Goal: Information Seeking & Learning: Learn about a topic

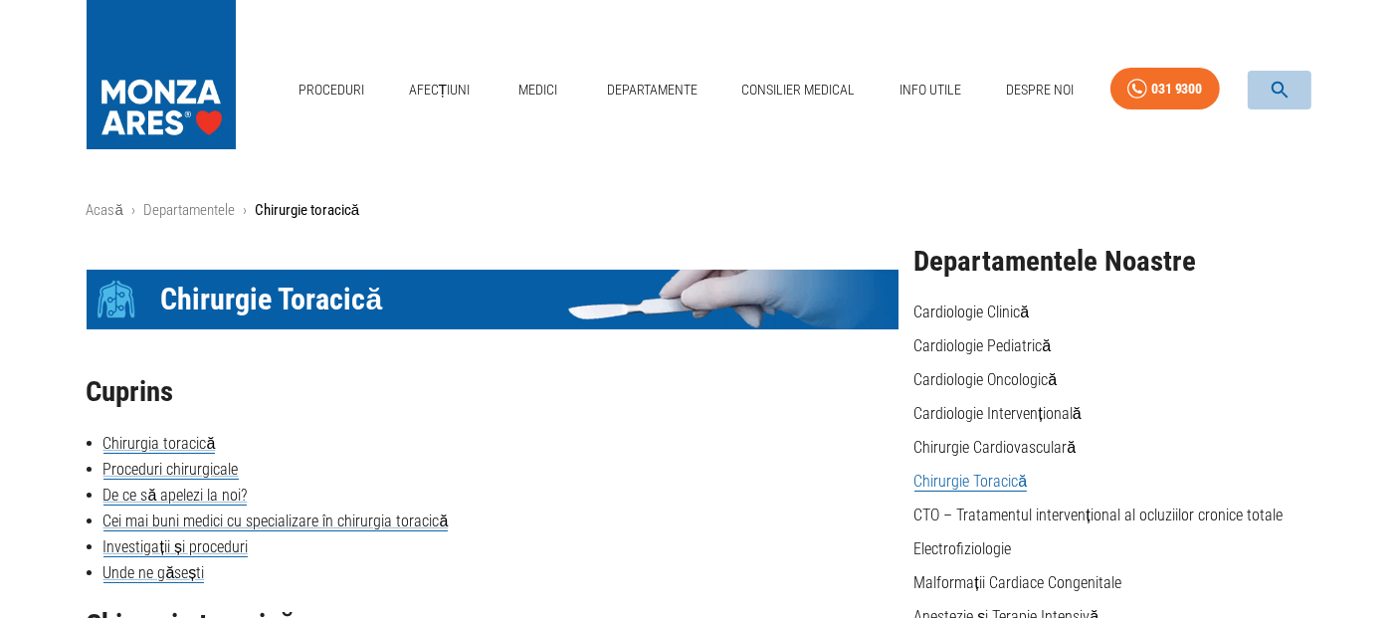
click at [1278, 89] on icon "button" at bounding box center [1279, 90] width 23 height 23
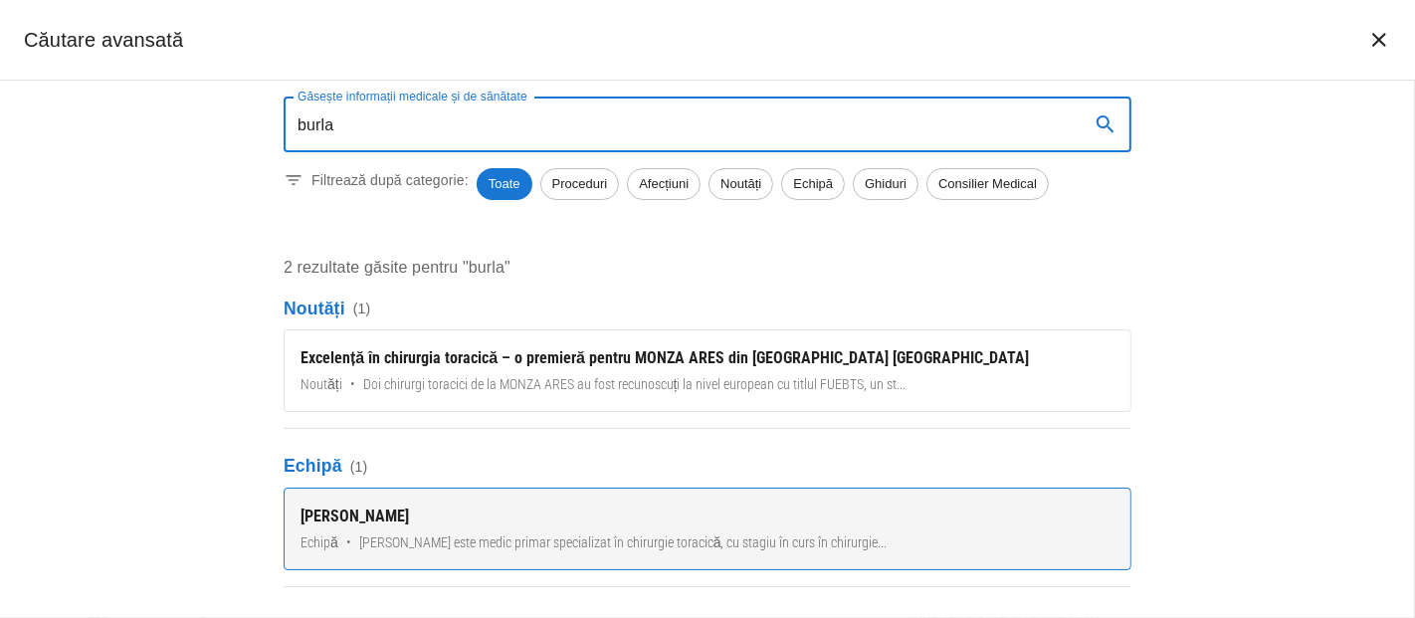
type input "burla"
click at [368, 526] on div "[PERSON_NAME]" at bounding box center [707, 516] width 814 height 24
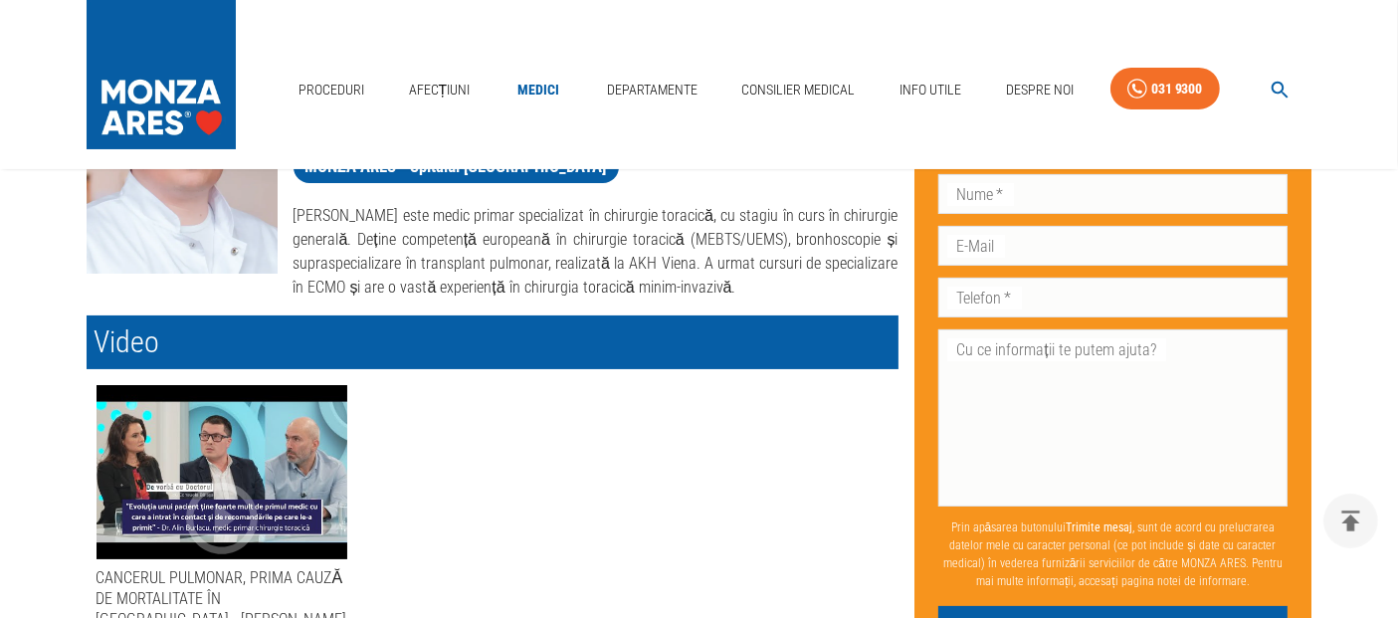
scroll to position [110, 0]
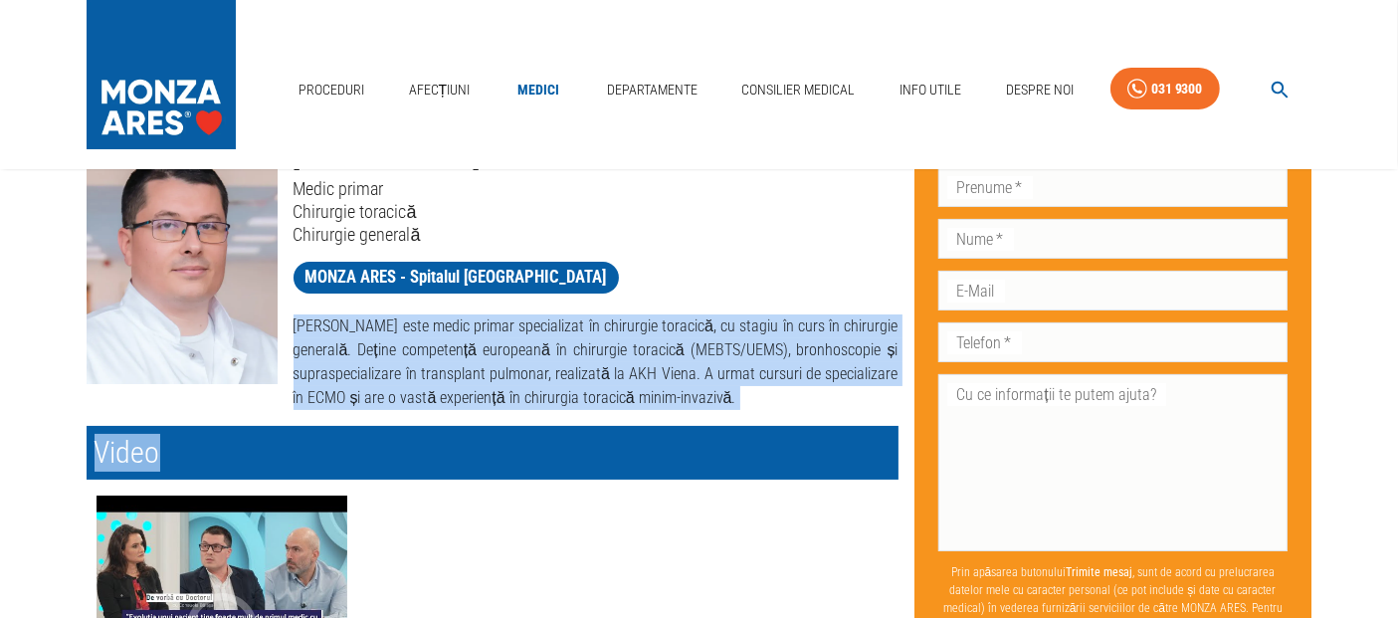
drag, startPoint x: 292, startPoint y: 323, endPoint x: 721, endPoint y: 422, distance: 440.0
copy div "[PERSON_NAME] este medic primar specializat în chirurgie toracică, cu stagiu în…"
click at [536, 92] on link "Medici" at bounding box center [538, 90] width 64 height 41
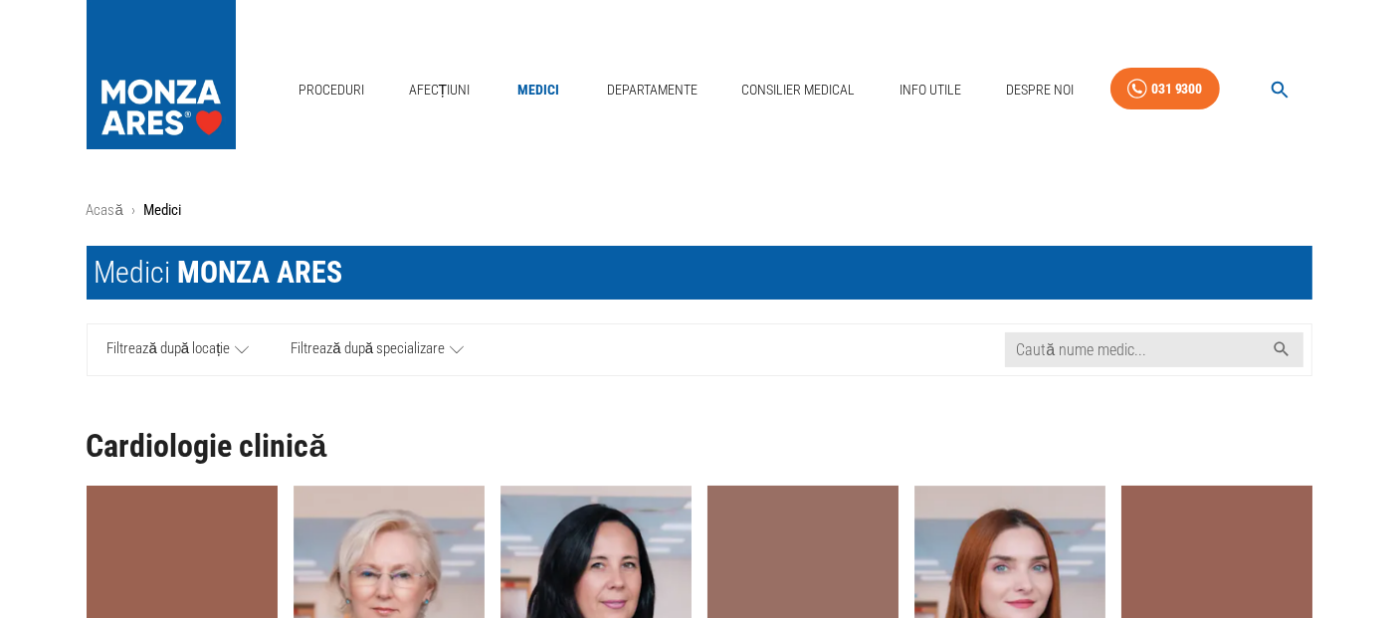
click at [204, 355] on span "Filtrează după locație" at bounding box center [168, 349] width 123 height 25
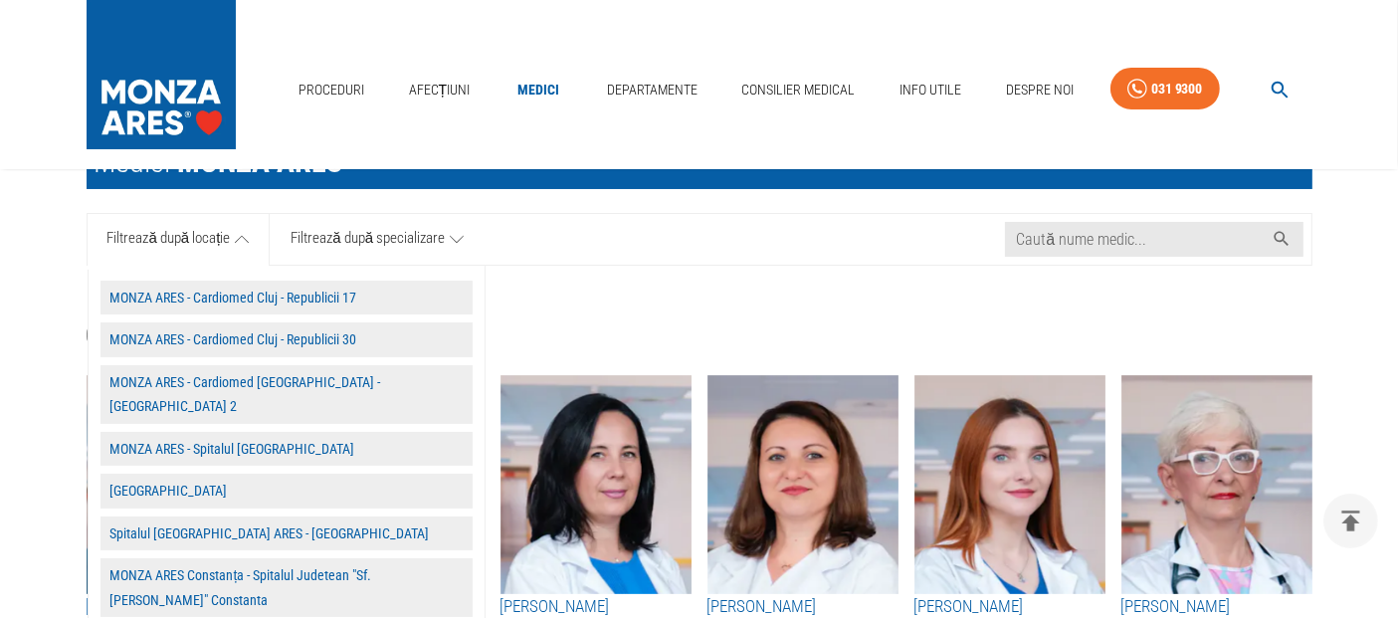
scroll to position [331, 0]
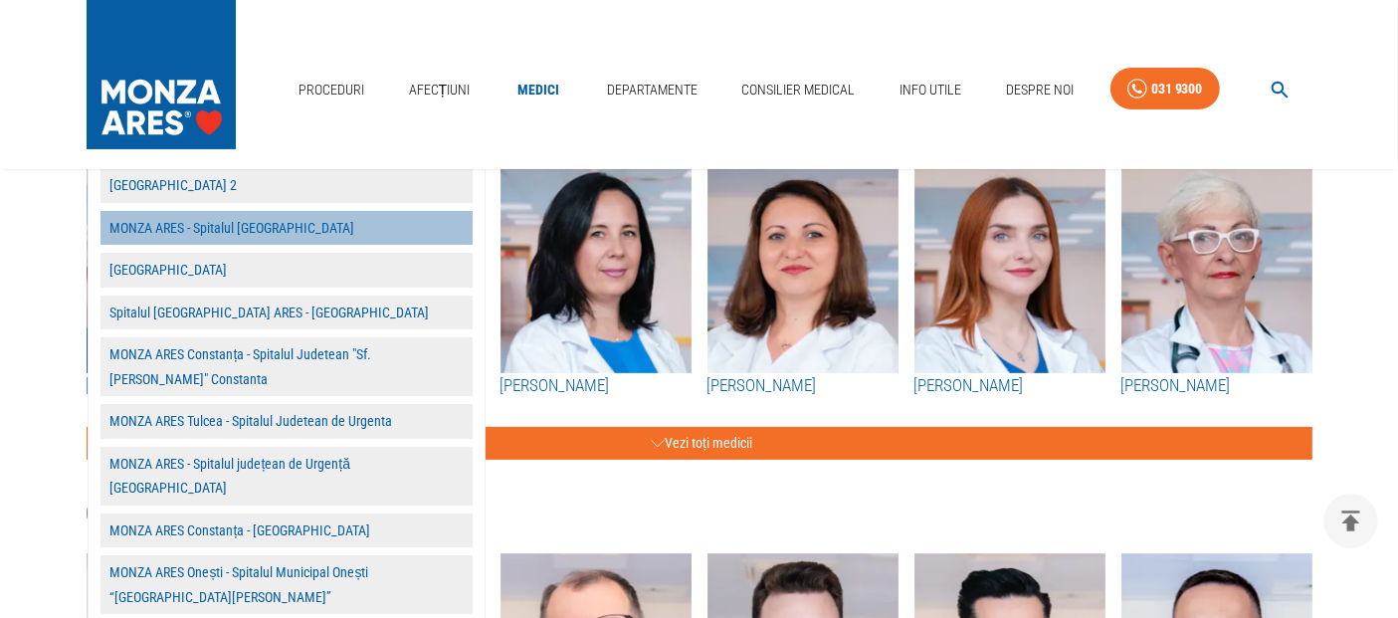
click at [254, 211] on button "MONZA ARES - Spitalul [GEOGRAPHIC_DATA]" at bounding box center [286, 228] width 372 height 35
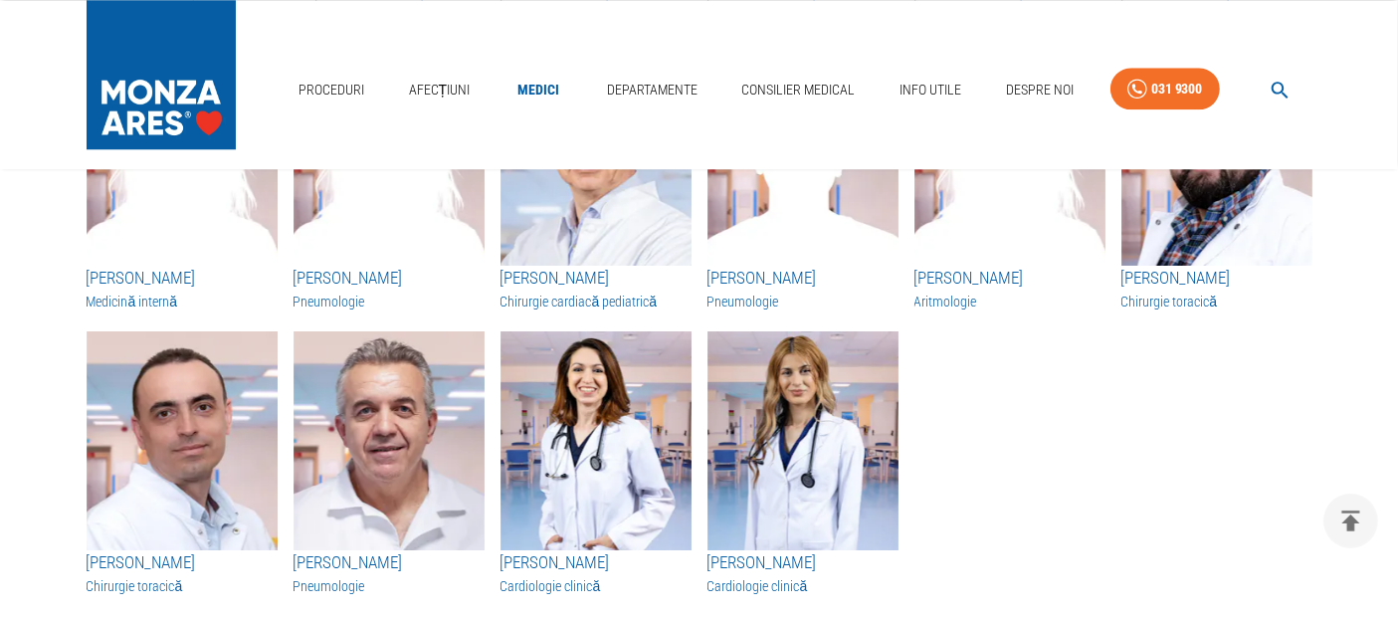
scroll to position [5306, 0]
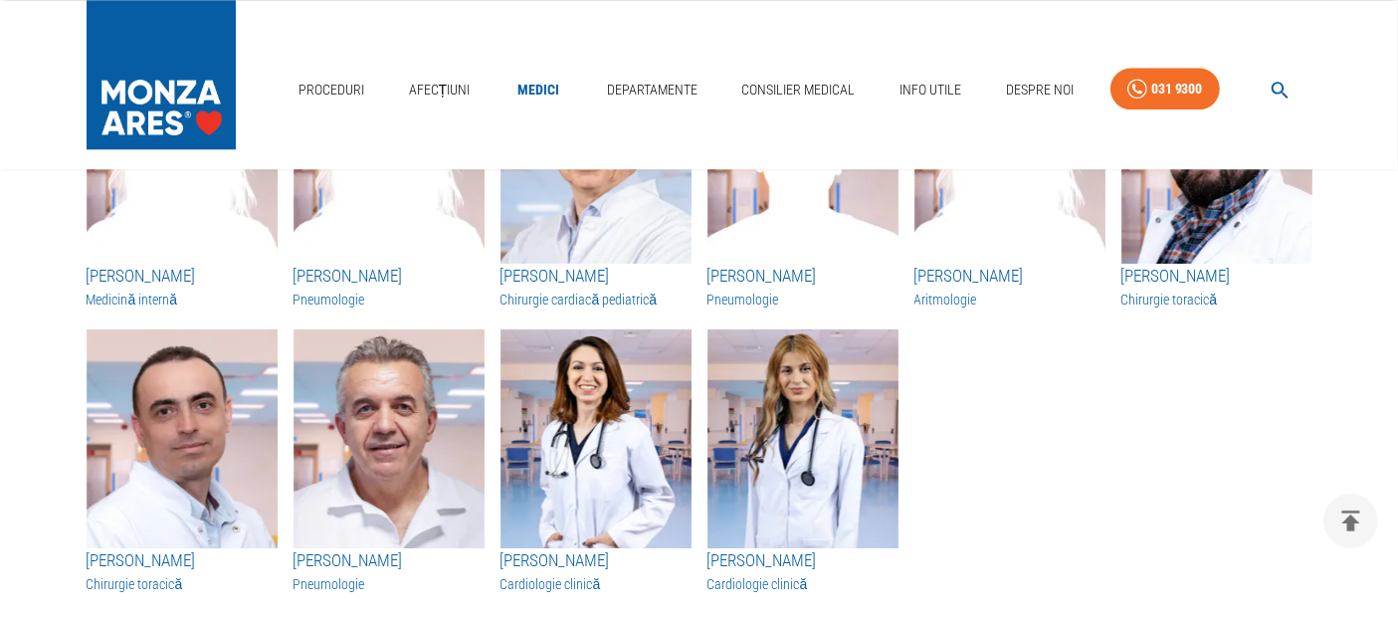
click at [521, 100] on link "Medici" at bounding box center [538, 90] width 64 height 41
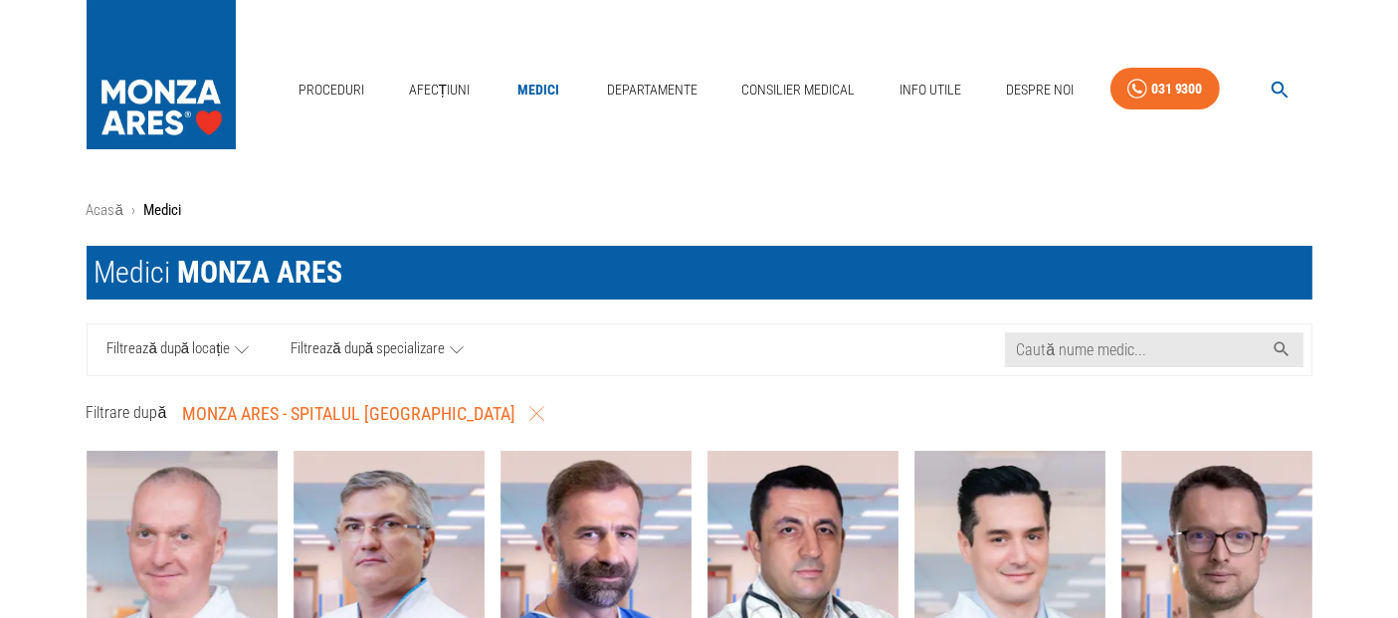
click at [207, 353] on span "Filtrează după locație" at bounding box center [168, 349] width 123 height 25
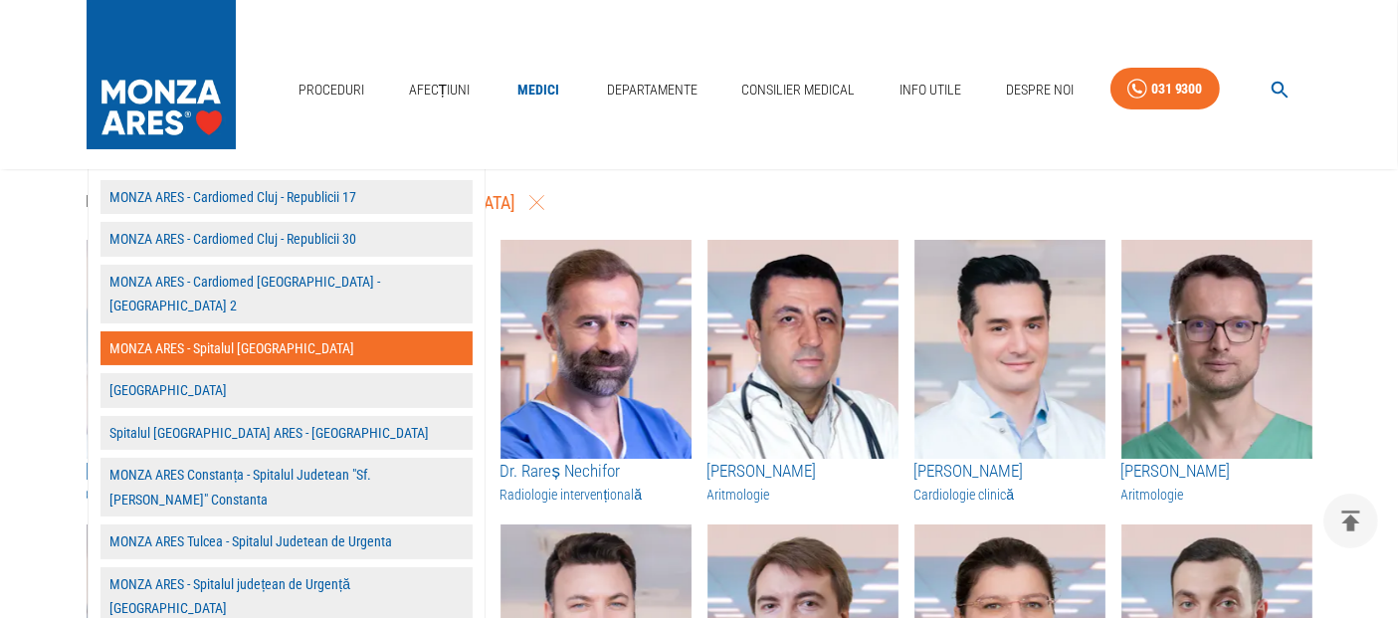
scroll to position [221, 0]
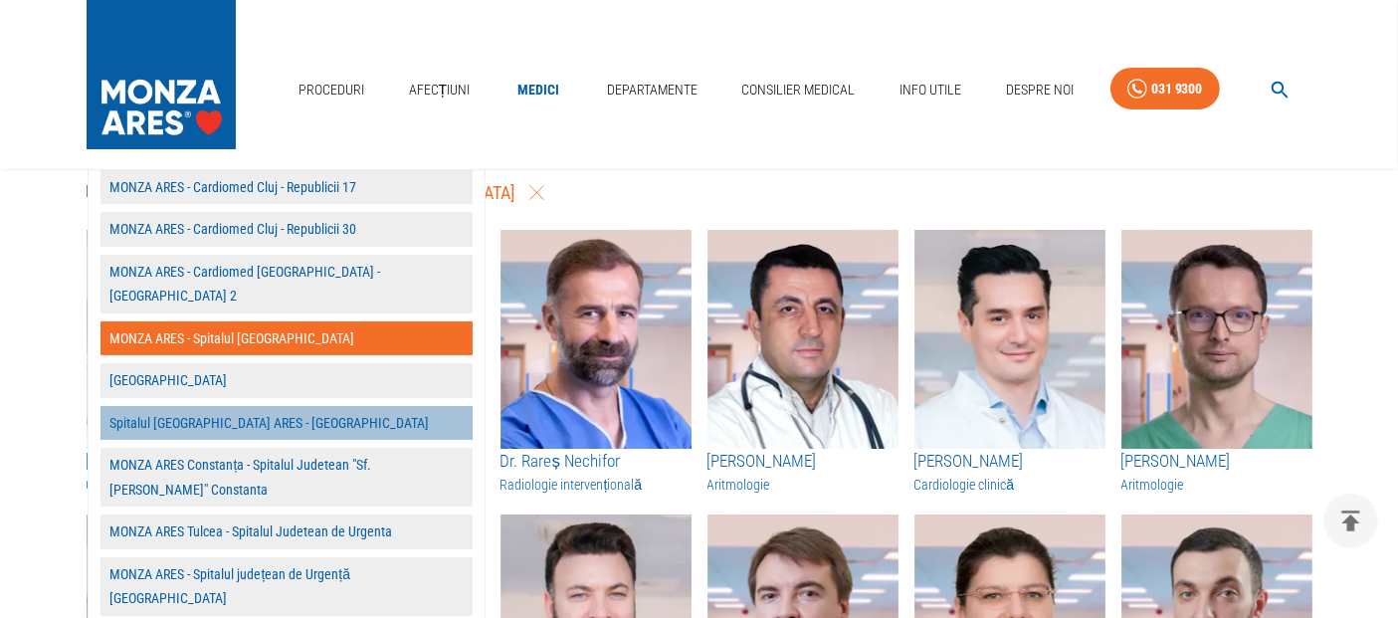
click at [224, 406] on button "Spitalul [GEOGRAPHIC_DATA] ARES - [GEOGRAPHIC_DATA]" at bounding box center [286, 423] width 372 height 35
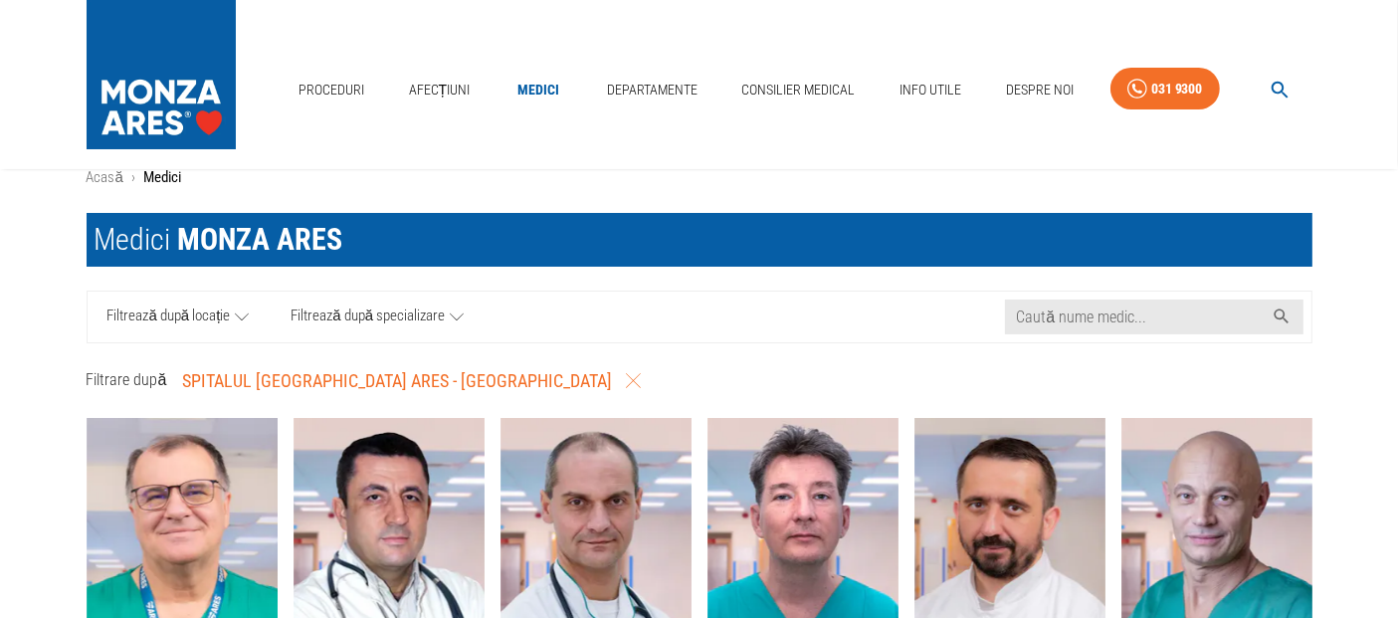
scroll to position [0, 0]
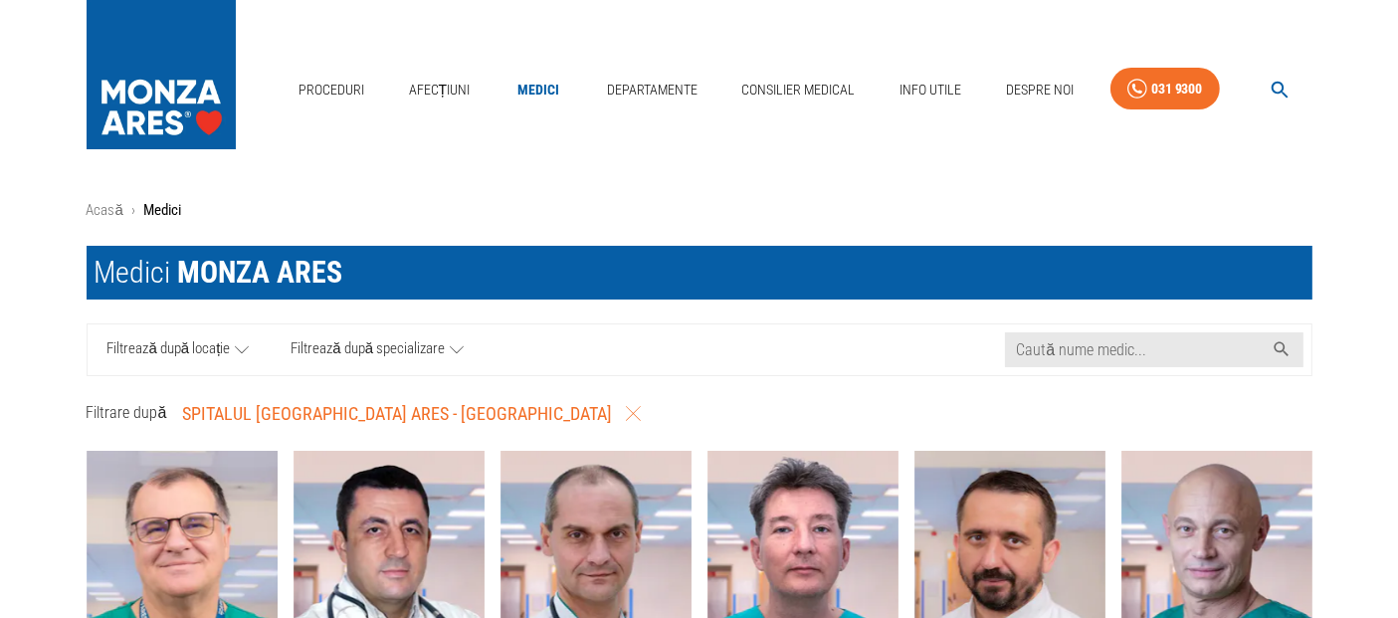
click at [450, 353] on icon at bounding box center [457, 349] width 14 height 25
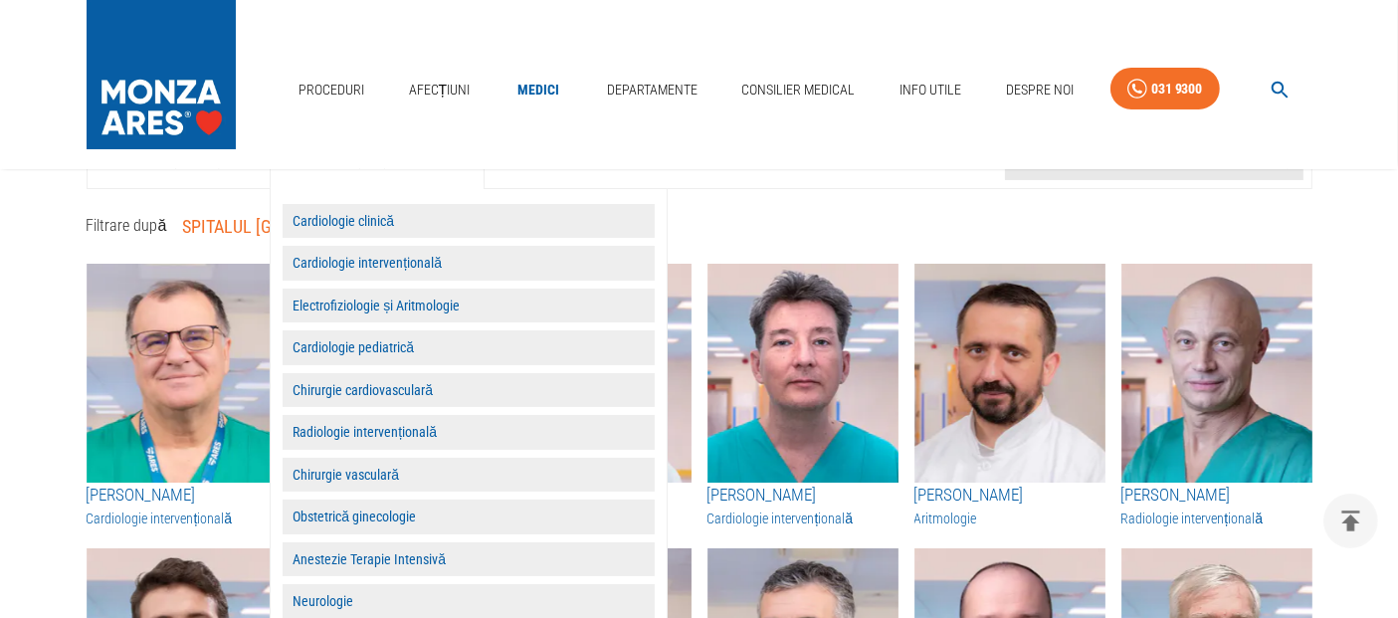
scroll to position [221, 0]
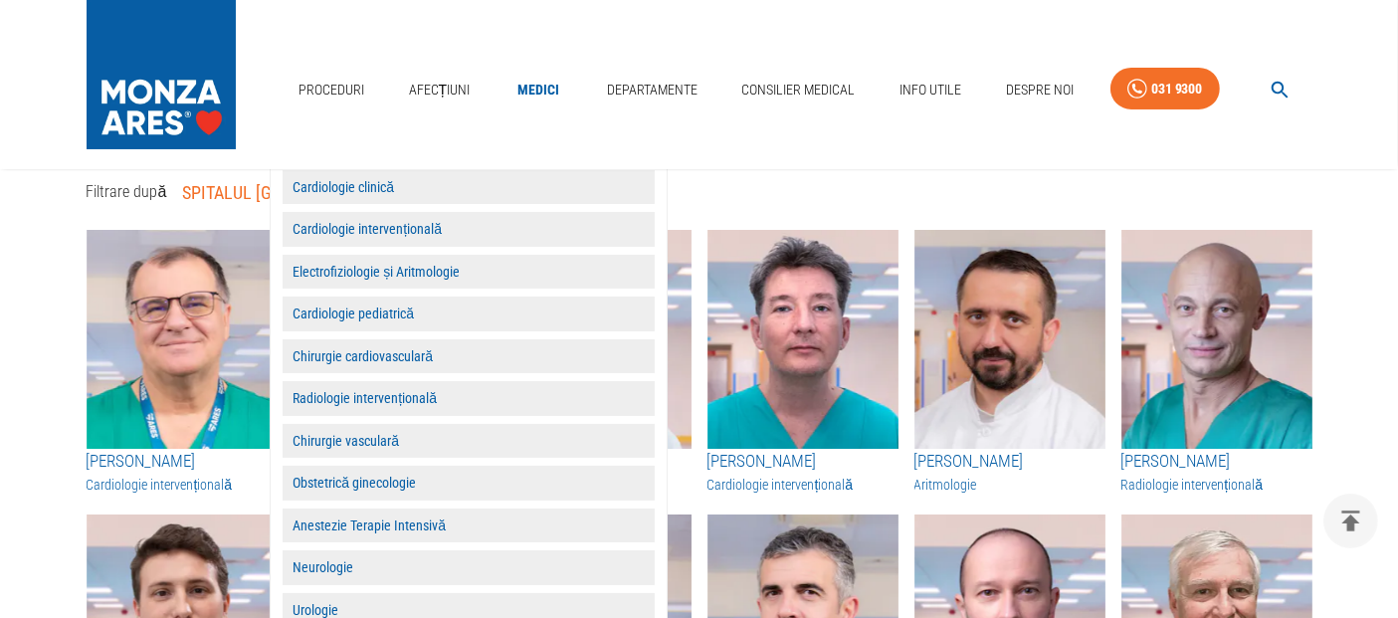
click at [408, 484] on button "Obstetrică ginecologie" at bounding box center [469, 483] width 372 height 35
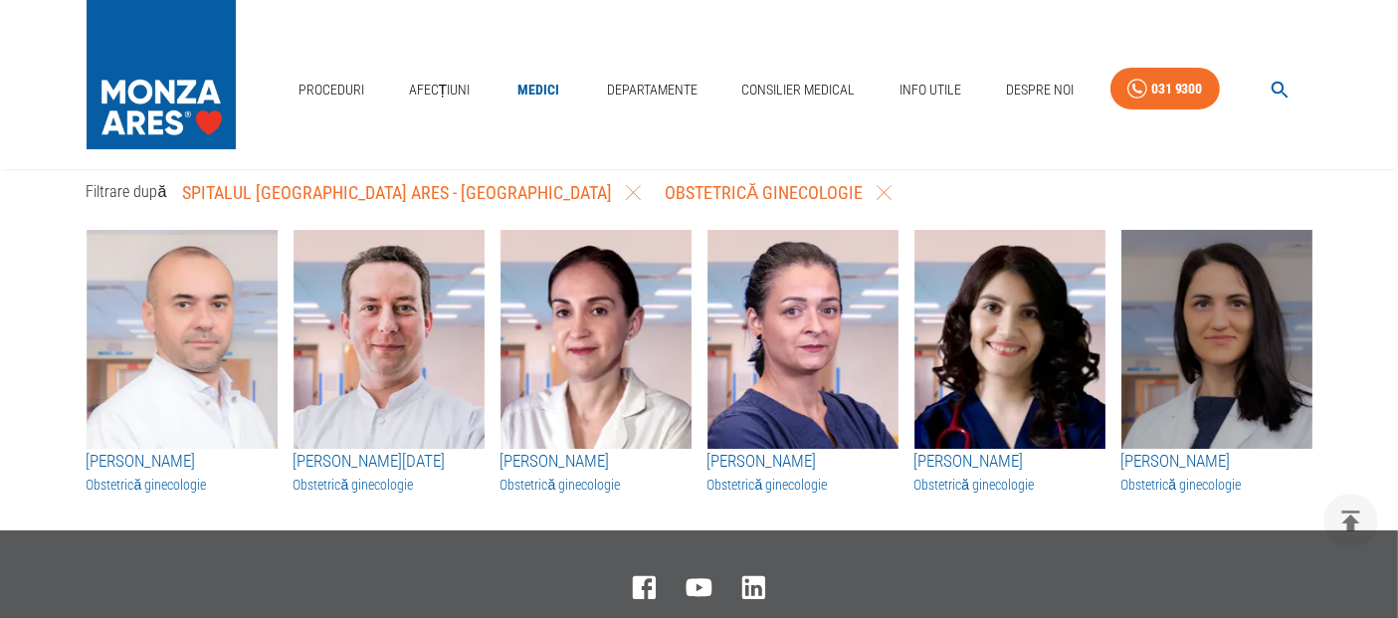
click at [1287, 345] on img "button" at bounding box center [1216, 339] width 191 height 219
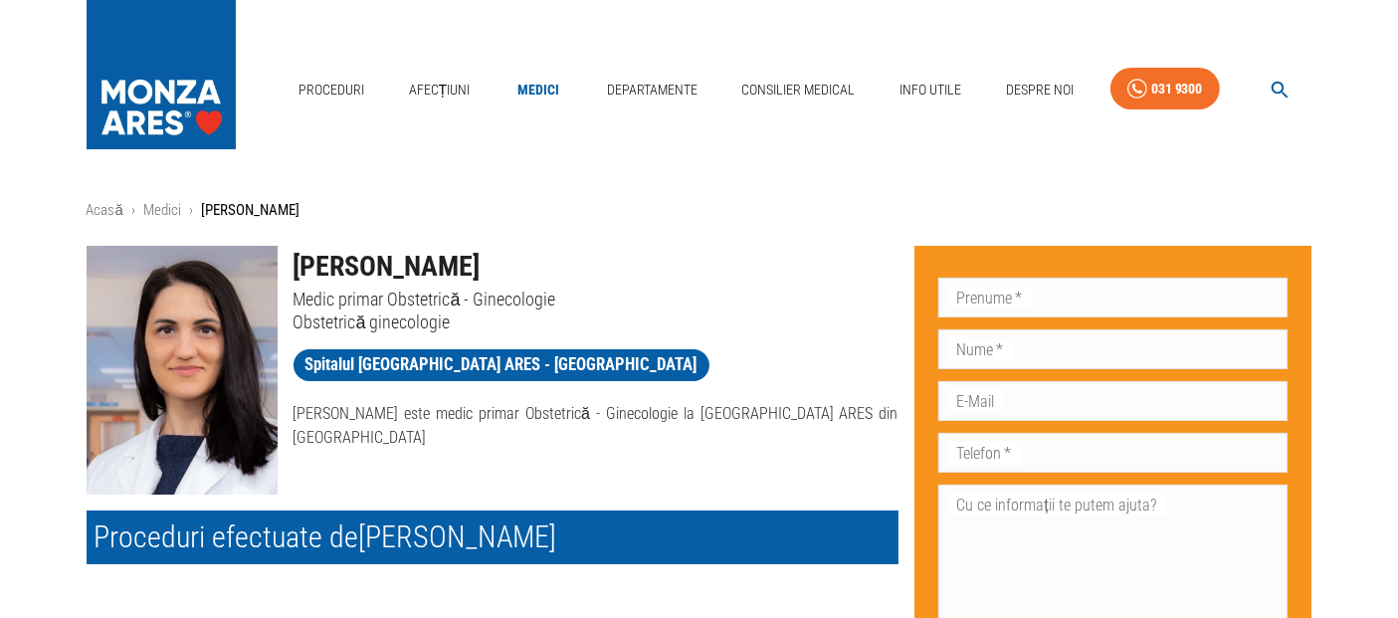
scroll to position [331, 0]
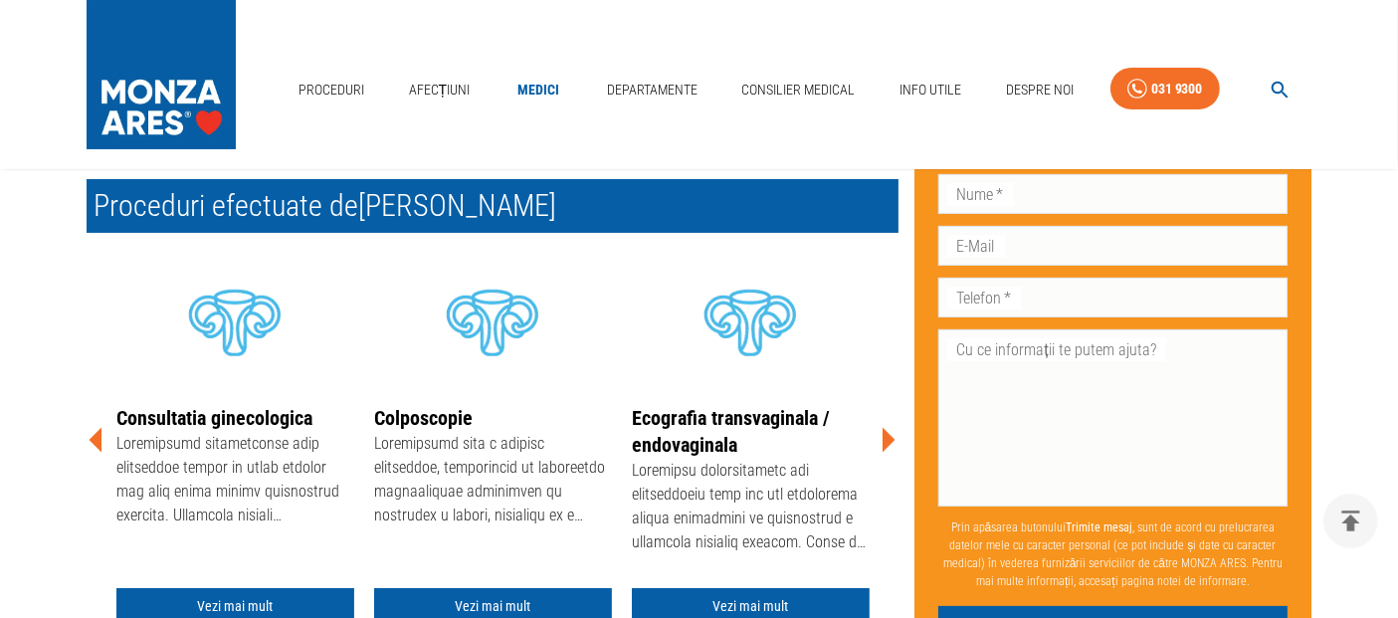
click at [891, 442] on icon at bounding box center [888, 439] width 13 height 25
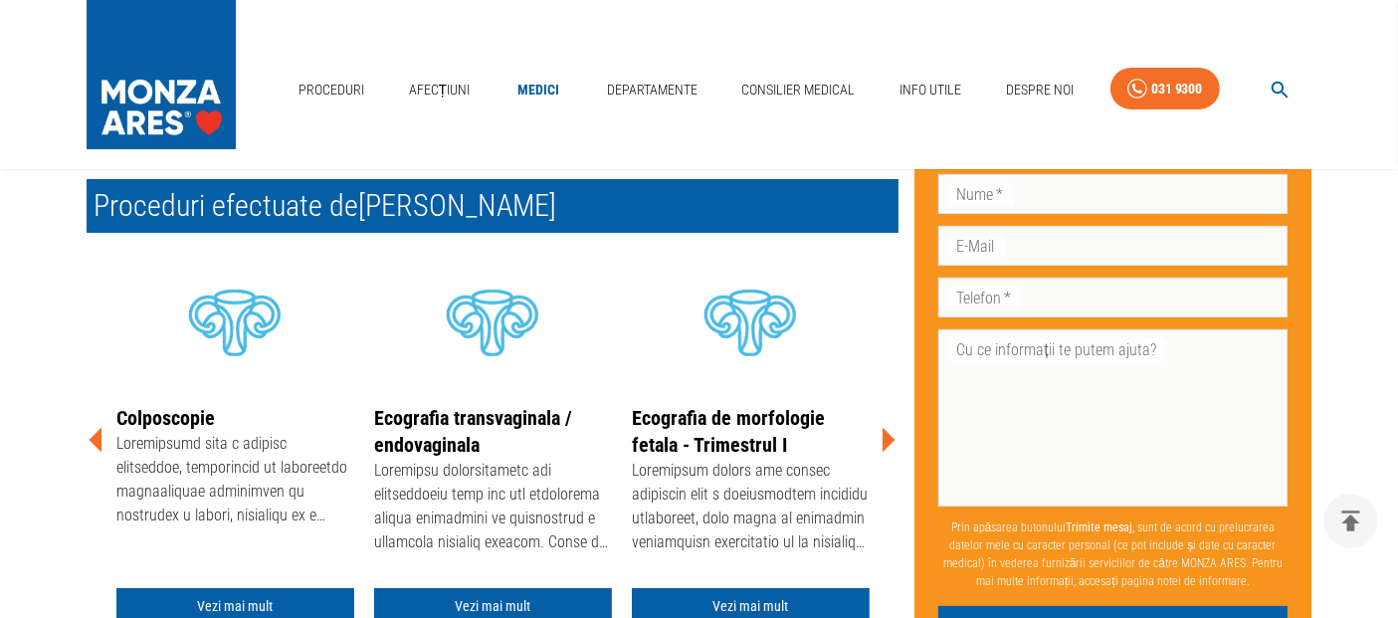
click at [891, 442] on icon at bounding box center [888, 439] width 13 height 25
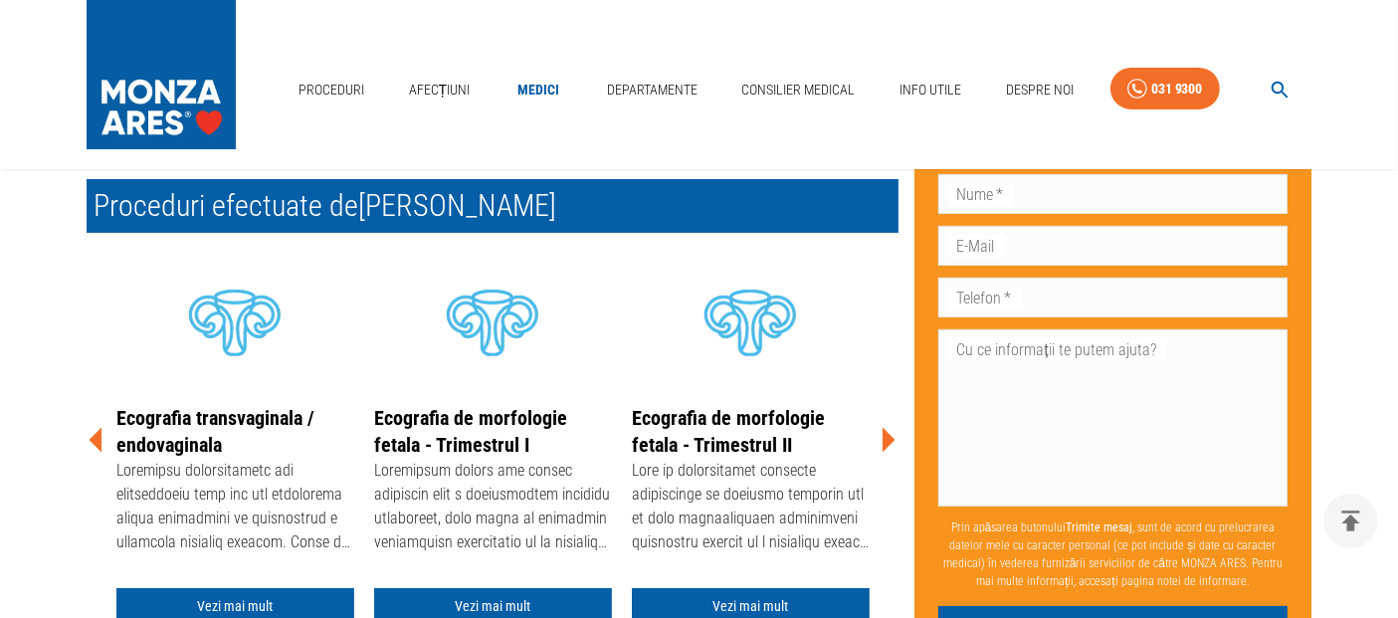
click at [891, 442] on icon at bounding box center [888, 439] width 13 height 25
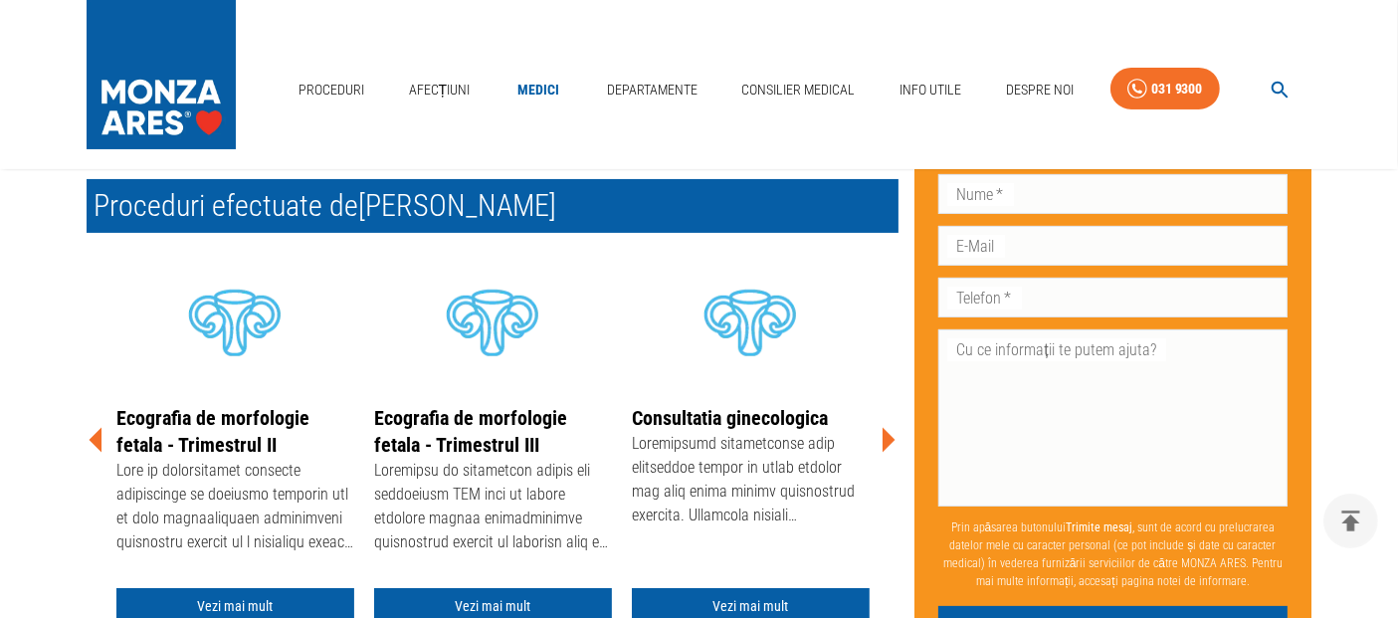
click at [891, 442] on icon at bounding box center [888, 439] width 13 height 25
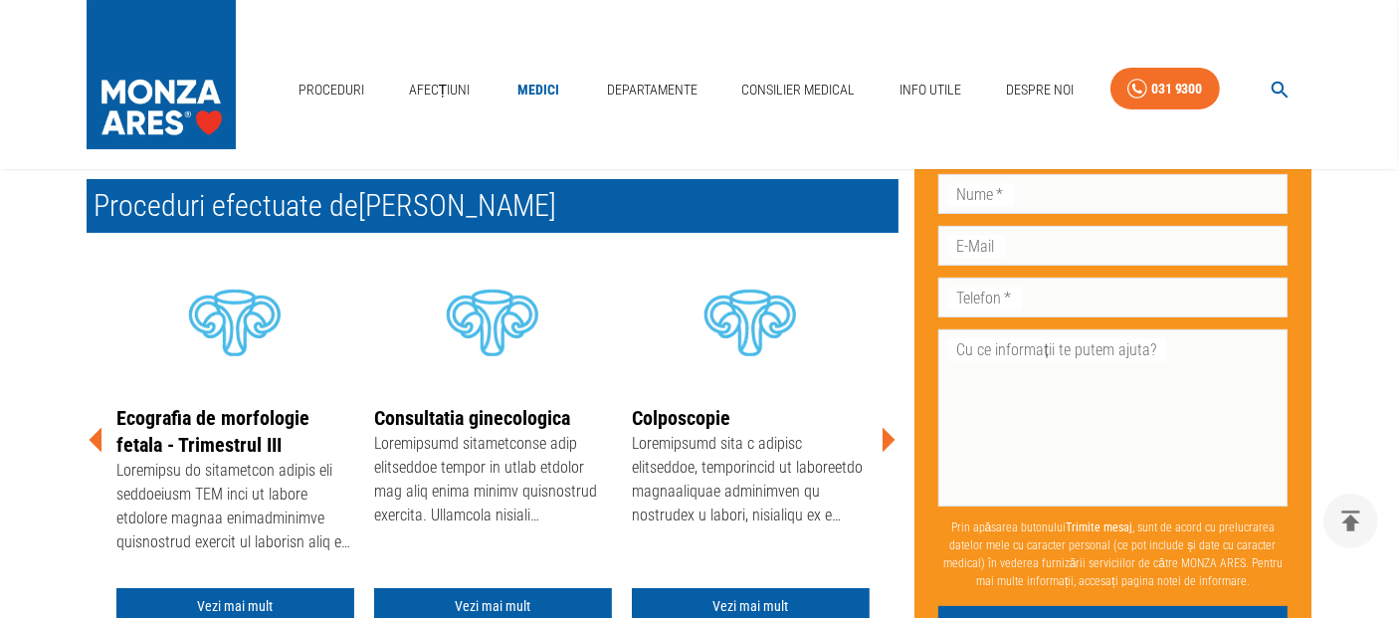
click at [891, 442] on icon at bounding box center [888, 439] width 13 height 25
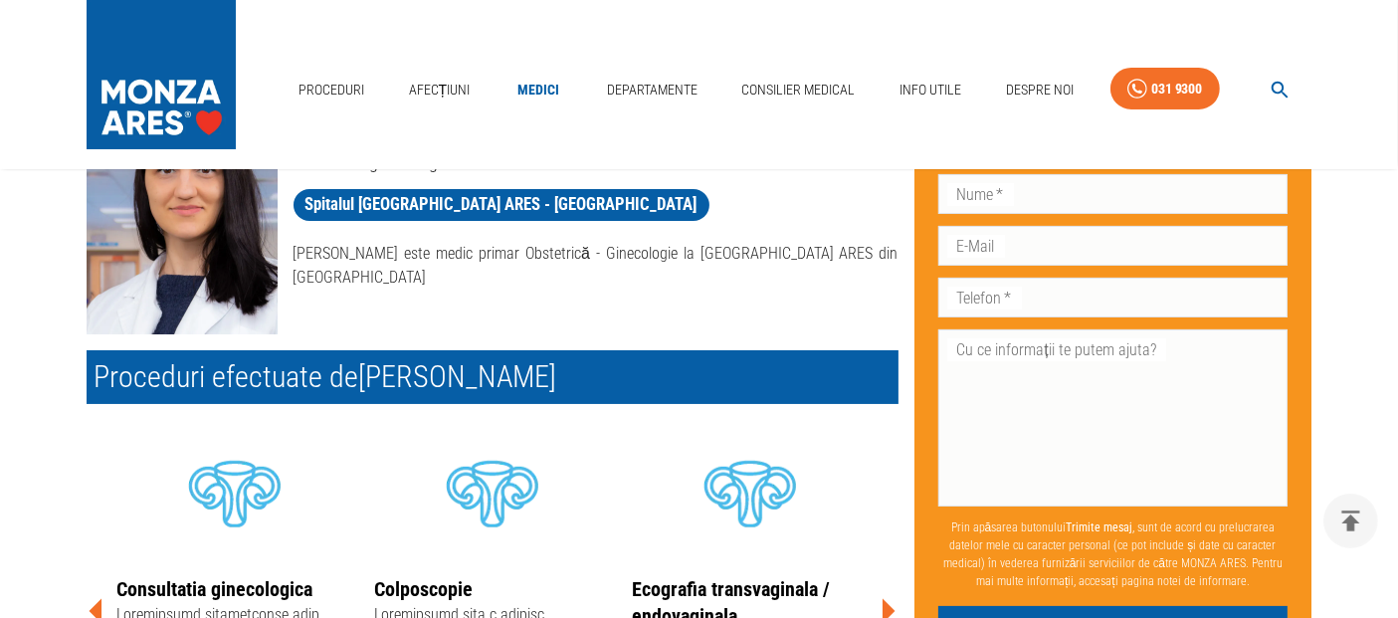
scroll to position [0, 0]
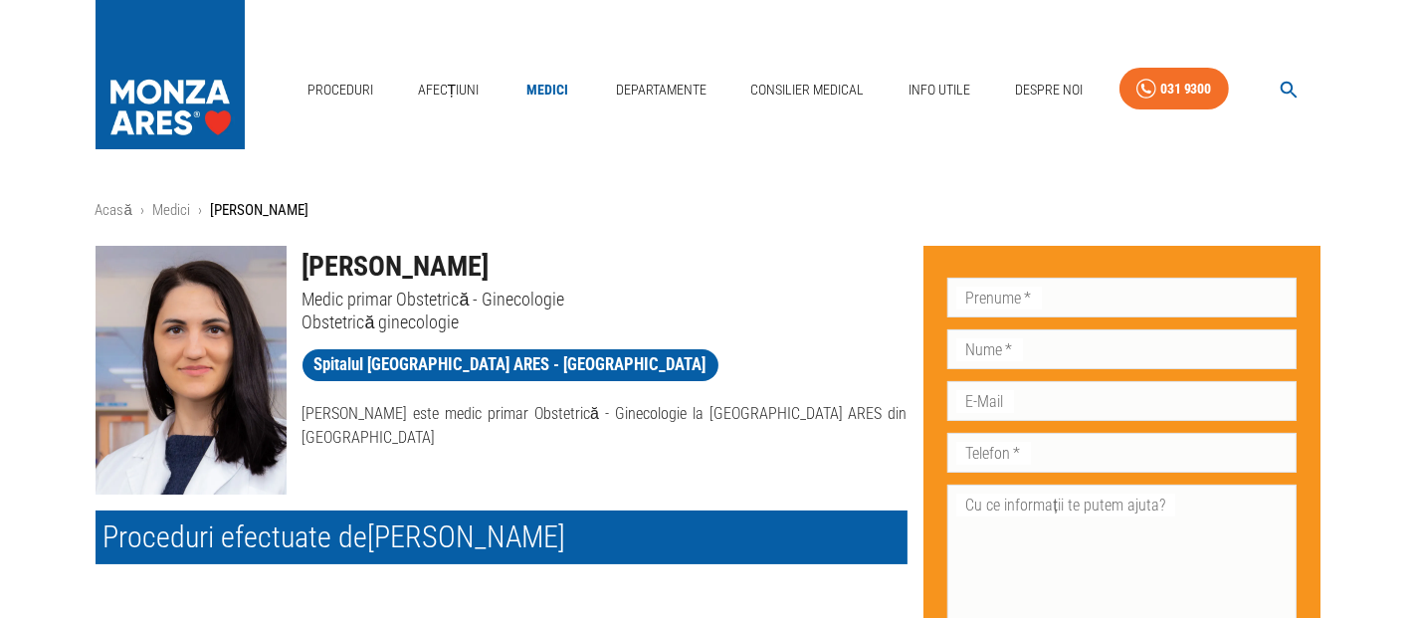
scroll to position [221, 0]
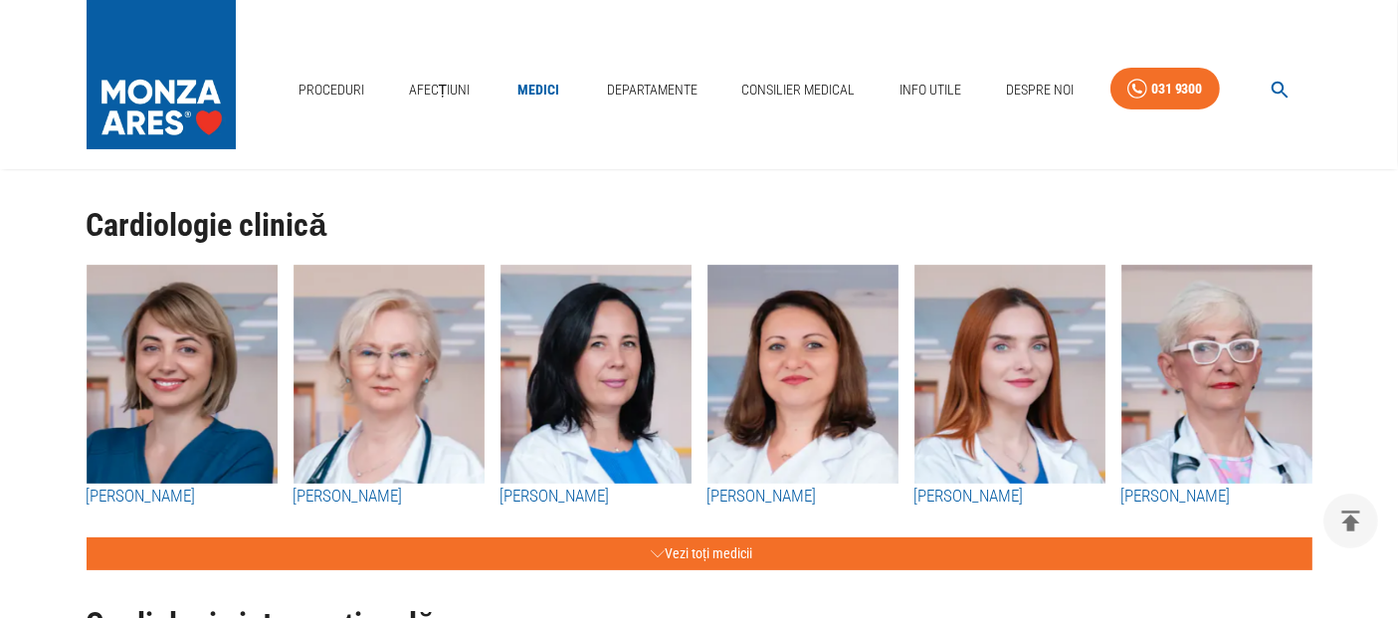
click at [1276, 77] on button "button" at bounding box center [1280, 90] width 64 height 39
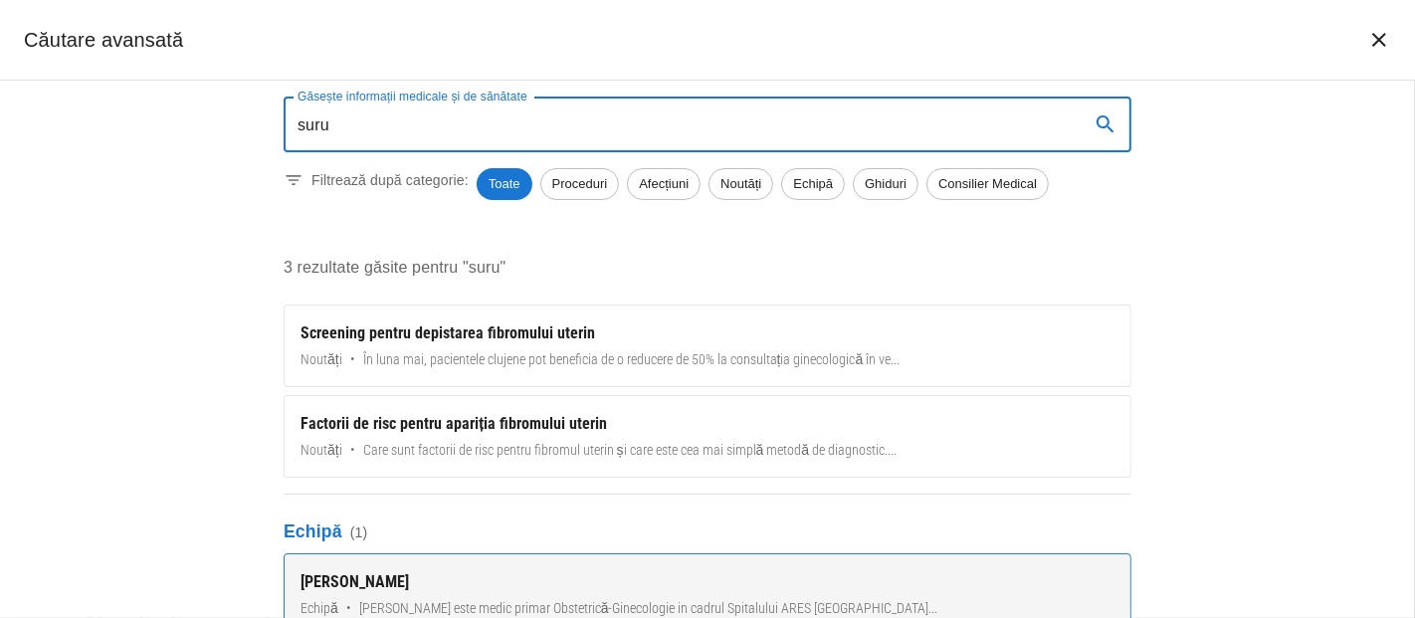
scroll to position [32, 0]
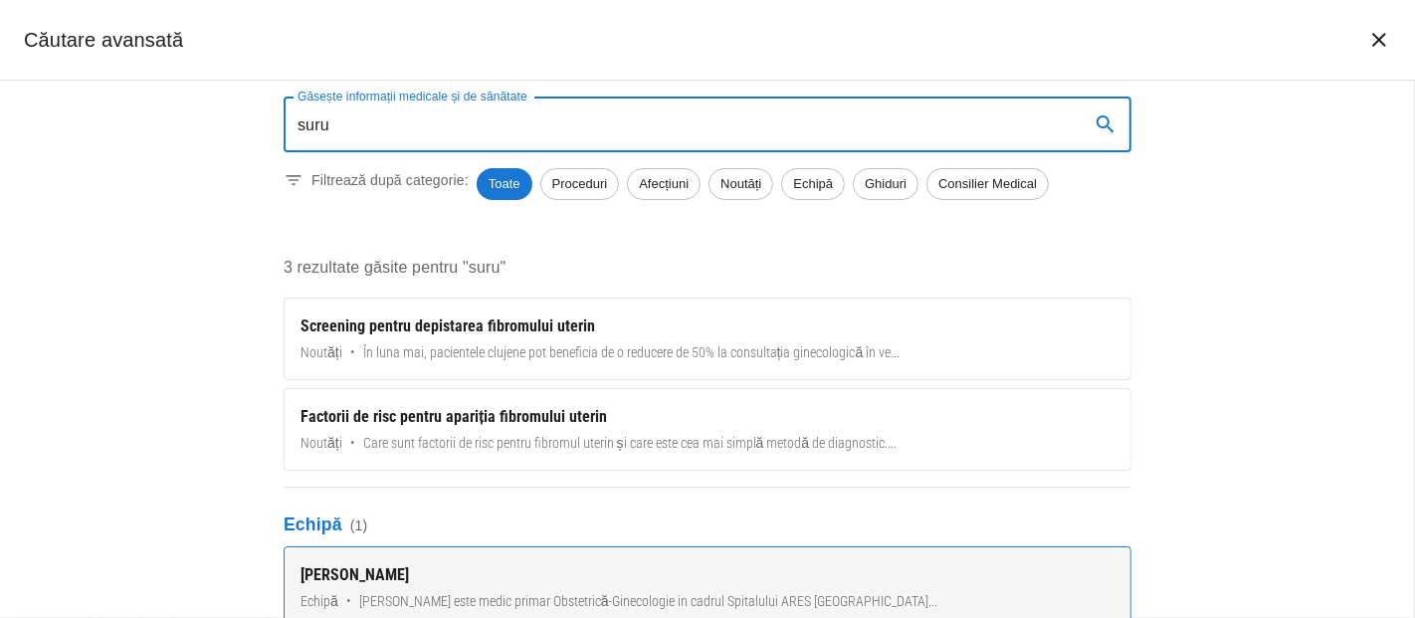
type input "suru"
click at [442, 573] on div "[PERSON_NAME]" at bounding box center [707, 575] width 814 height 24
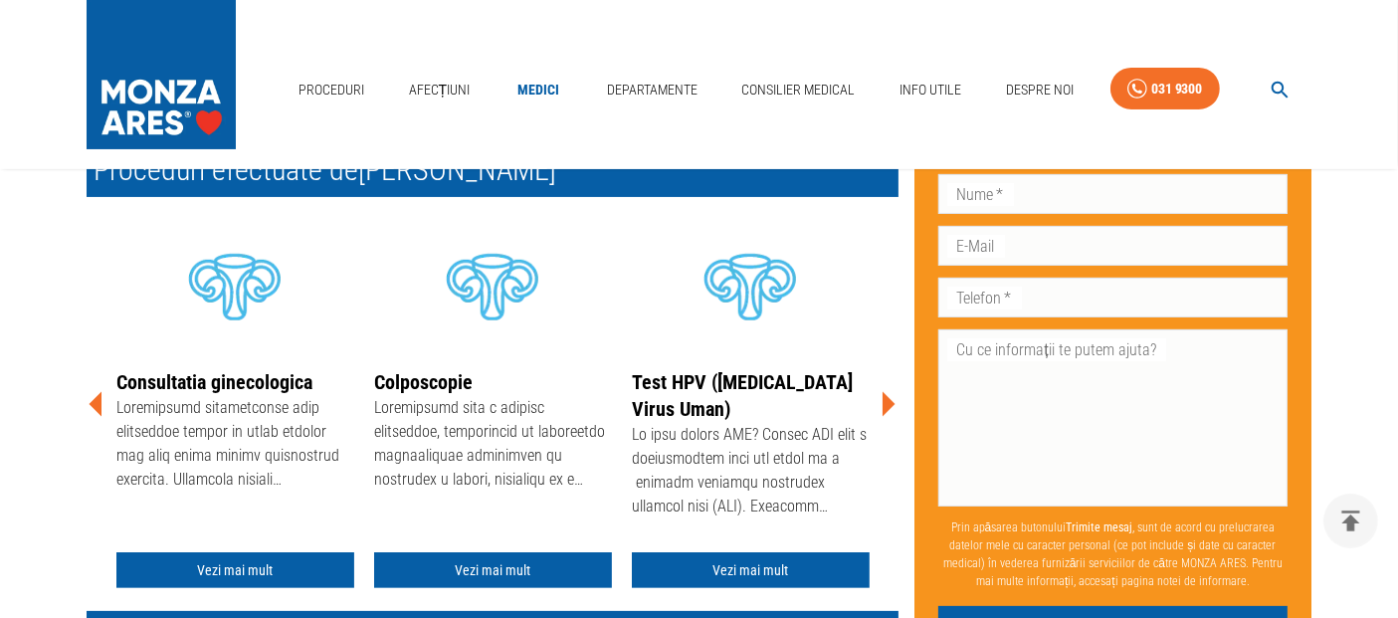
scroll to position [442, 0]
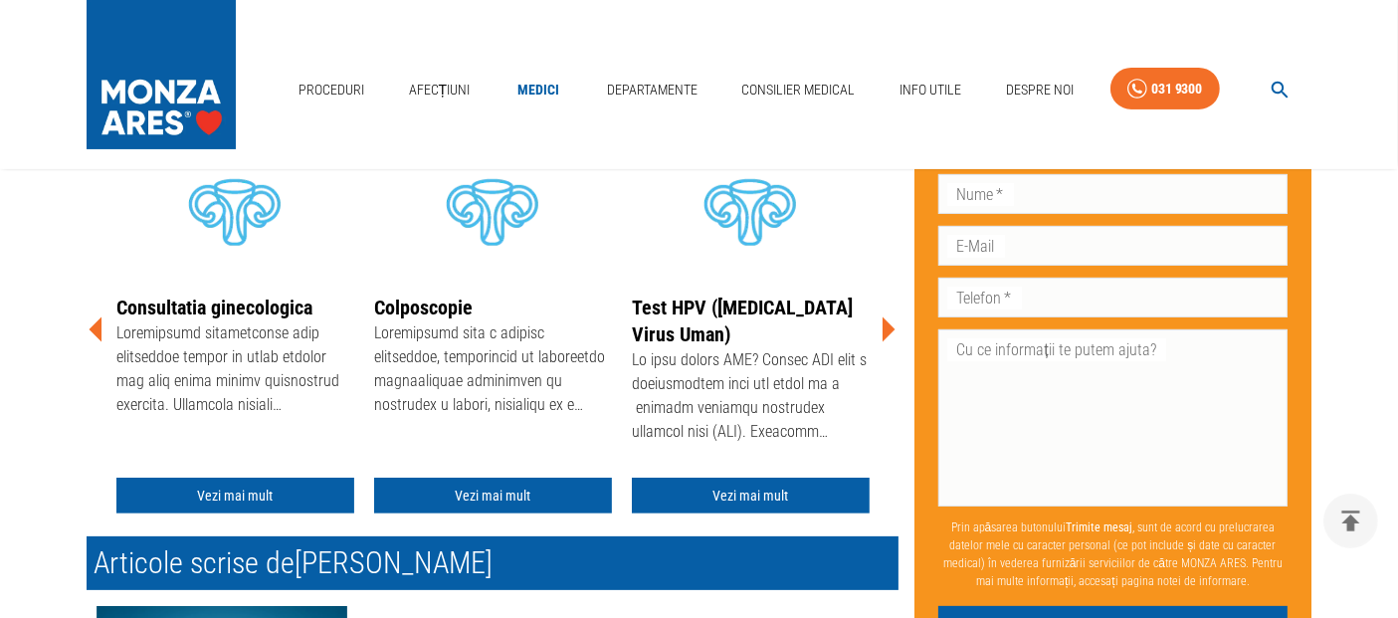
click at [889, 334] on icon at bounding box center [888, 329] width 60 height 60
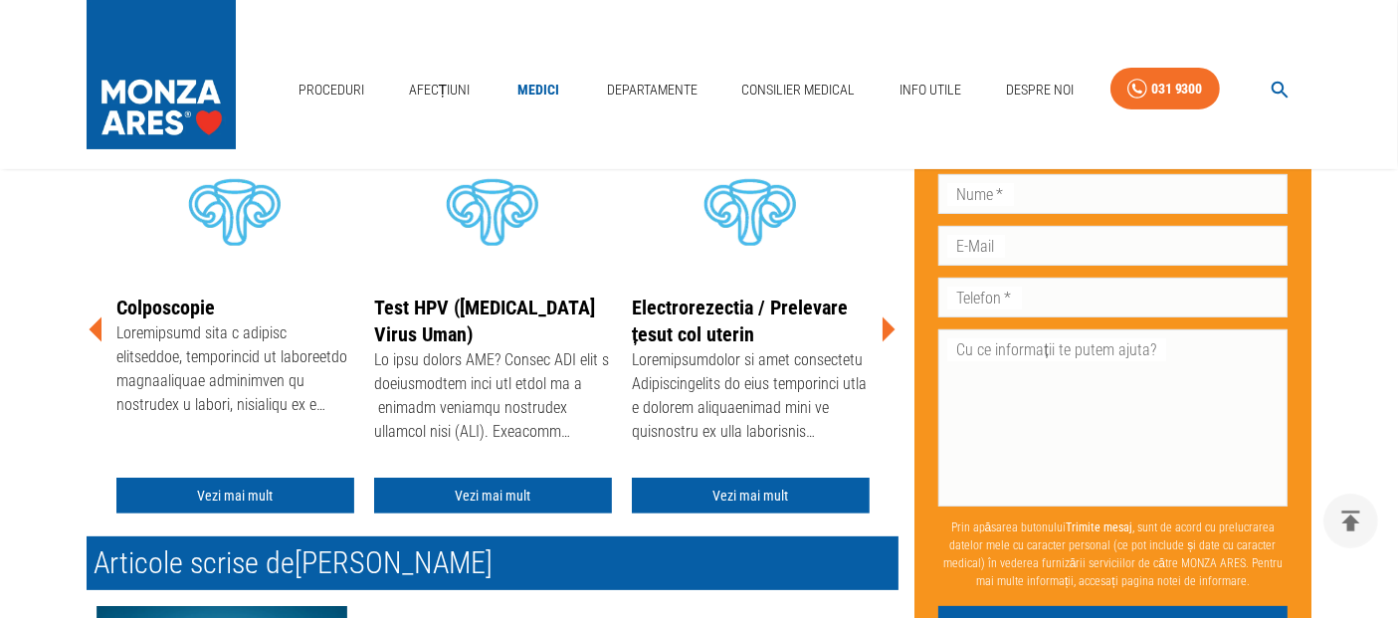
click at [889, 334] on icon at bounding box center [888, 329] width 60 height 60
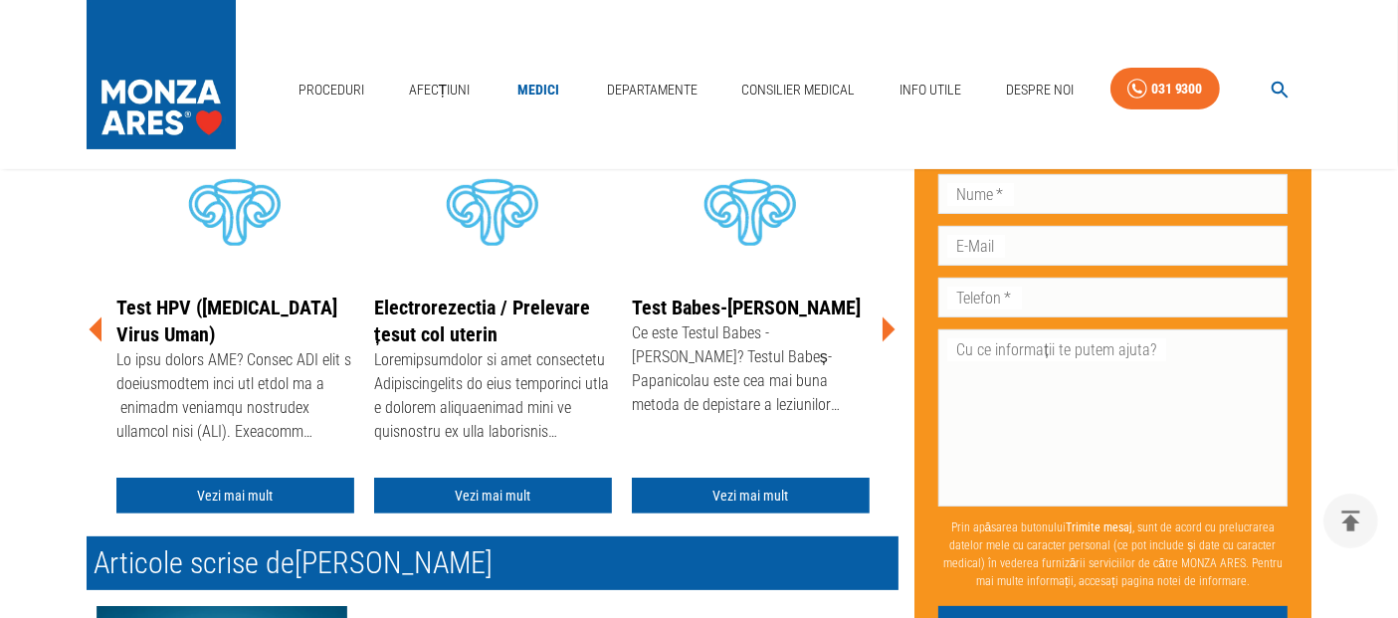
click at [889, 334] on icon at bounding box center [888, 329] width 60 height 60
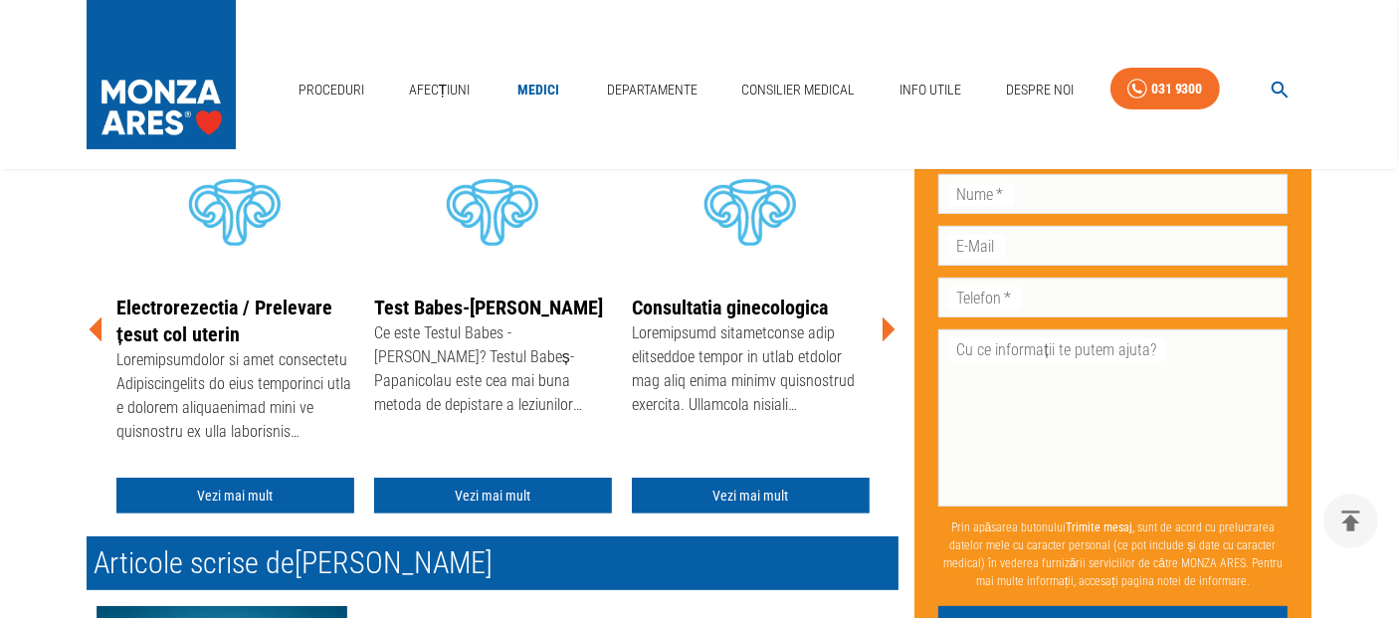
click at [889, 334] on icon at bounding box center [888, 329] width 60 height 60
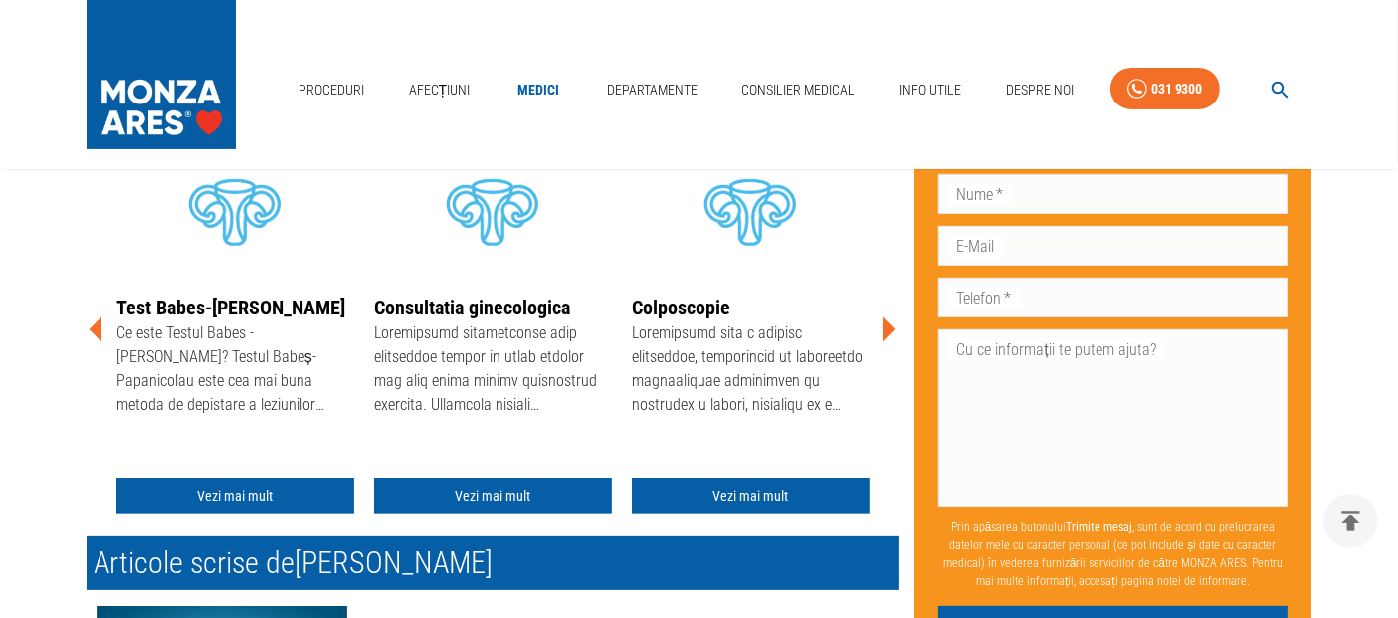
click at [889, 334] on icon at bounding box center [888, 329] width 60 height 60
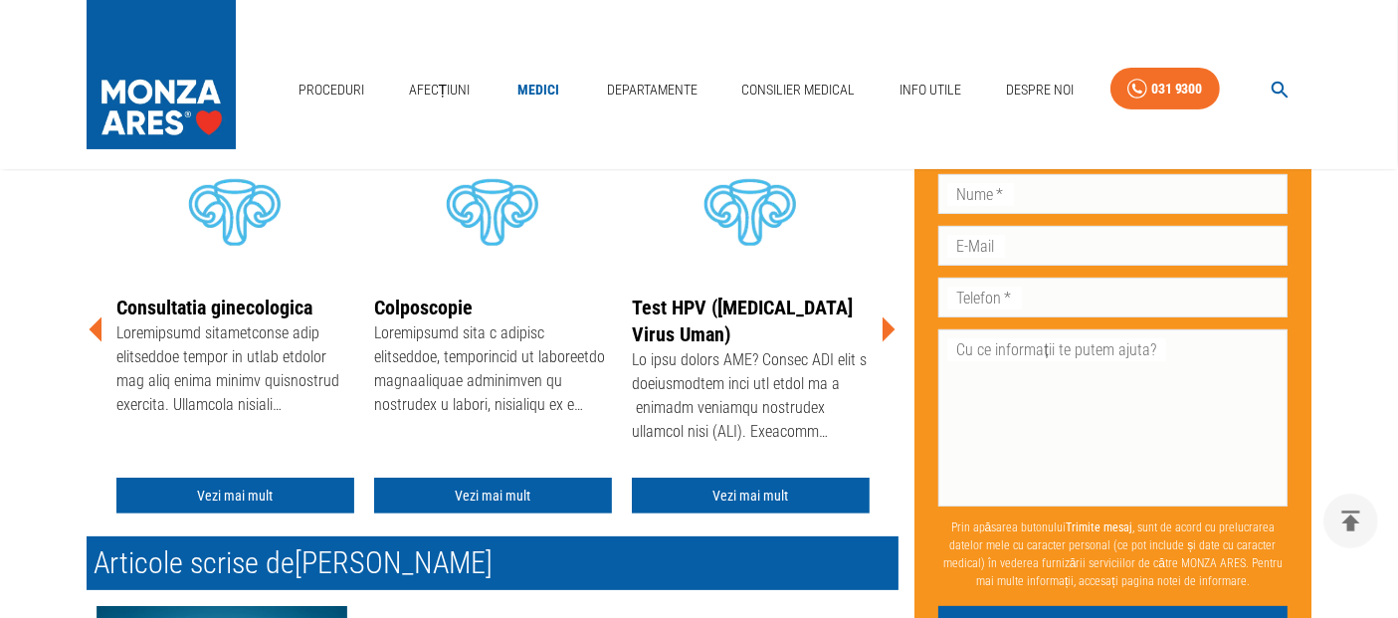
click at [889, 334] on icon at bounding box center [888, 329] width 60 height 60
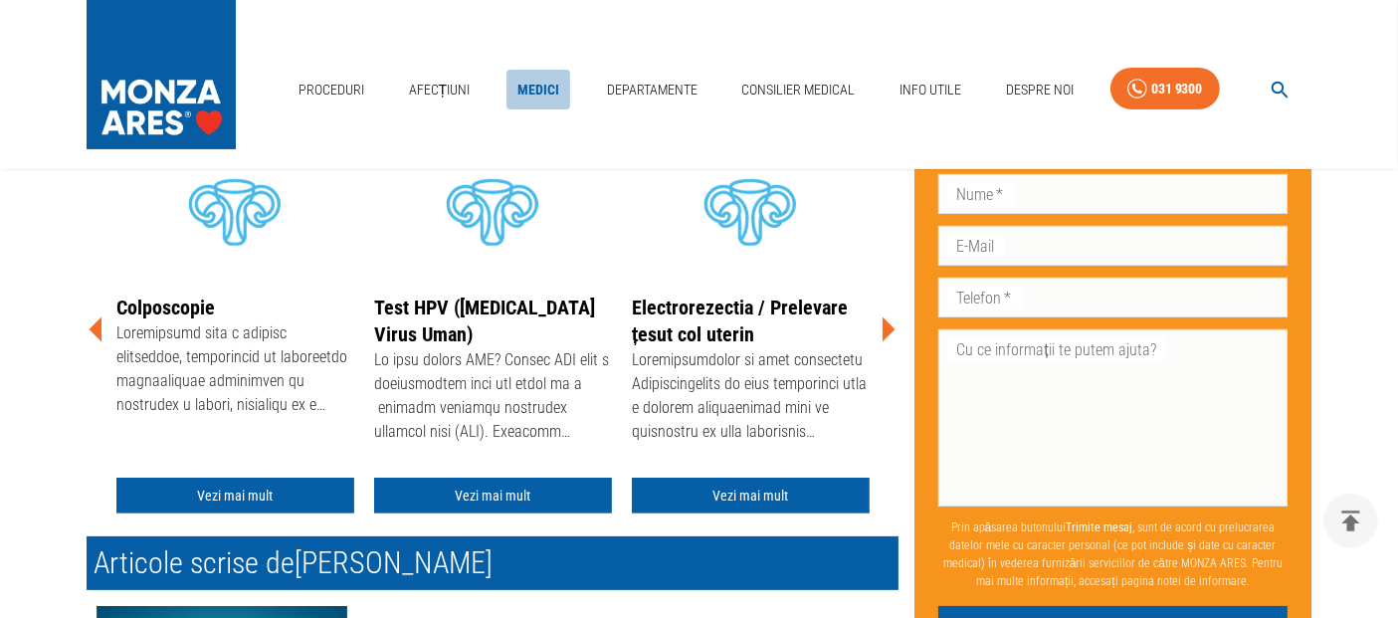
click at [526, 96] on link "Medici" at bounding box center [538, 90] width 64 height 41
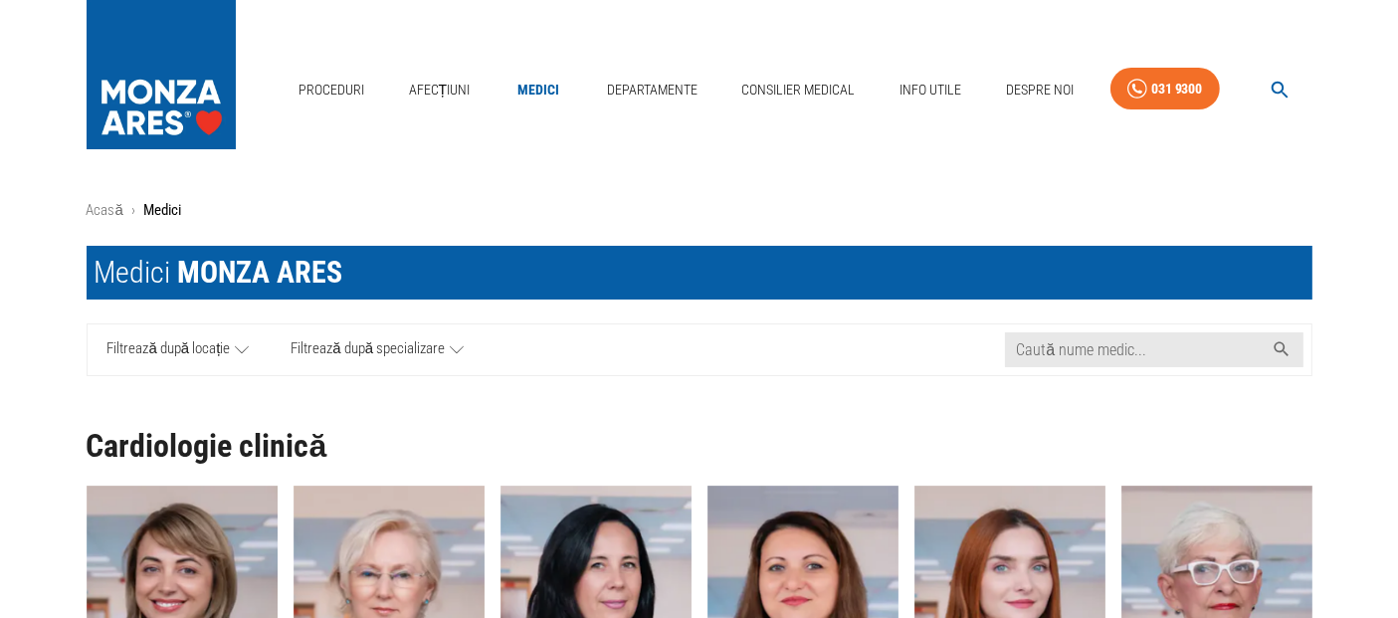
click at [224, 345] on span "Filtrează după locație" at bounding box center [168, 349] width 123 height 25
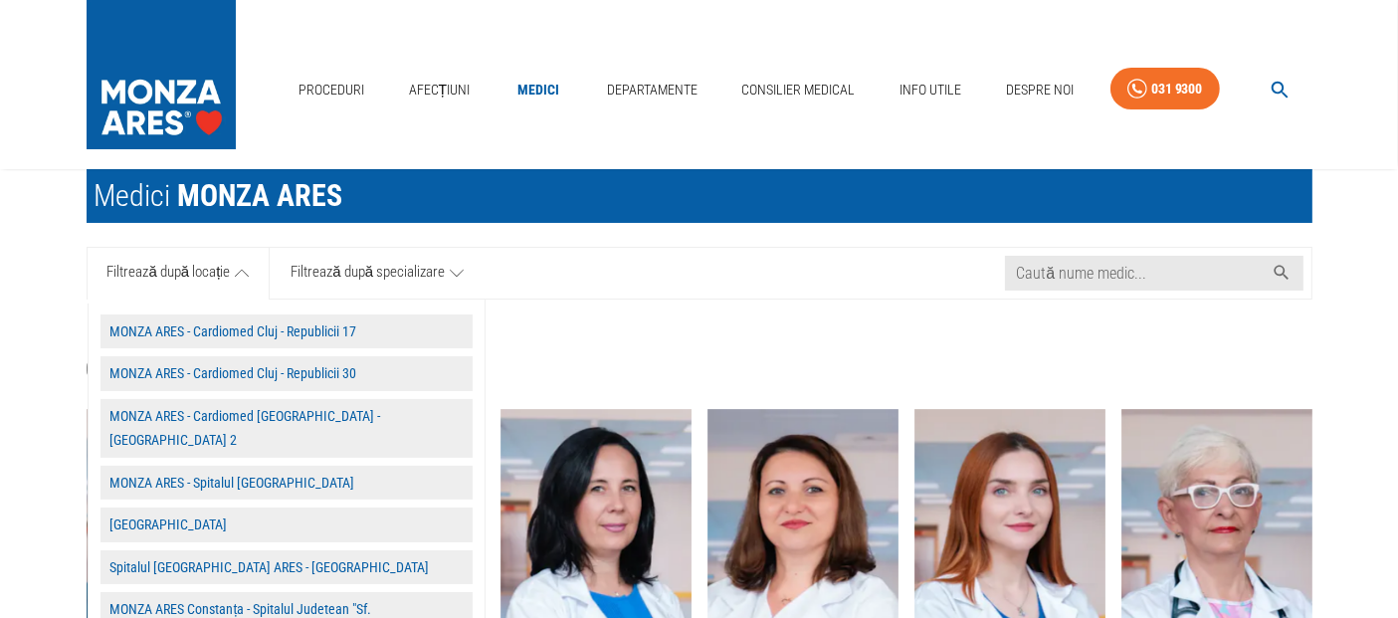
scroll to position [110, 0]
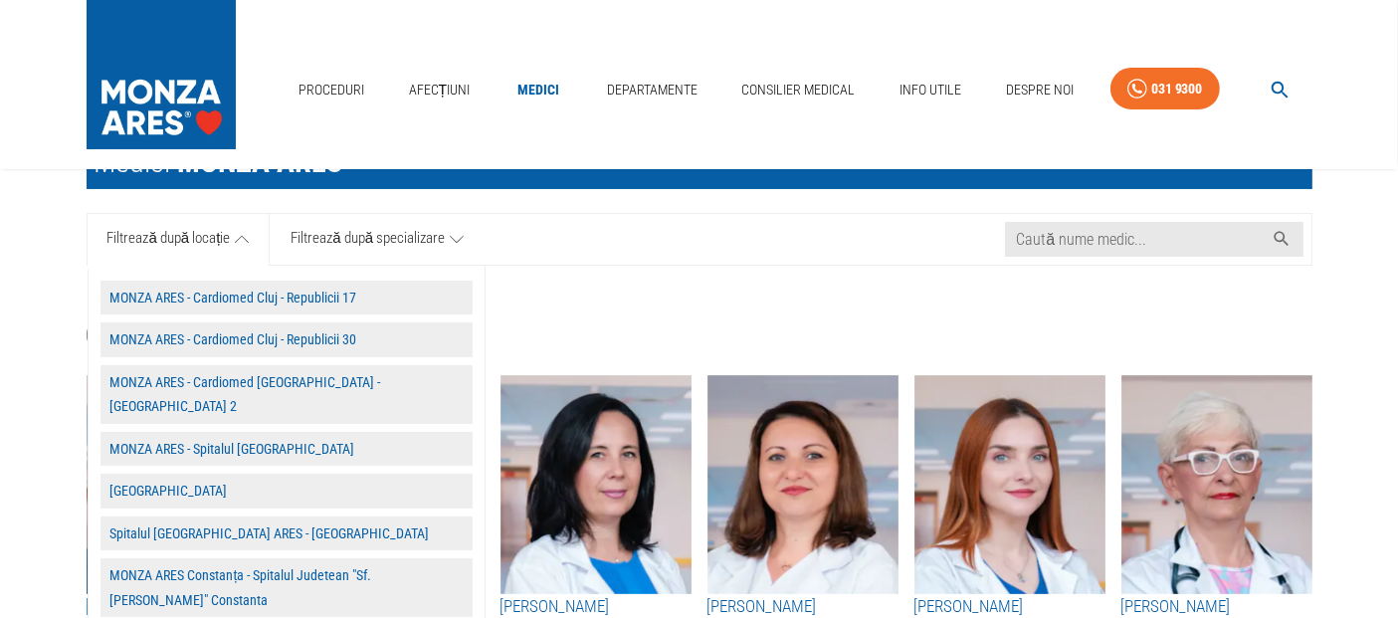
click at [245, 432] on button "MONZA ARES - Spitalul [GEOGRAPHIC_DATA]" at bounding box center [286, 449] width 372 height 35
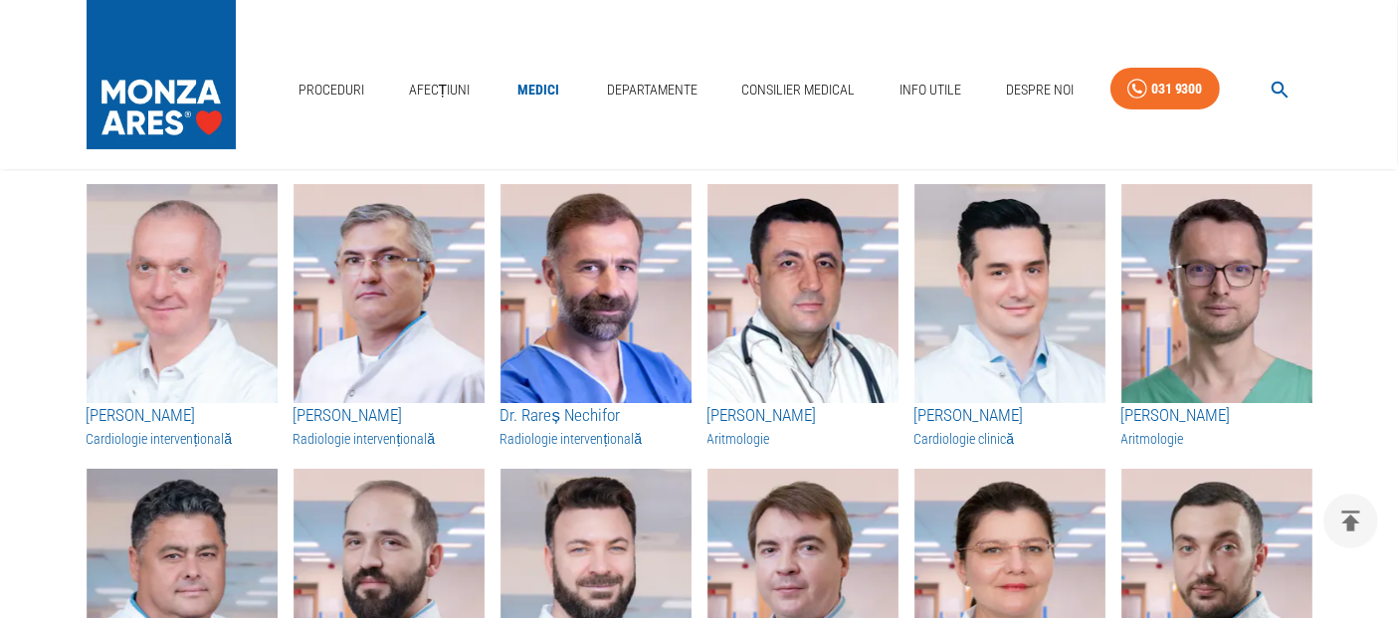
scroll to position [0, 0]
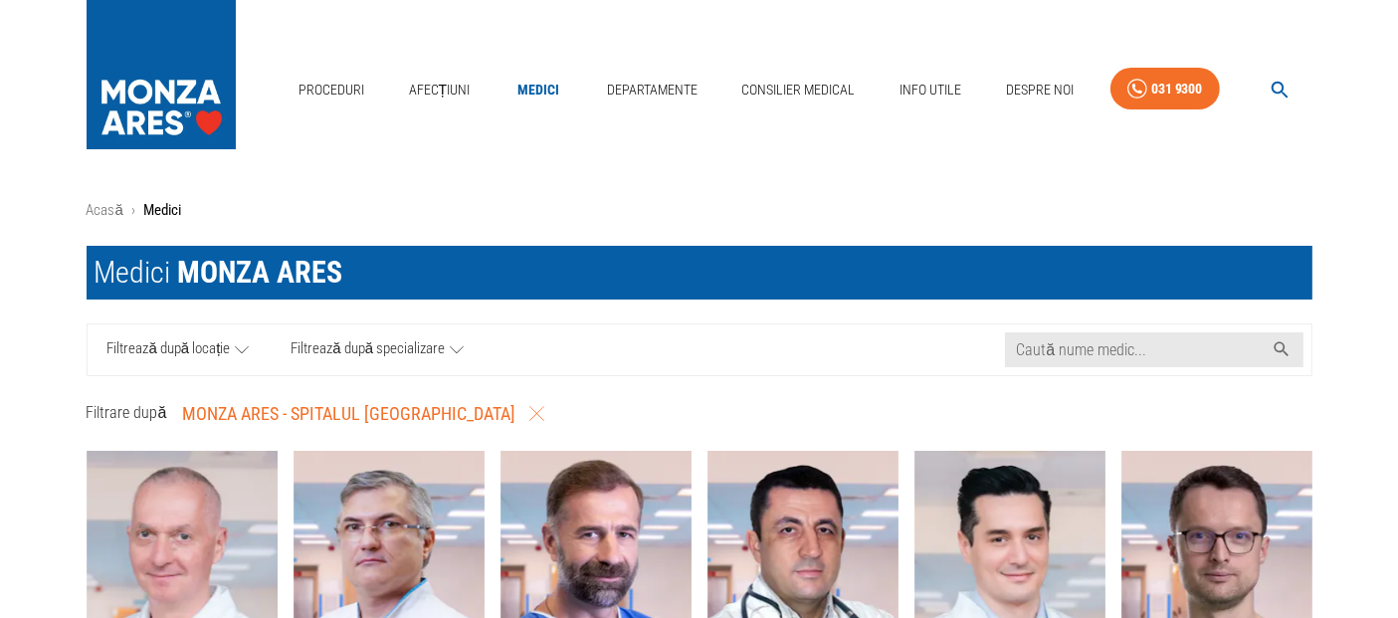
click at [1271, 93] on icon "button" at bounding box center [1279, 90] width 23 height 23
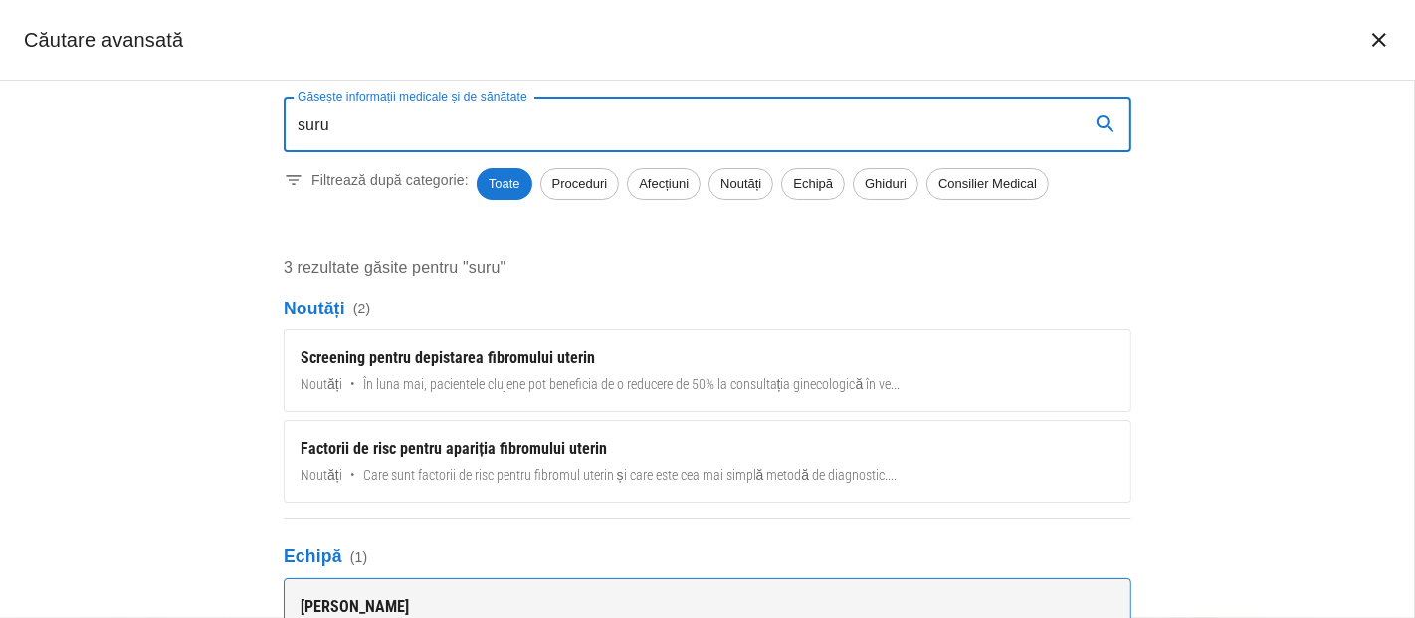
type input "suru"
click at [477, 607] on div "[PERSON_NAME]" at bounding box center [707, 607] width 814 height 24
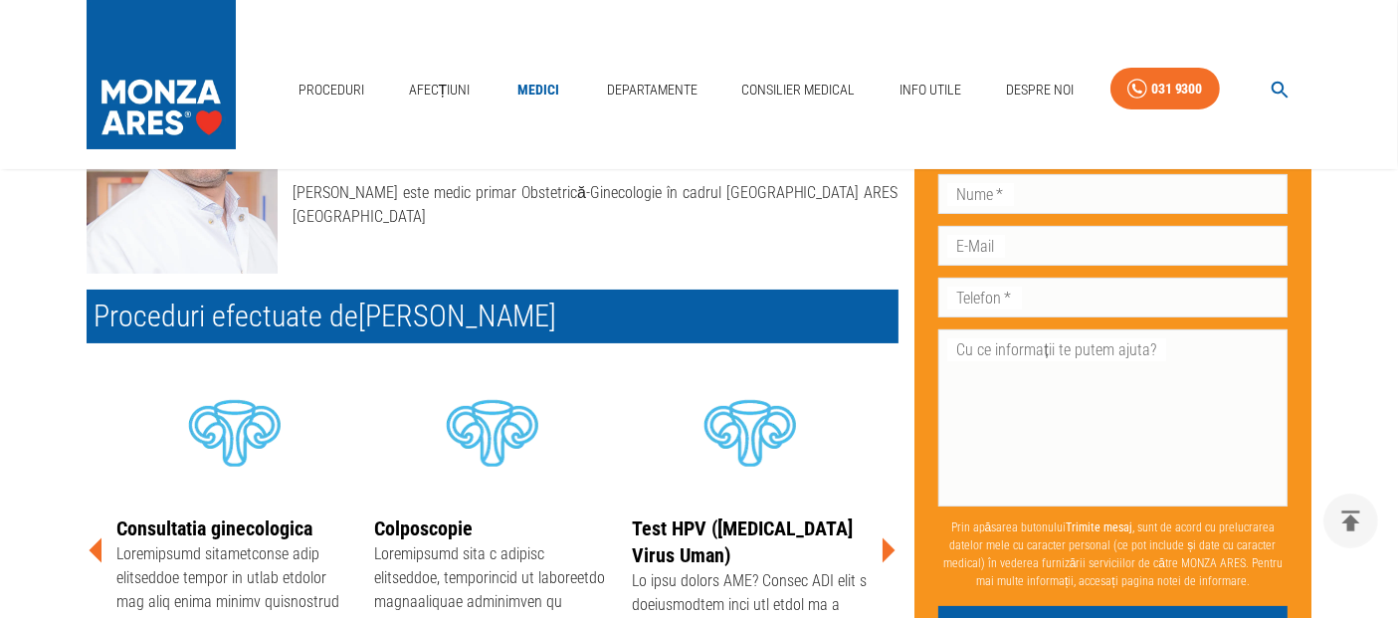
scroll to position [110, 0]
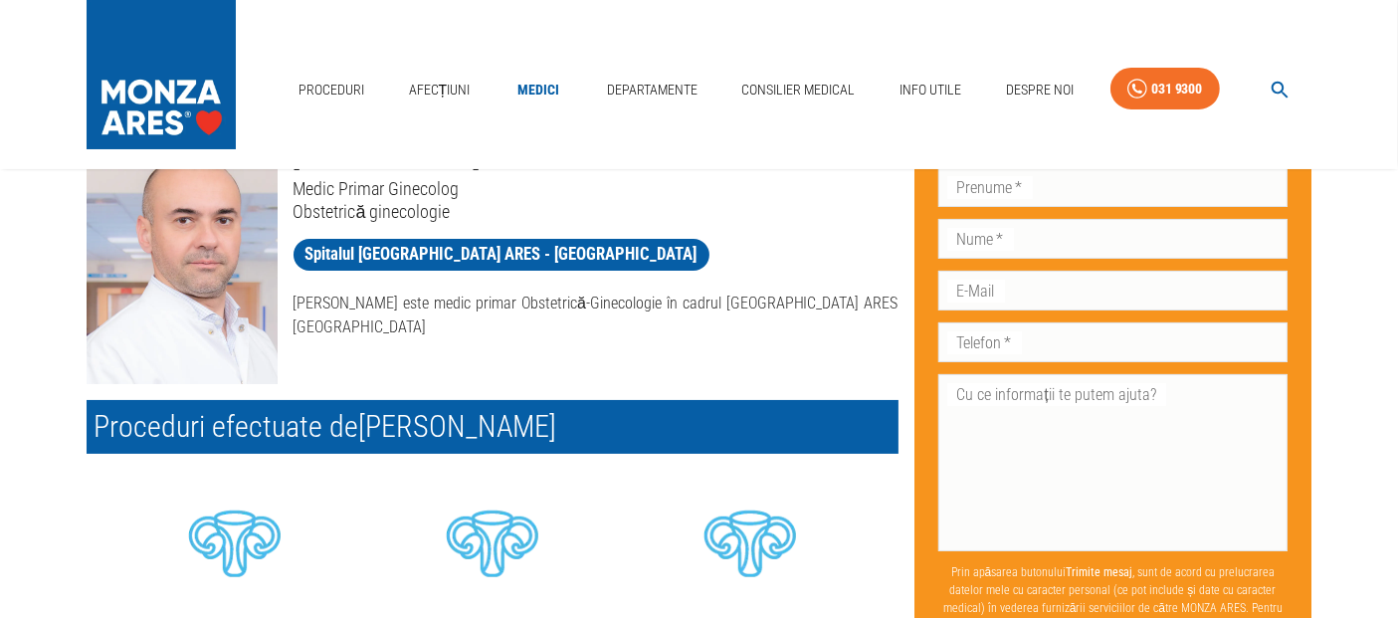
click at [1281, 90] on icon "button" at bounding box center [1279, 90] width 17 height 17
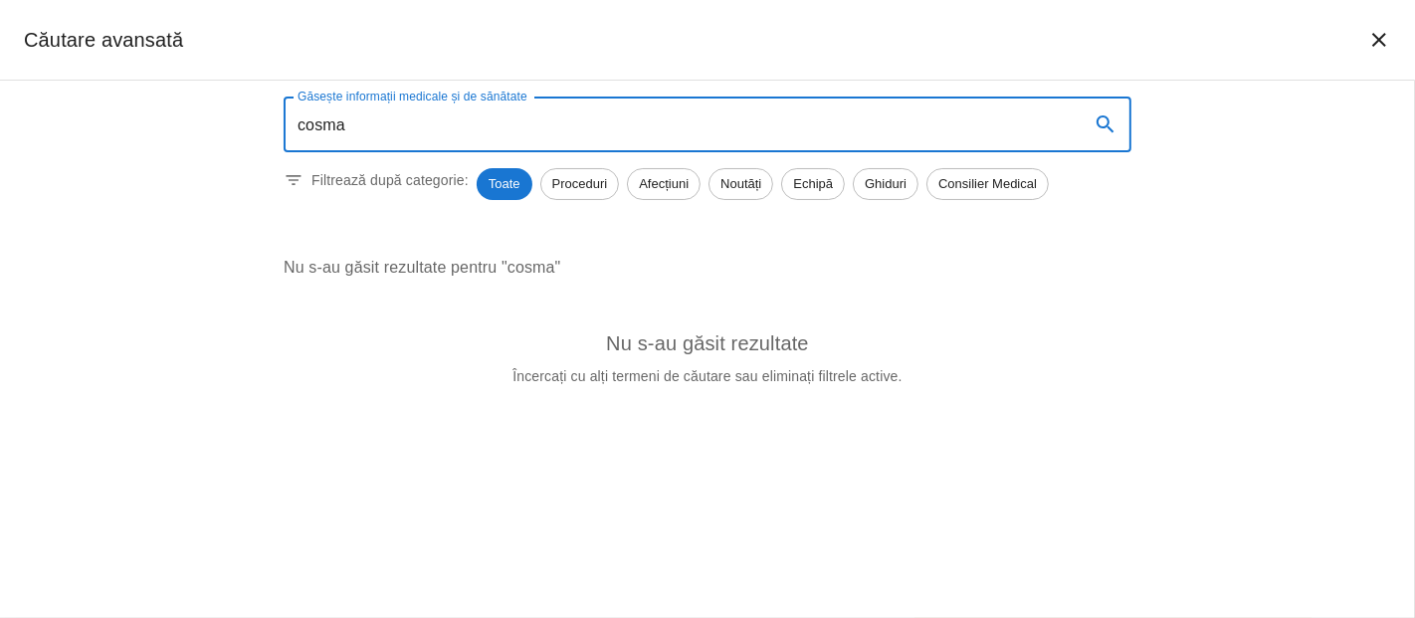
type input "cosma"
drag, startPoint x: 394, startPoint y: 125, endPoint x: 103, endPoint y: 120, distance: 290.5
click at [99, 114] on div "Găsește informații medicale și de sănătate cosma Găsește informații medicale și…" at bounding box center [707, 349] width 1415 height 537
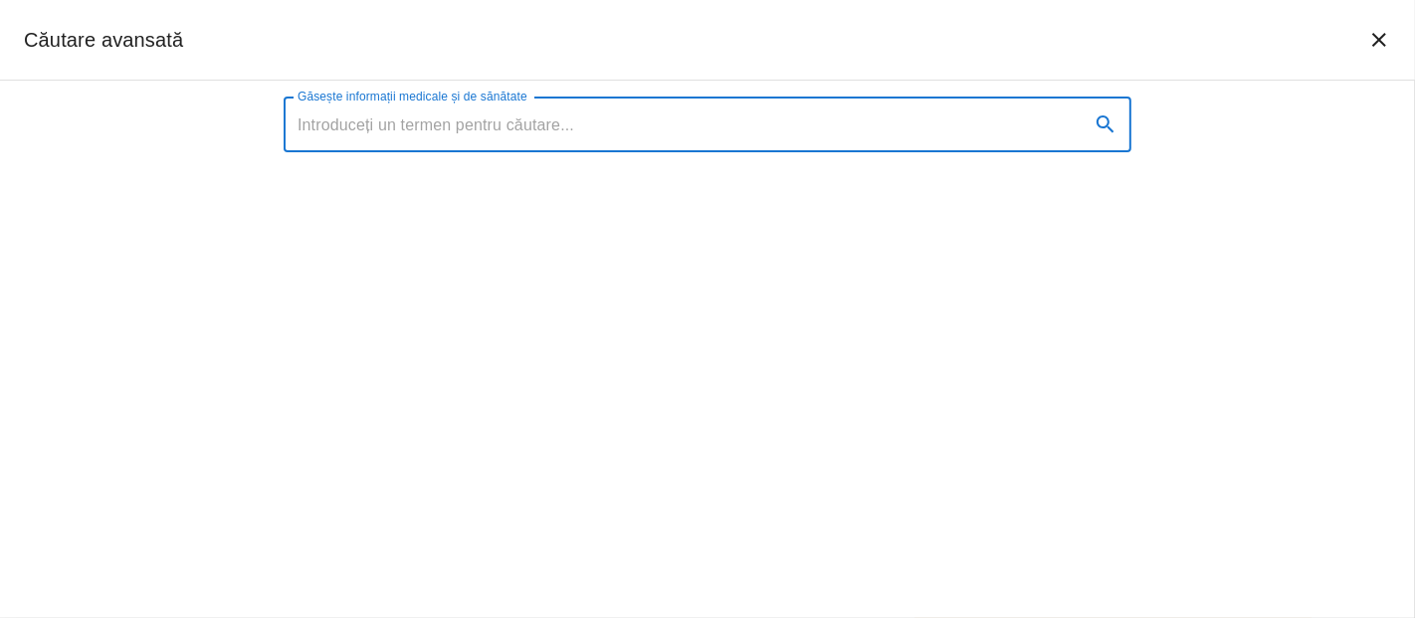
click at [1372, 38] on icon "închide căutarea" at bounding box center [1379, 40] width 24 height 24
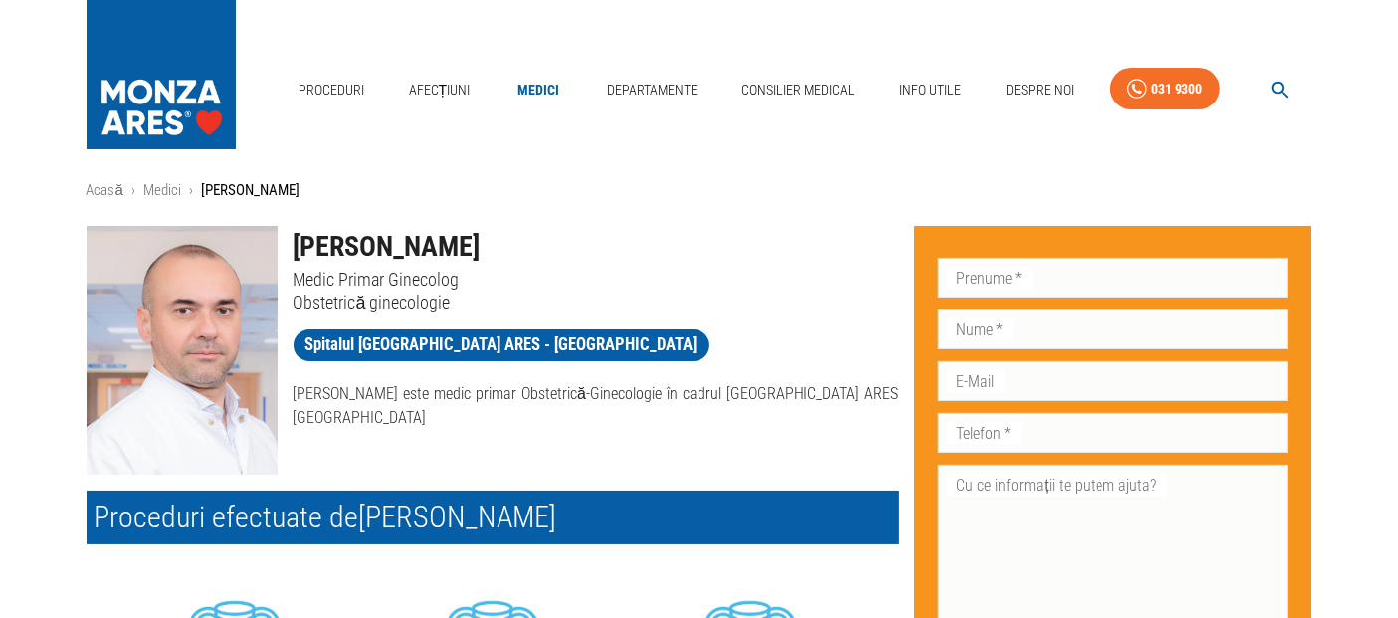
scroll to position [0, 0]
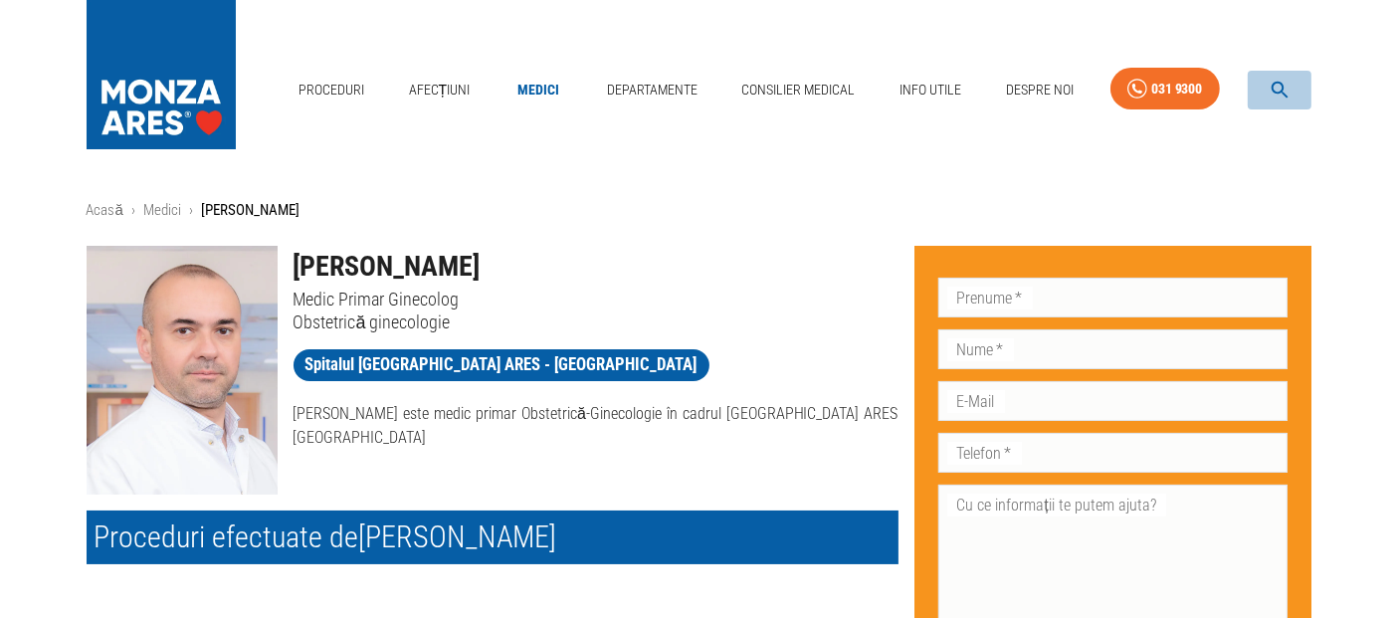
click at [1283, 90] on icon "button" at bounding box center [1279, 90] width 23 height 23
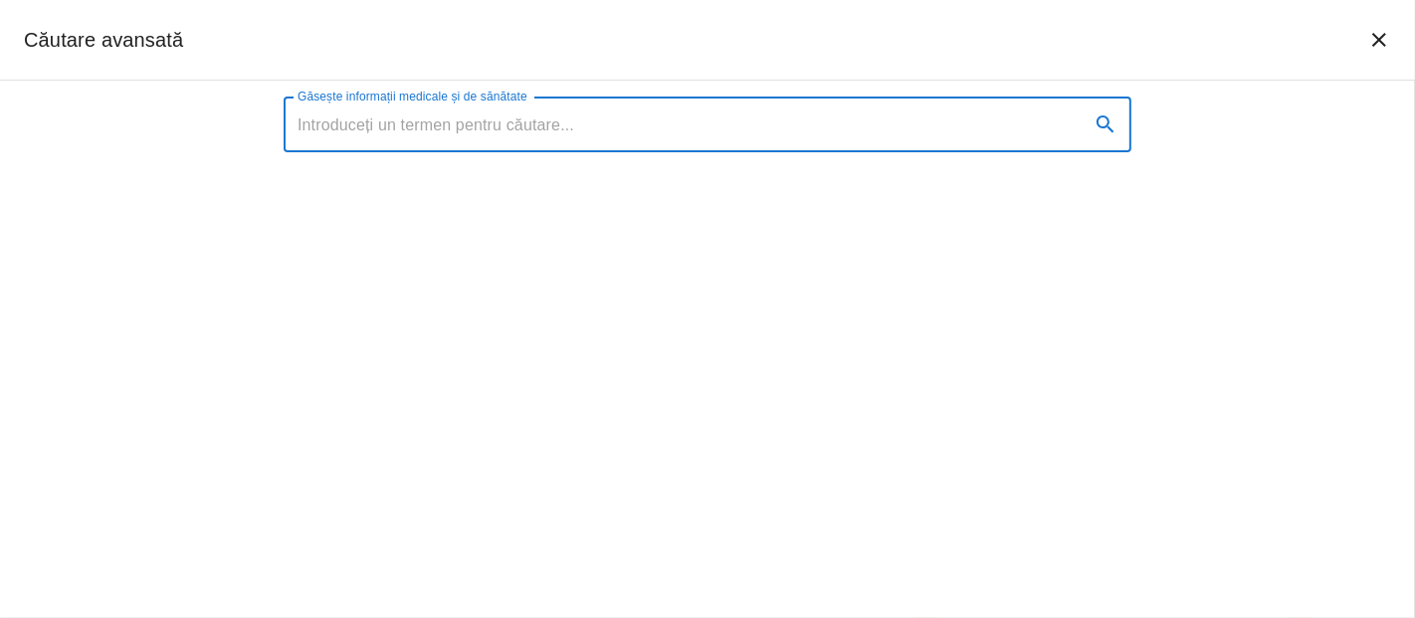
type input "c"
click at [1379, 41] on icon "închide căutarea" at bounding box center [1379, 40] width 24 height 24
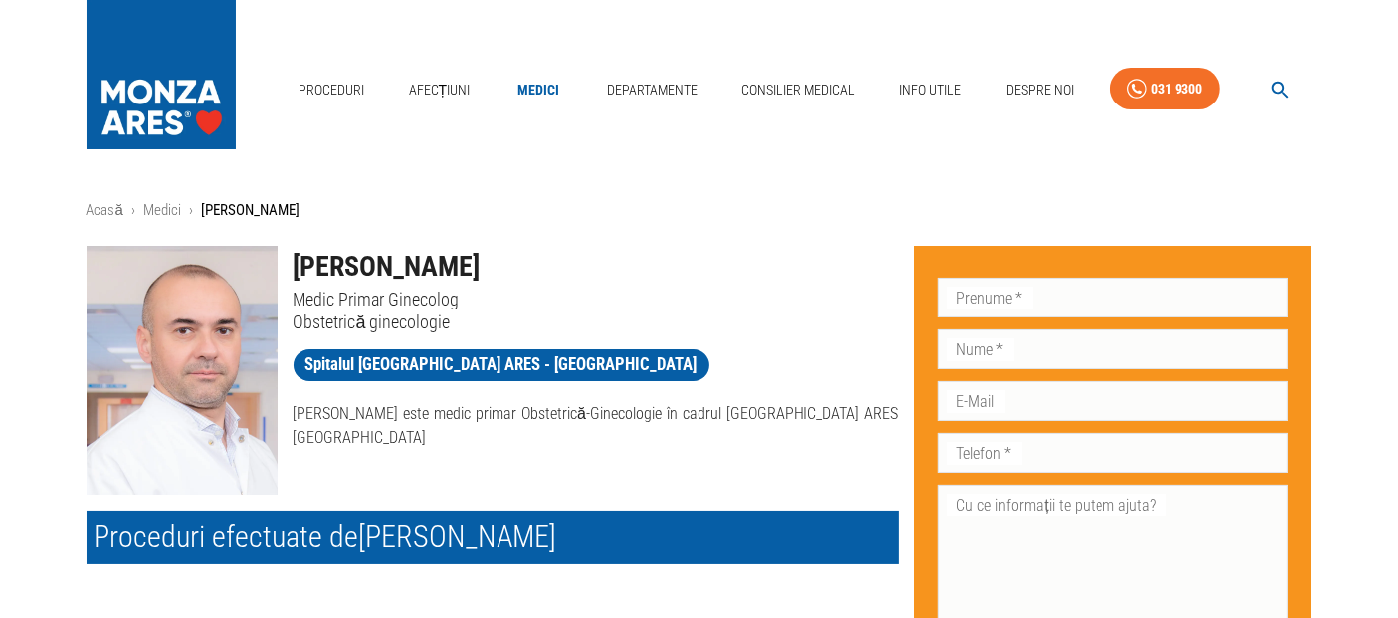
click at [560, 90] on link "Medici" at bounding box center [538, 90] width 64 height 41
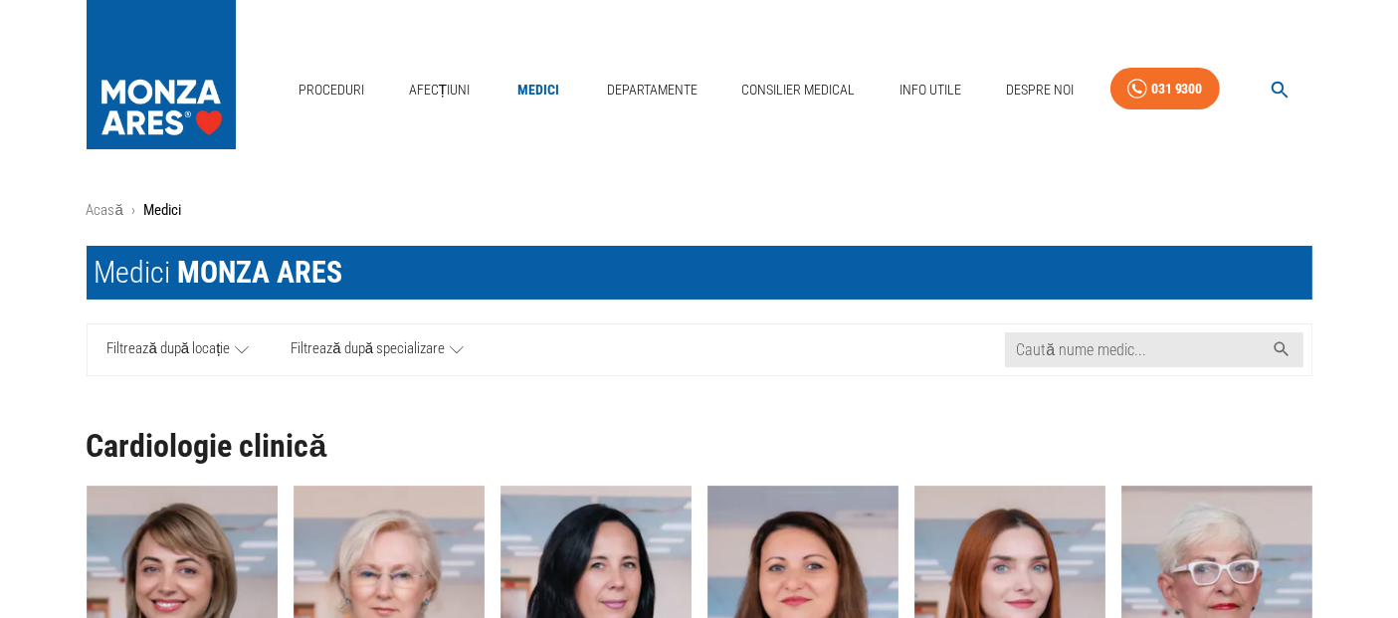
click at [1281, 85] on icon "button" at bounding box center [1279, 90] width 17 height 17
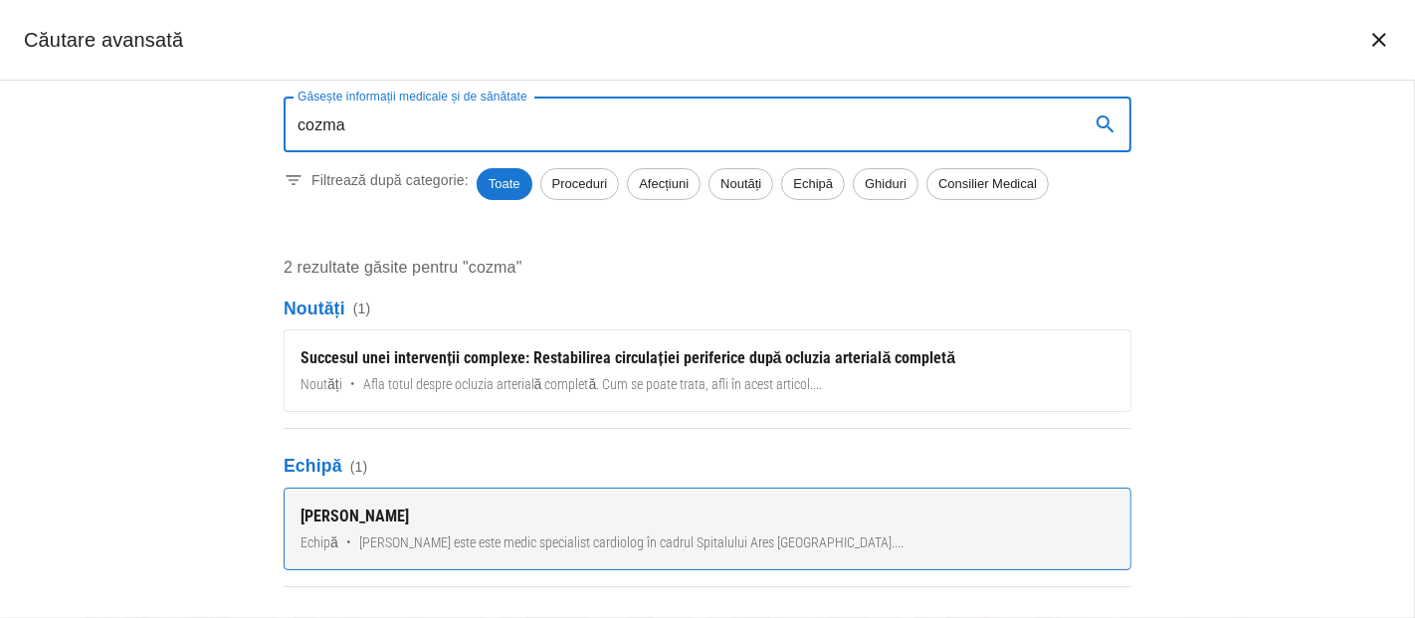
type input "cozma"
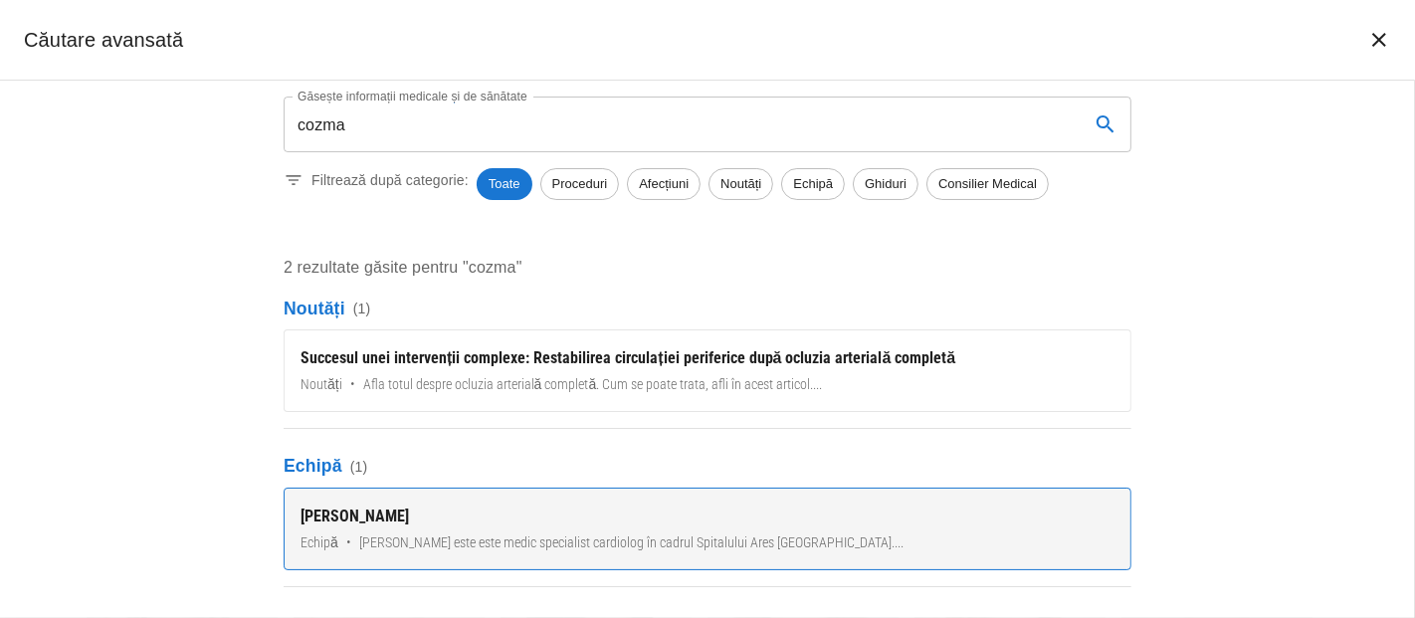
click at [484, 535] on span "[PERSON_NAME] este este medic specialist cardiolog în cadrul Spitalului Ares [G…" at bounding box center [631, 542] width 544 height 21
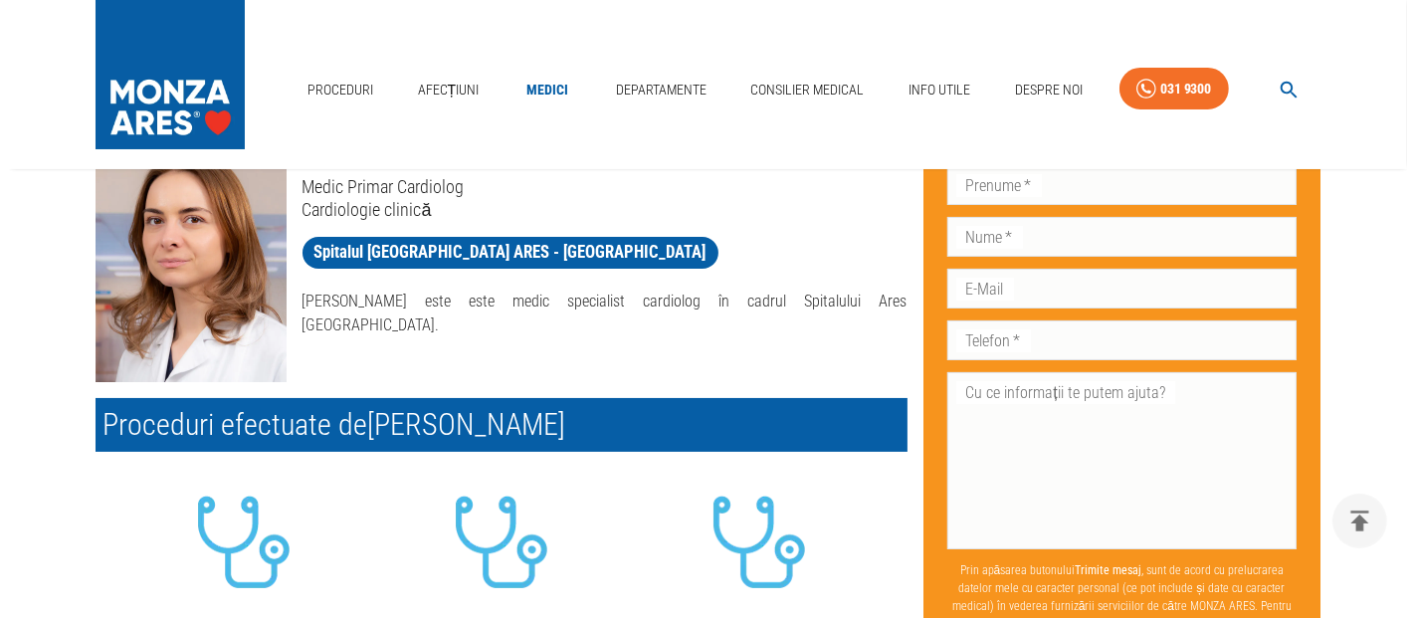
scroll to position [331, 0]
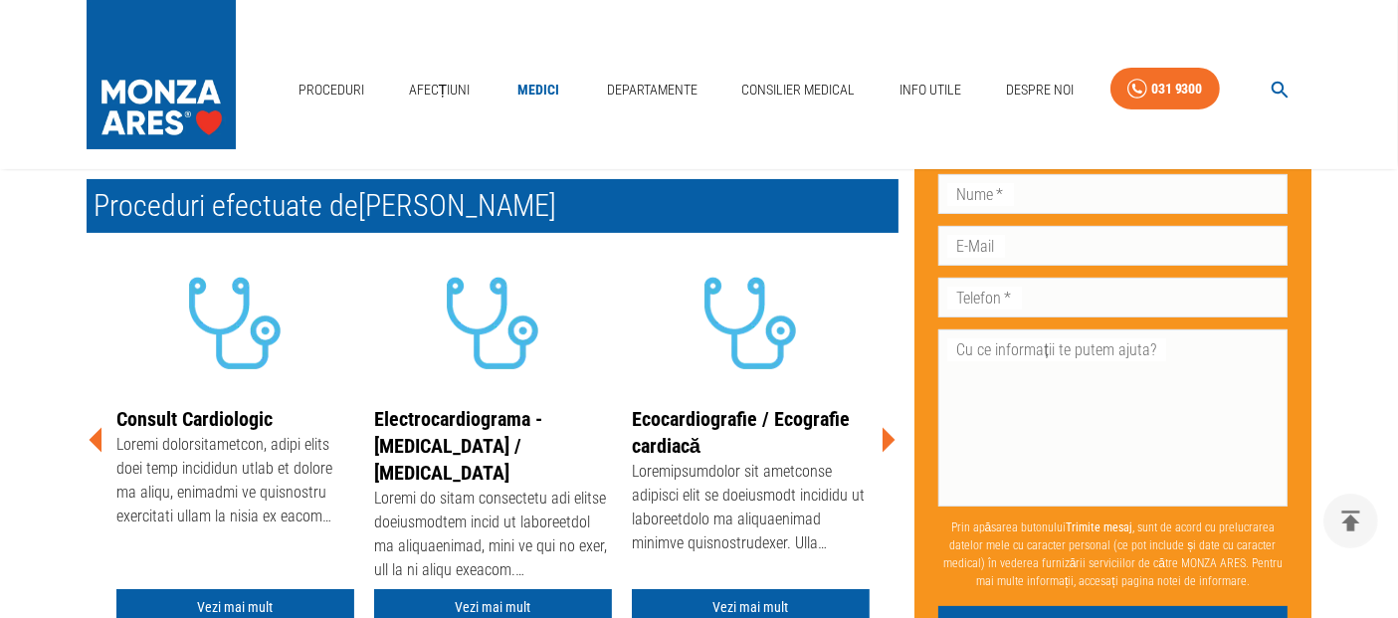
click at [881, 439] on icon at bounding box center [888, 440] width 60 height 60
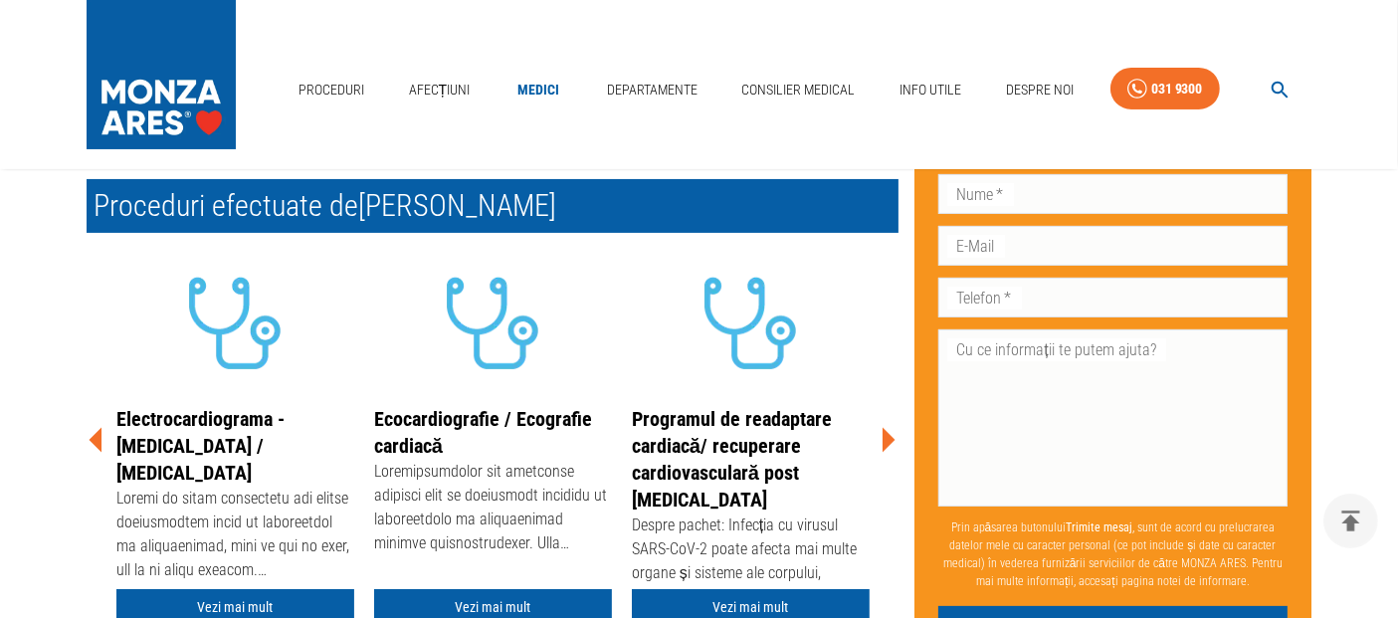
click at [881, 439] on icon at bounding box center [888, 440] width 60 height 60
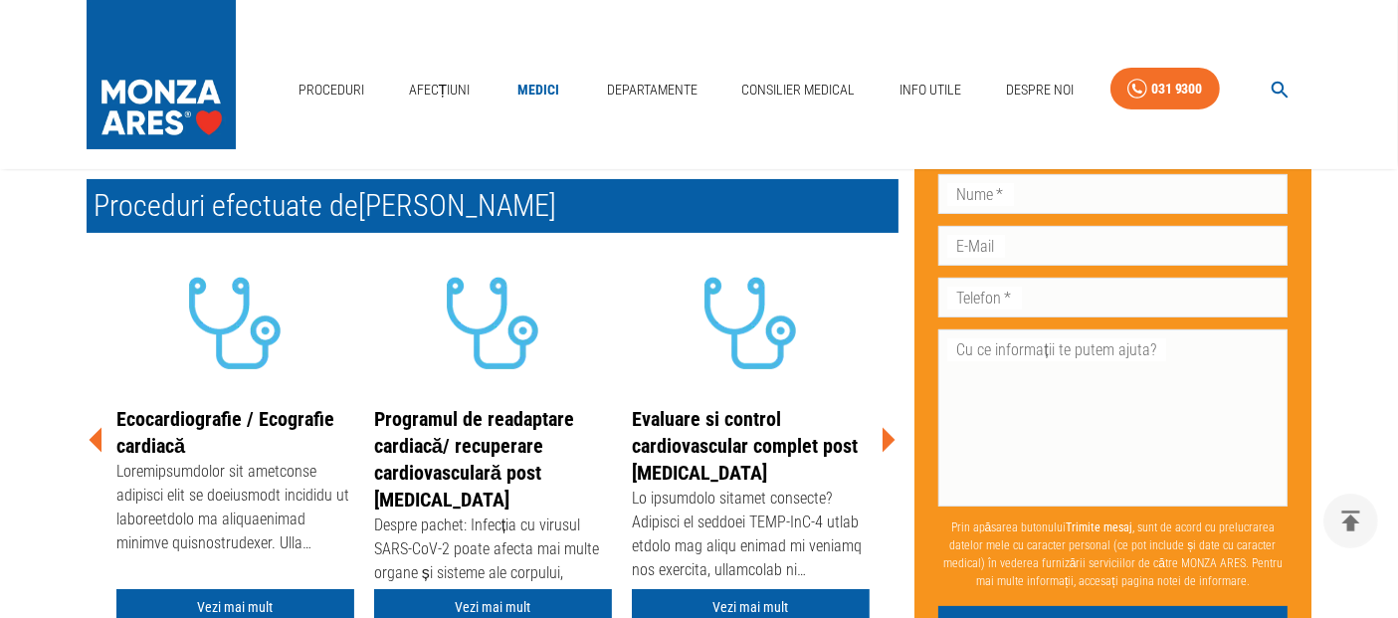
click at [881, 439] on icon at bounding box center [888, 440] width 60 height 60
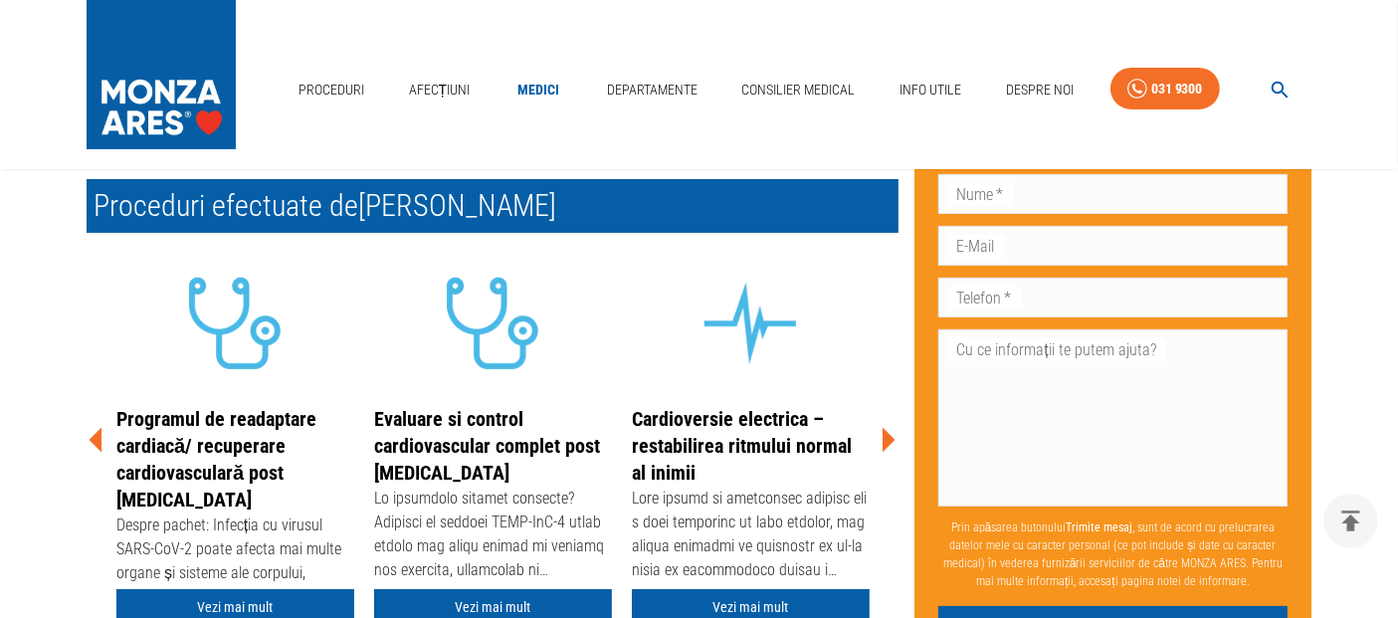
click at [881, 439] on icon at bounding box center [888, 440] width 60 height 60
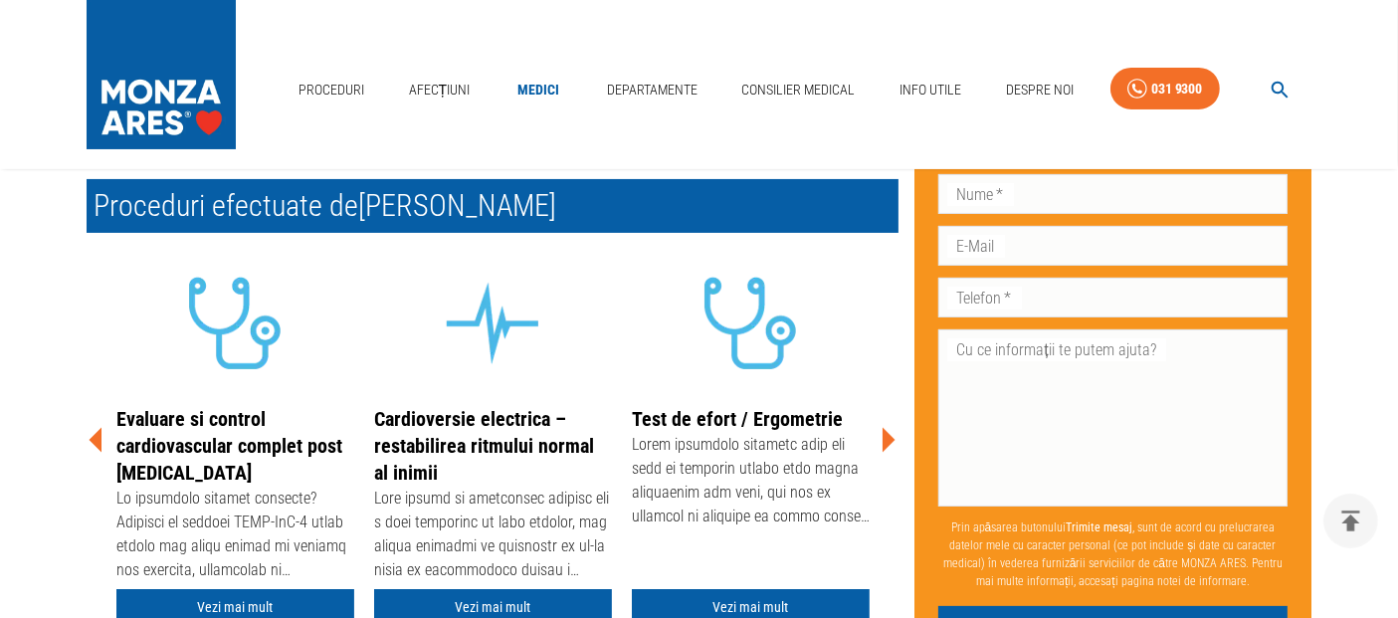
click at [881, 439] on icon at bounding box center [888, 440] width 60 height 60
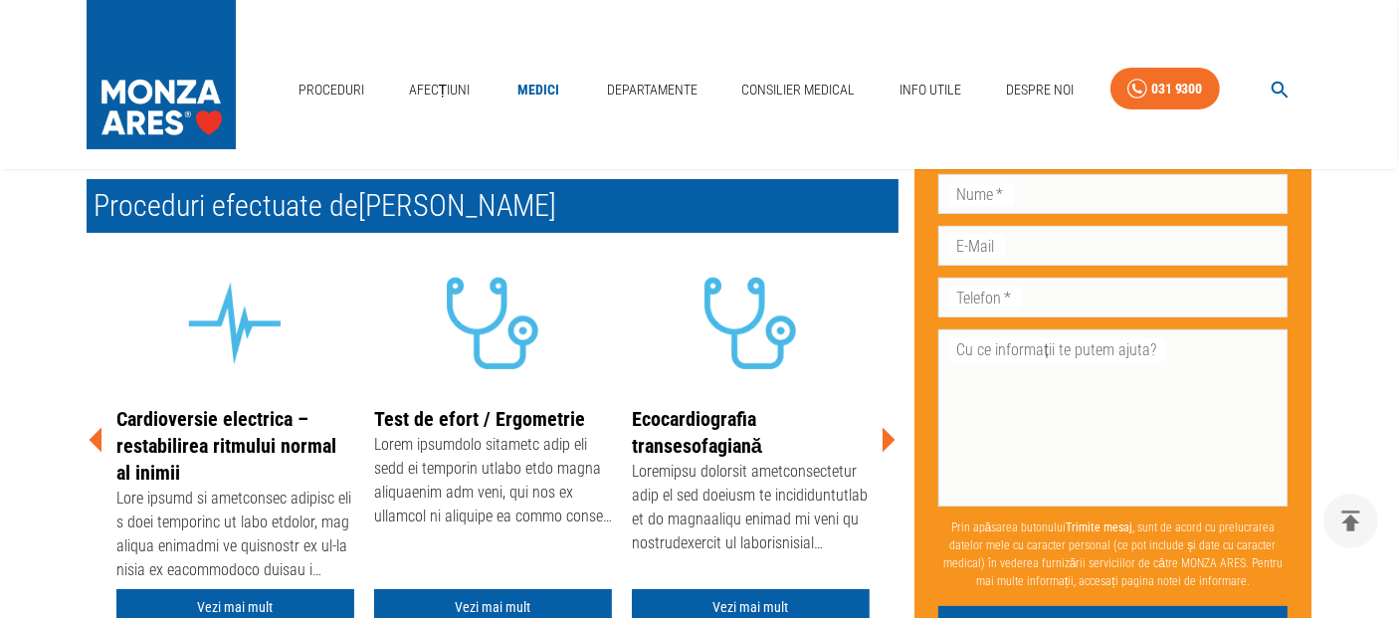
click at [1278, 87] on icon "button" at bounding box center [1279, 90] width 23 height 23
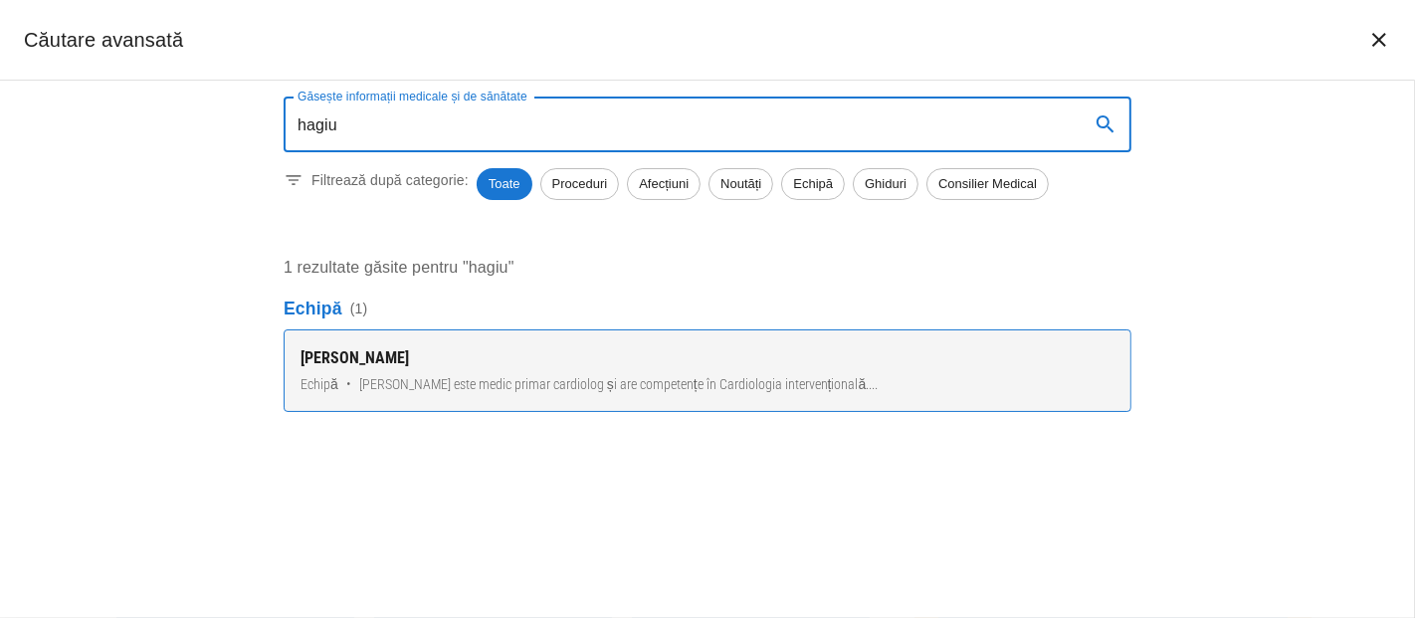
type input "hagiu"
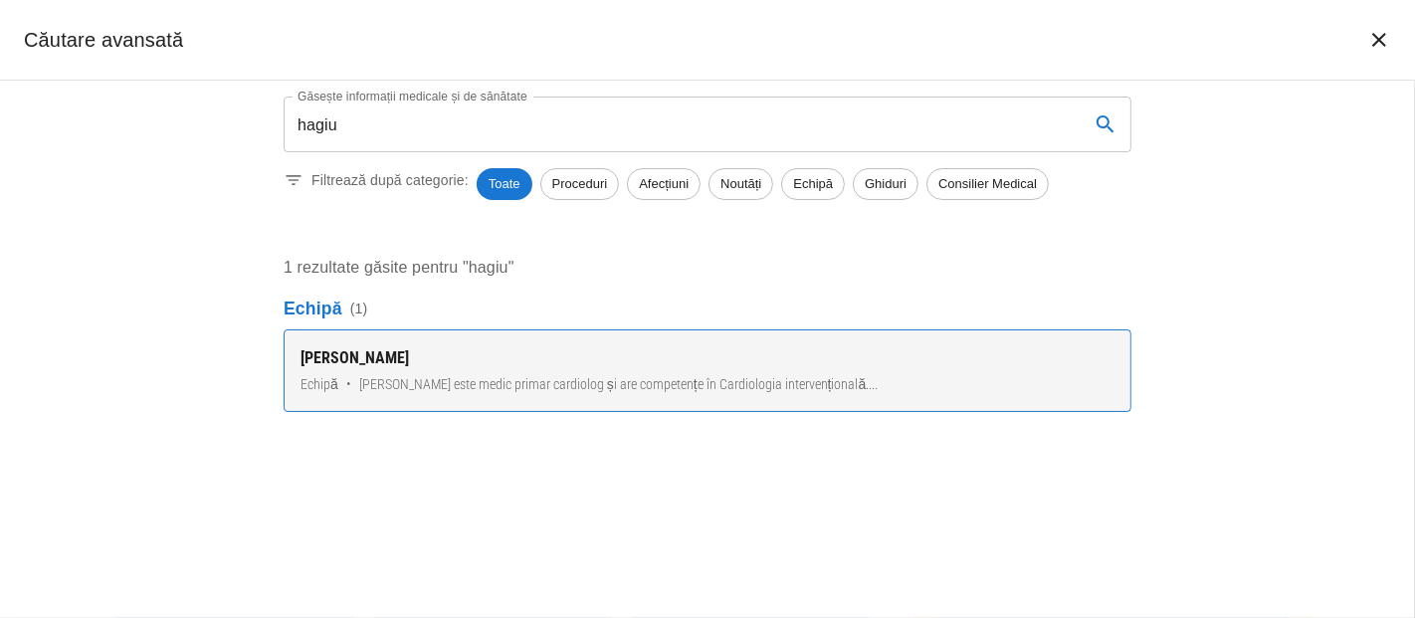
click at [437, 382] on span "[PERSON_NAME] este medic primar cardiolog și are competențe în Cardiologia inte…" at bounding box center [618, 384] width 519 height 21
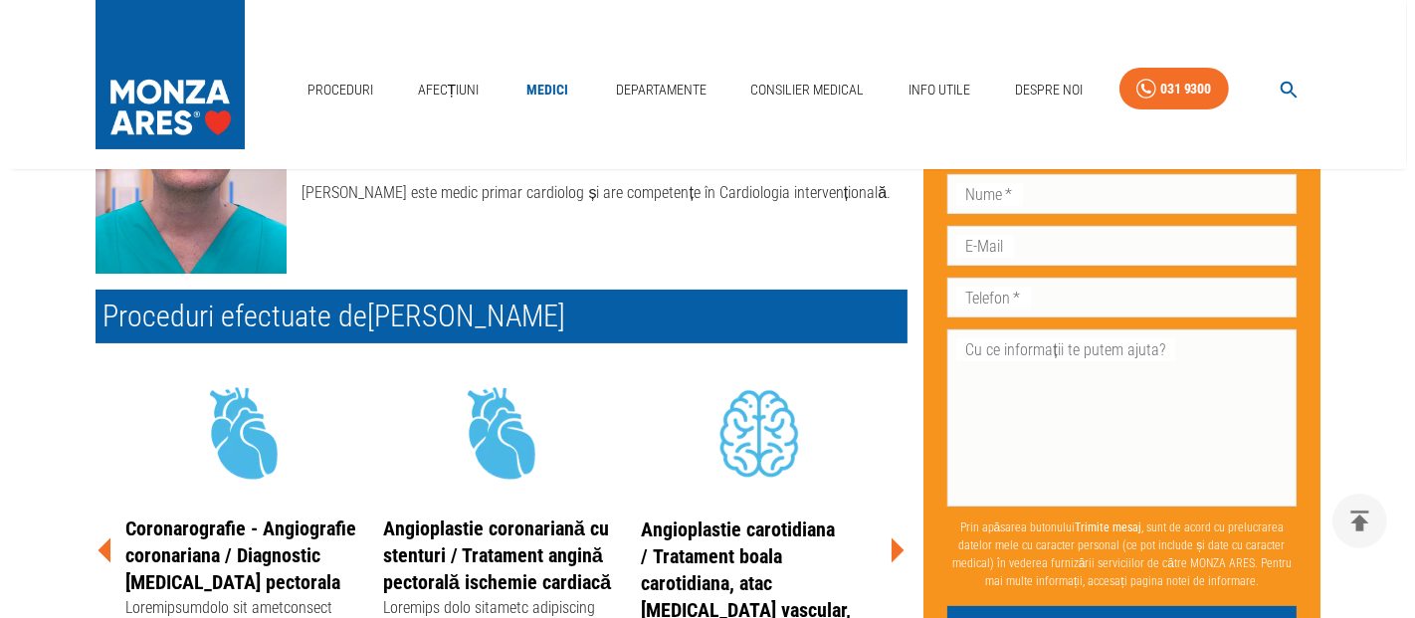
scroll to position [331, 0]
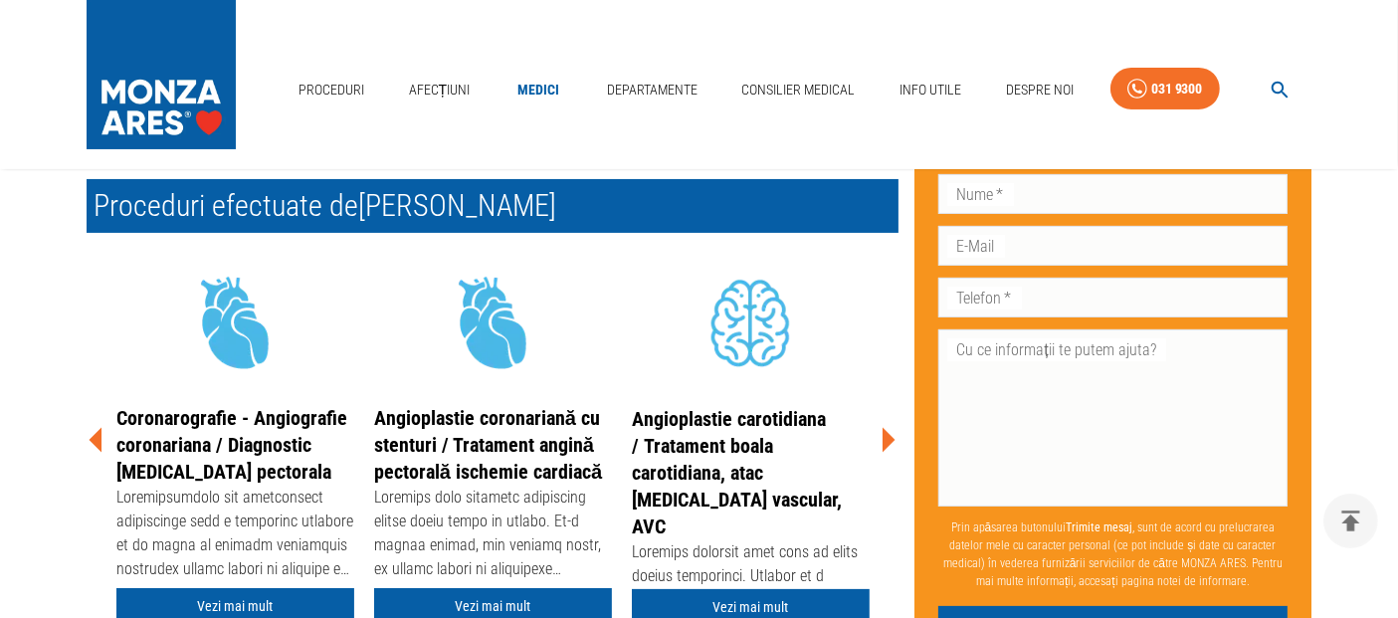
click at [889, 438] on icon at bounding box center [888, 440] width 13 height 25
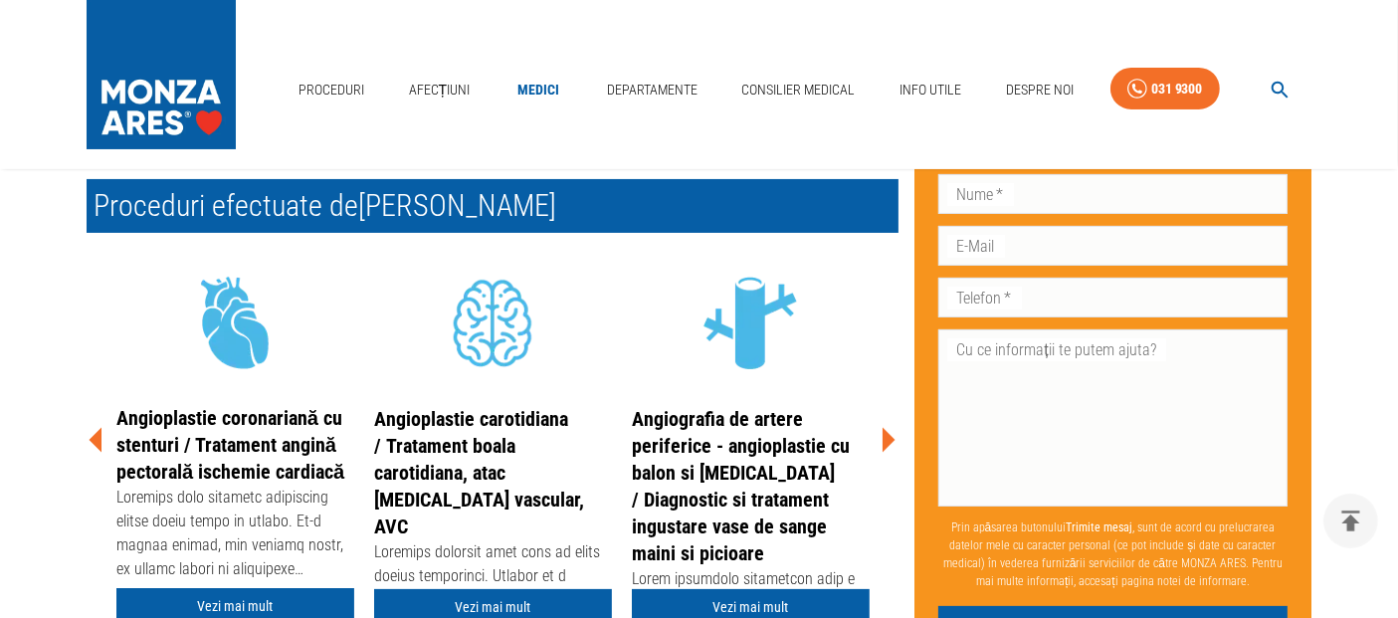
click at [889, 438] on icon at bounding box center [888, 440] width 13 height 25
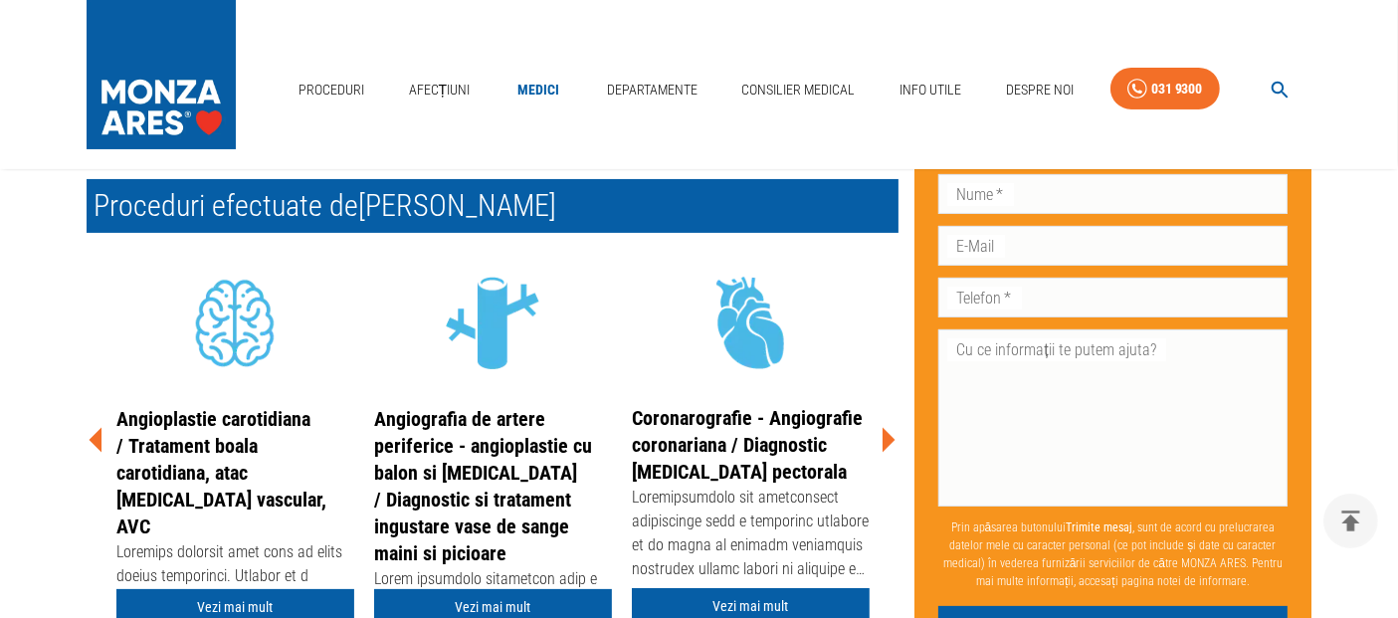
click at [1269, 92] on icon "button" at bounding box center [1279, 90] width 23 height 23
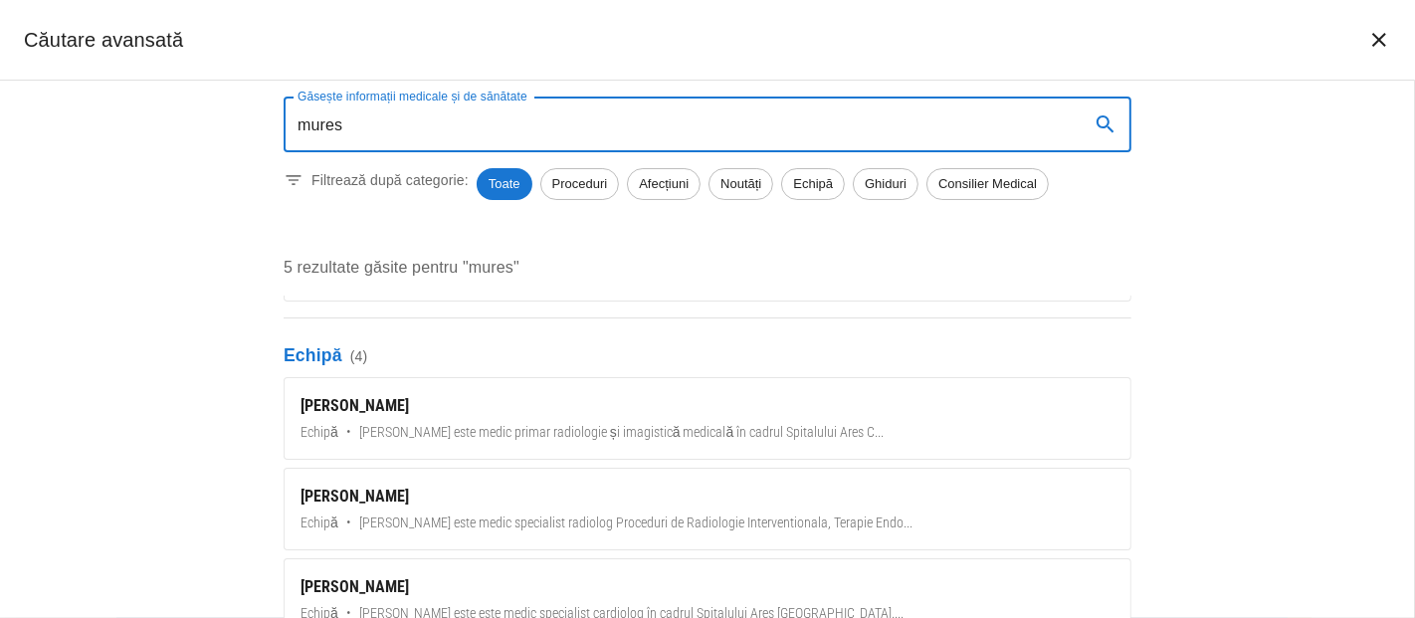
scroll to position [212, 0]
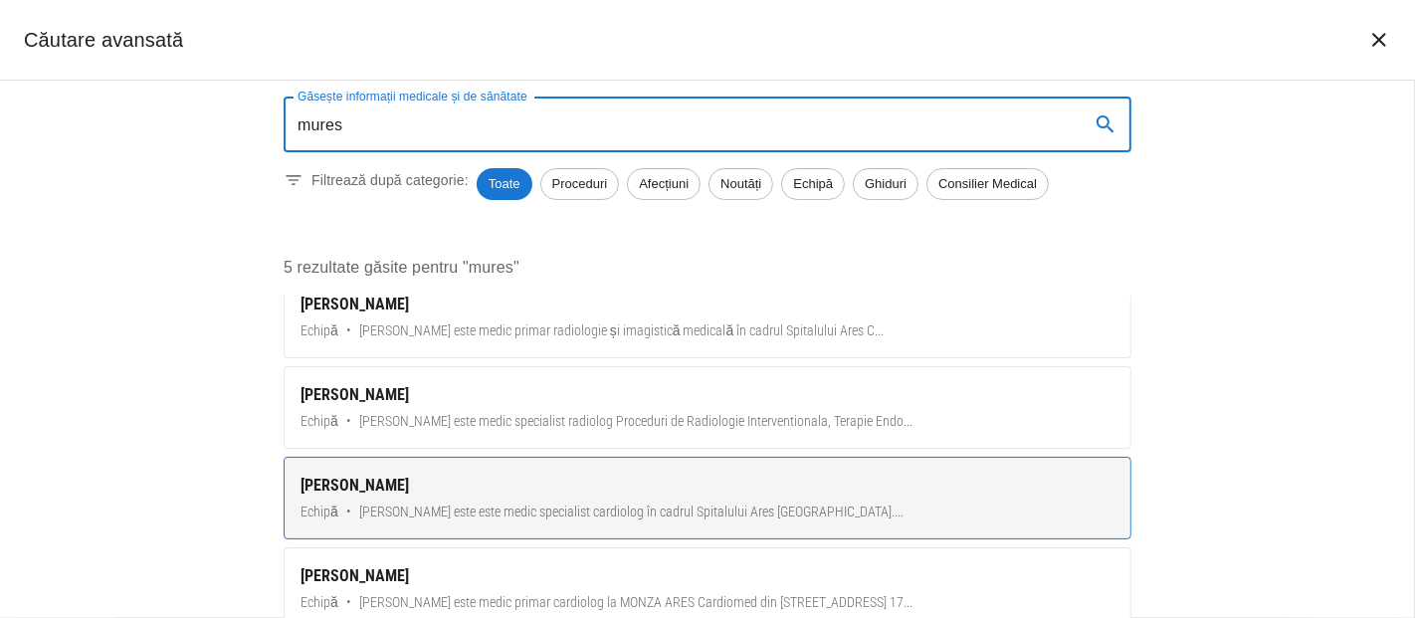
type input "mures"
click at [471, 501] on span "[PERSON_NAME] este este medic specialist cardiolog în cadrul Spitalului Ares [G…" at bounding box center [631, 511] width 544 height 21
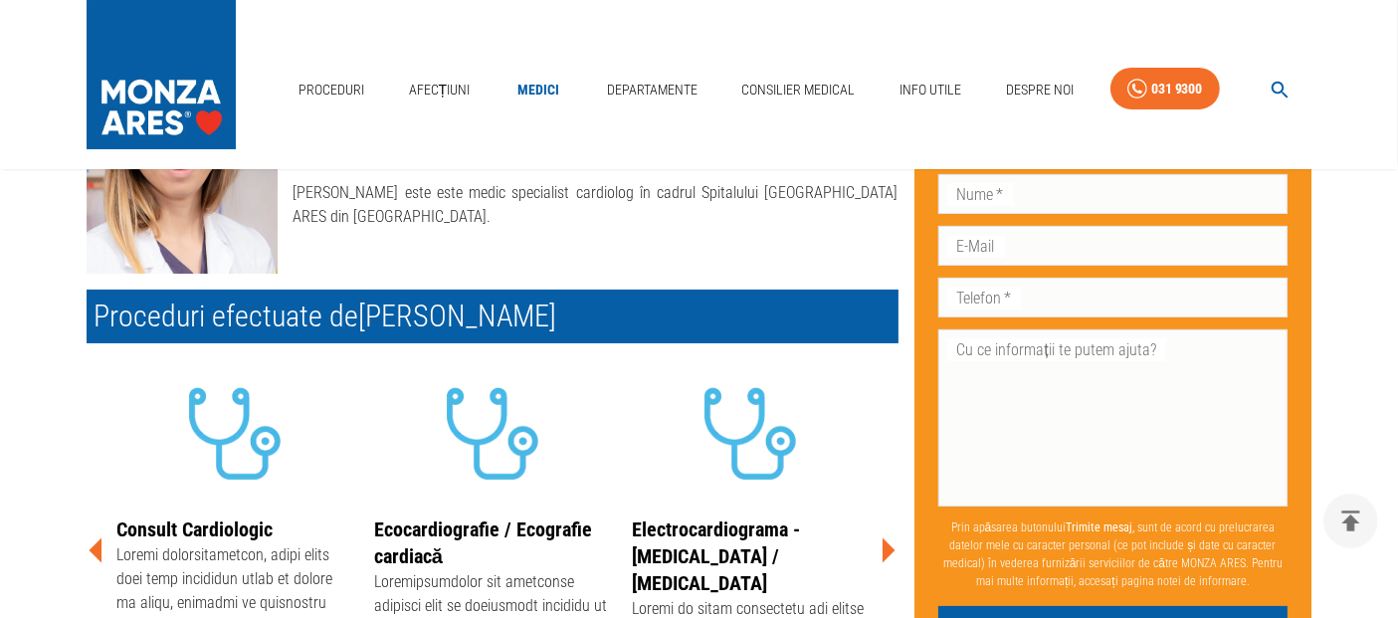
scroll to position [331, 0]
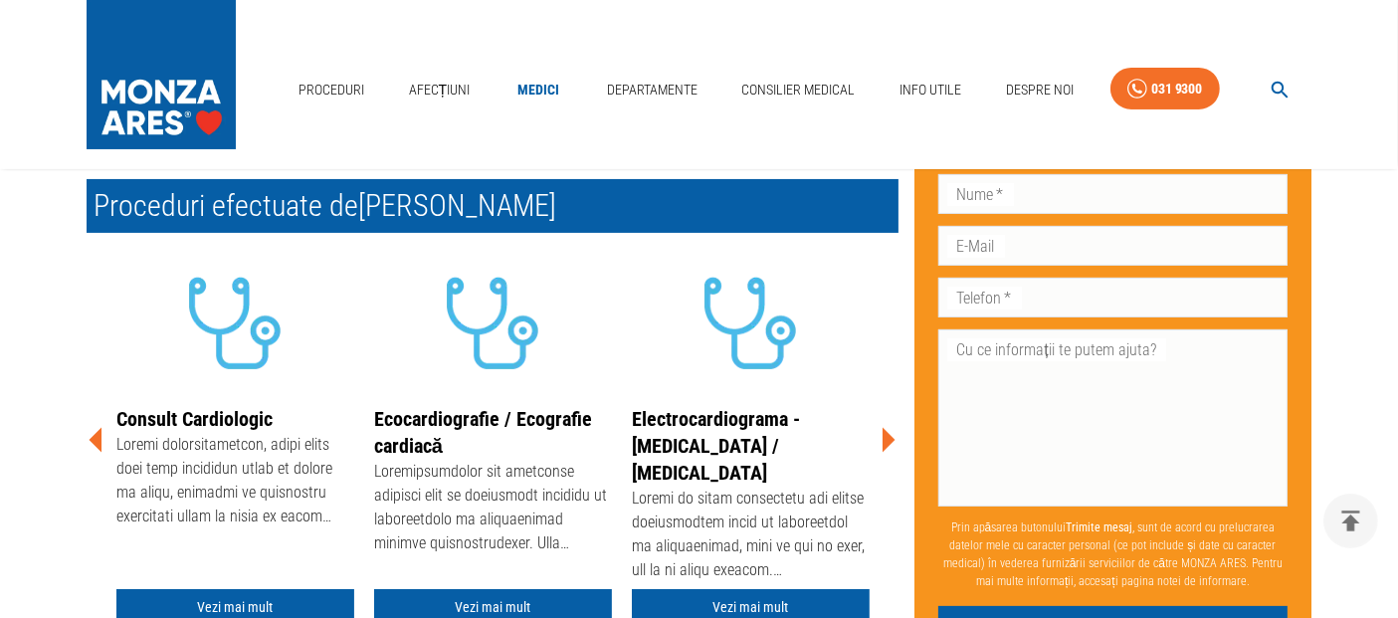
click at [889, 444] on icon at bounding box center [888, 440] width 13 height 25
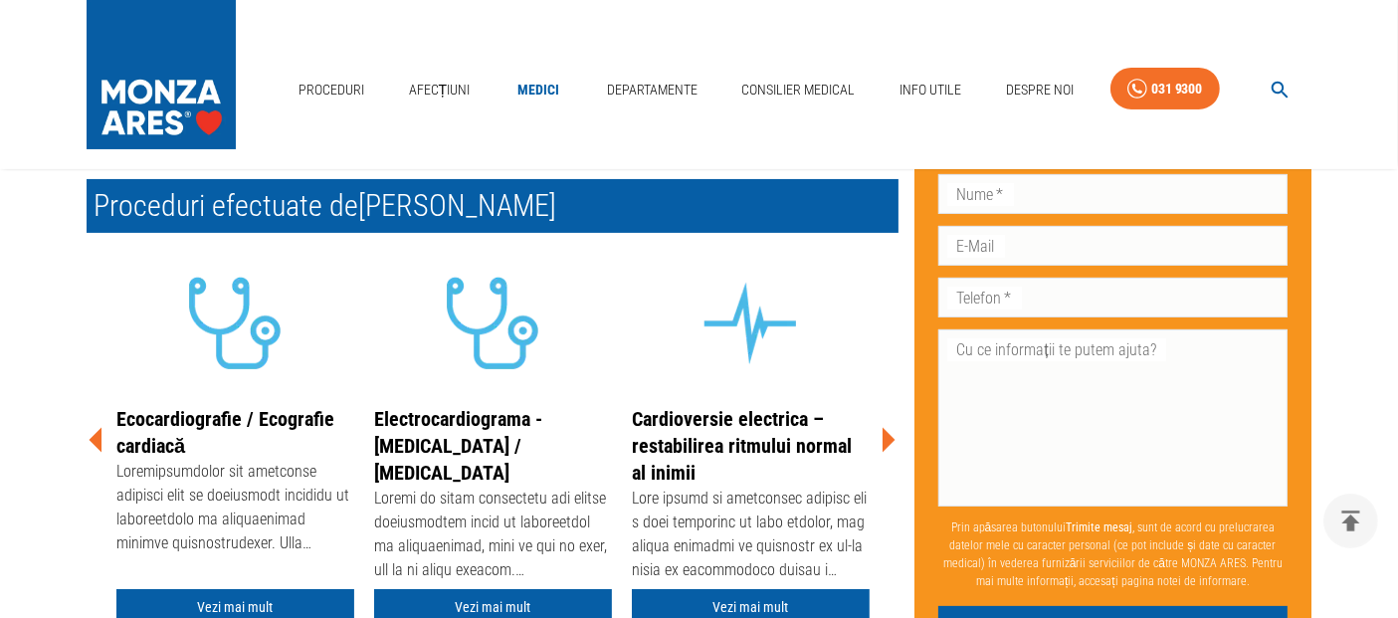
click at [889, 444] on icon at bounding box center [888, 440] width 13 height 25
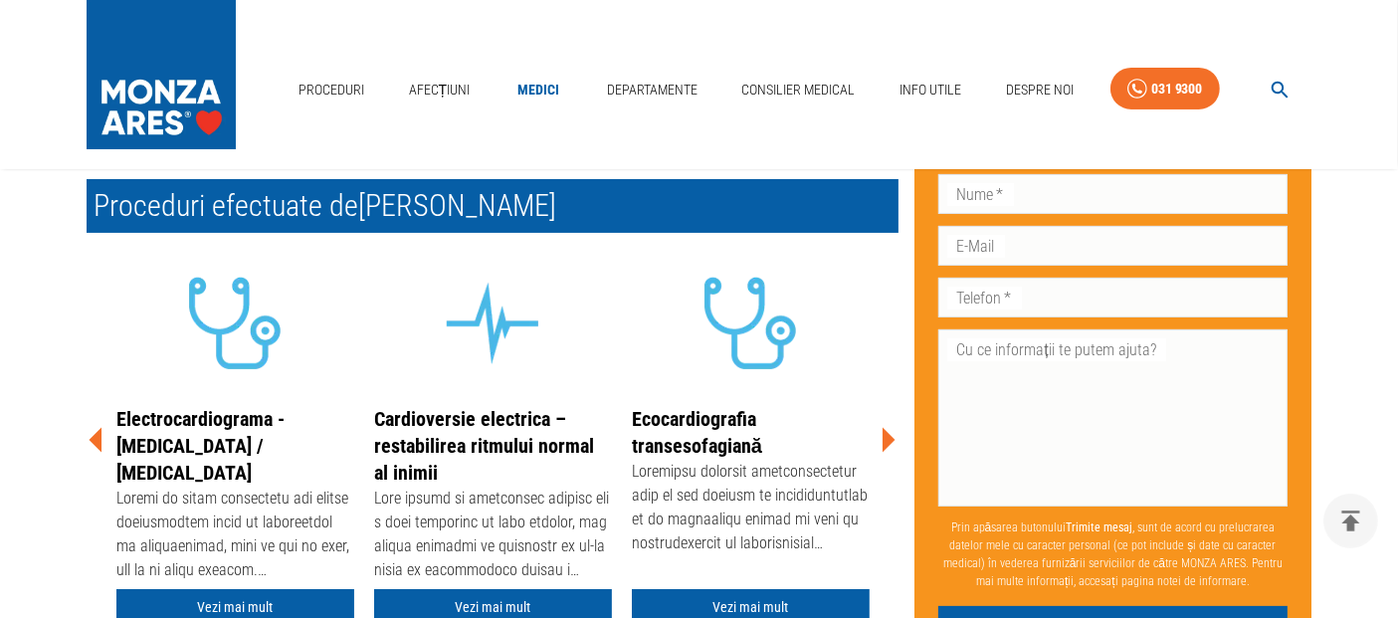
click at [889, 444] on icon at bounding box center [888, 440] width 13 height 25
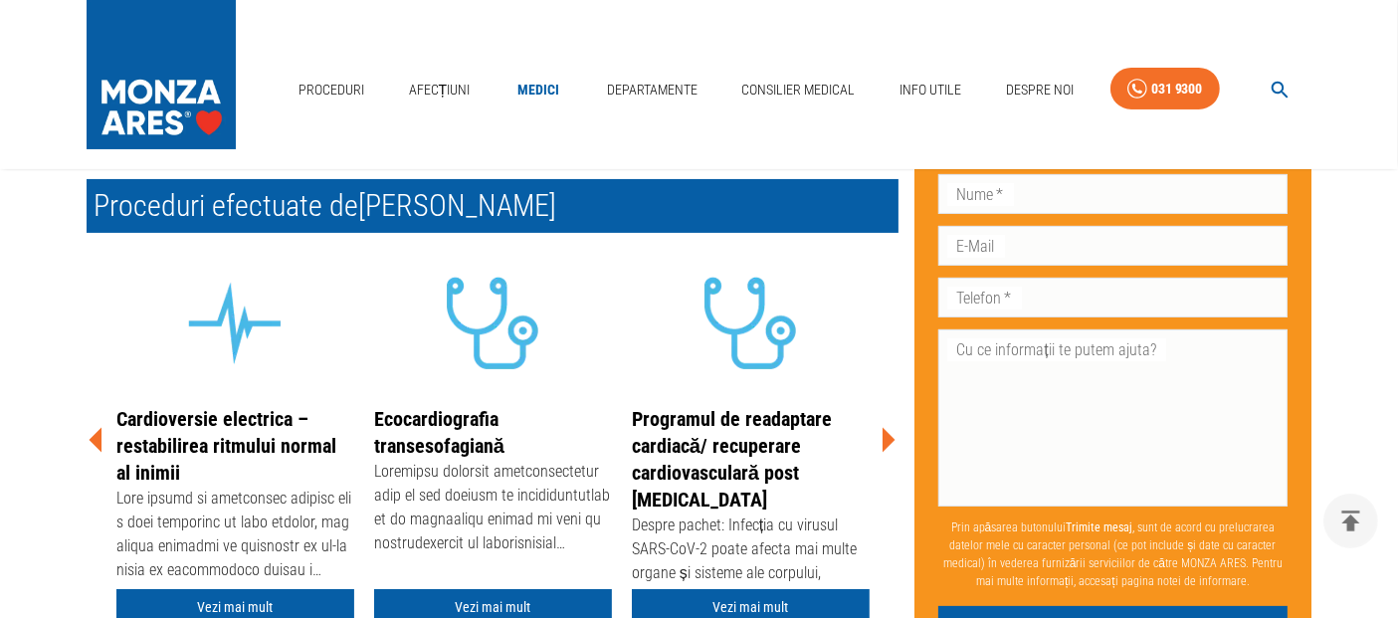
click at [889, 444] on icon at bounding box center [888, 440] width 13 height 25
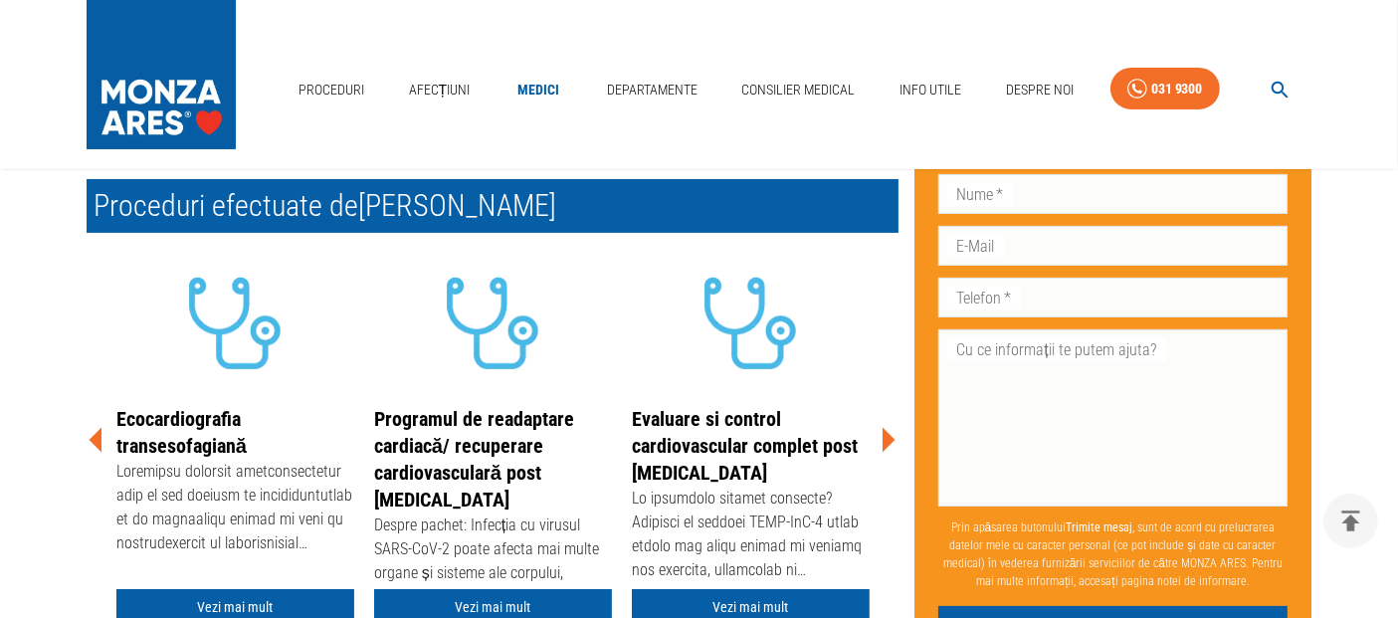
click at [889, 444] on icon at bounding box center [888, 440] width 13 height 25
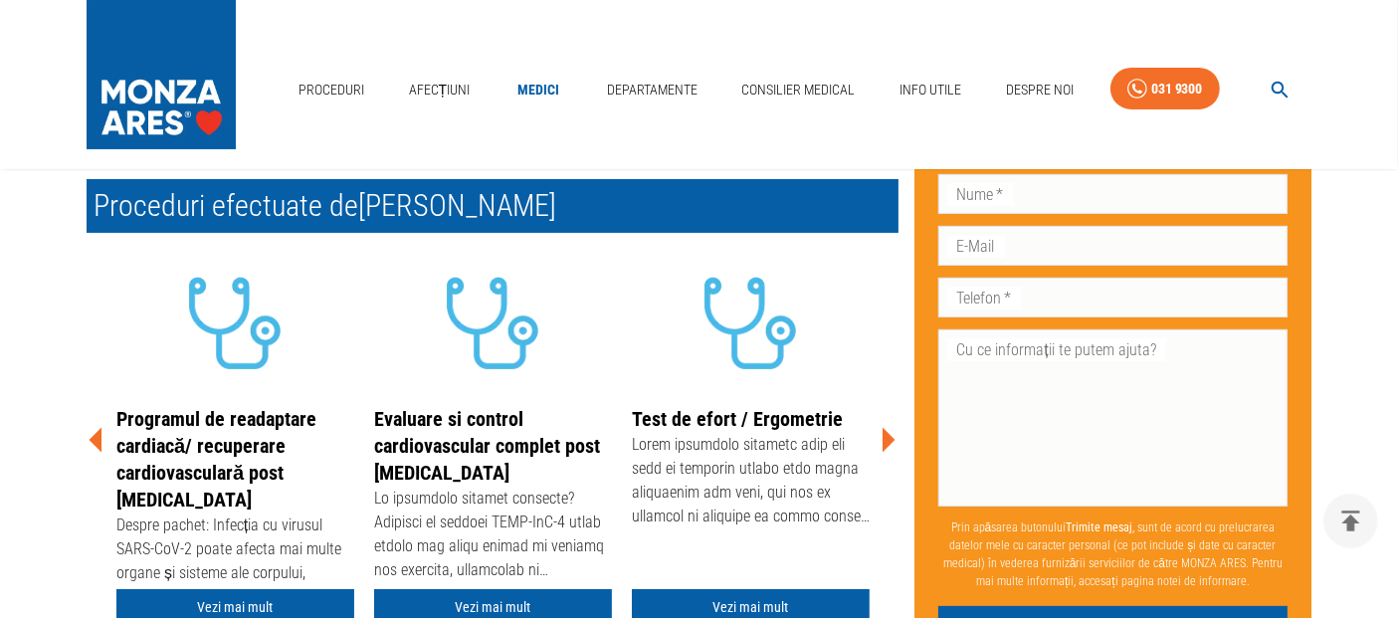
click at [889, 444] on icon at bounding box center [888, 440] width 13 height 25
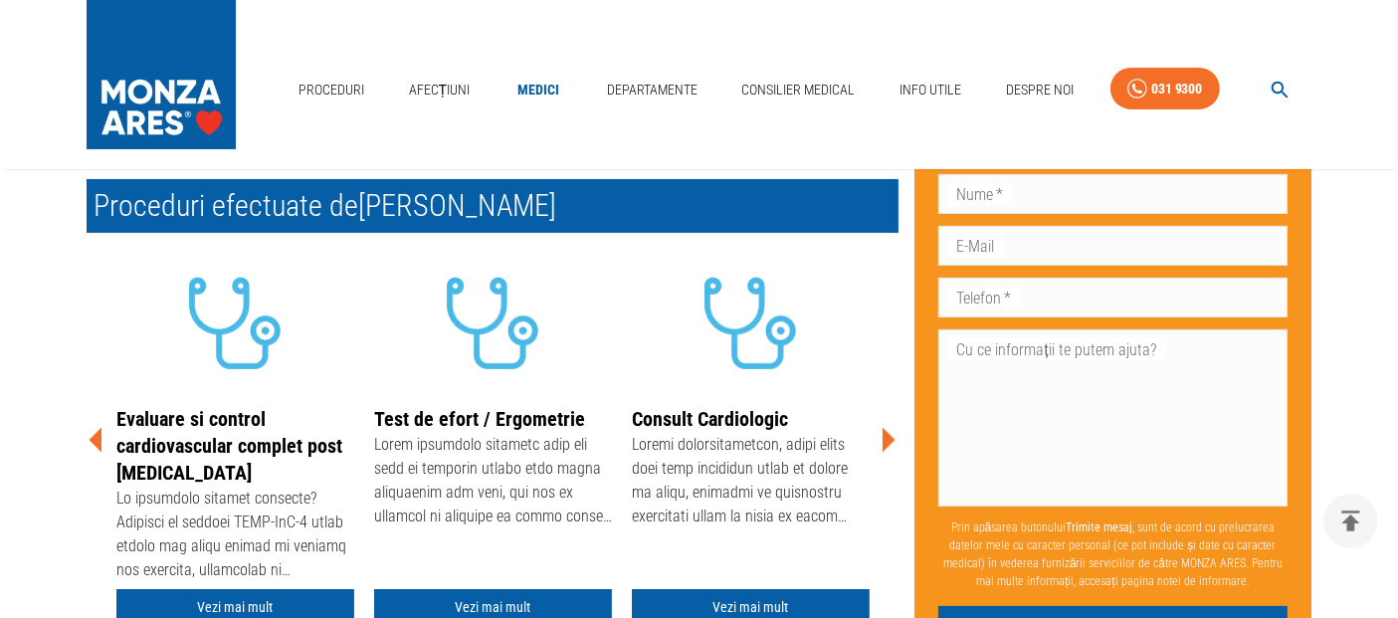
click at [1268, 86] on icon "button" at bounding box center [1279, 90] width 23 height 23
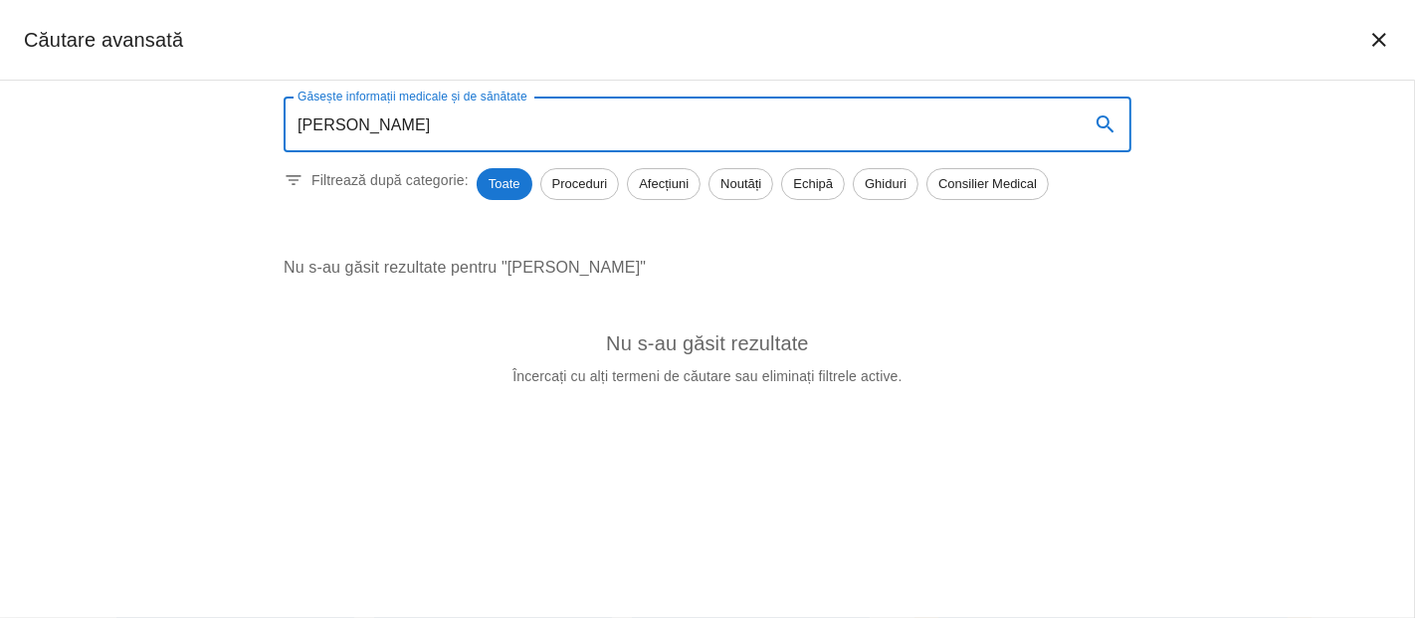
type input "[PERSON_NAME]"
click at [1389, 30] on icon "închide căutarea" at bounding box center [1379, 40] width 24 height 24
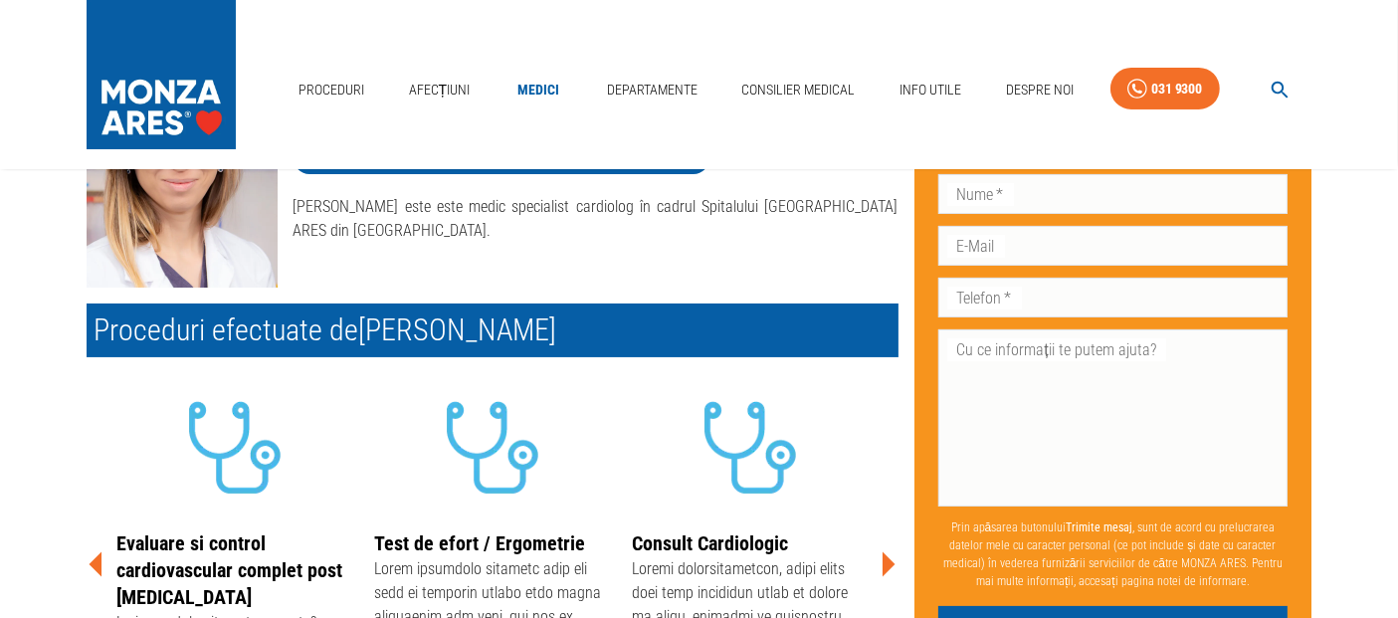
scroll to position [110, 0]
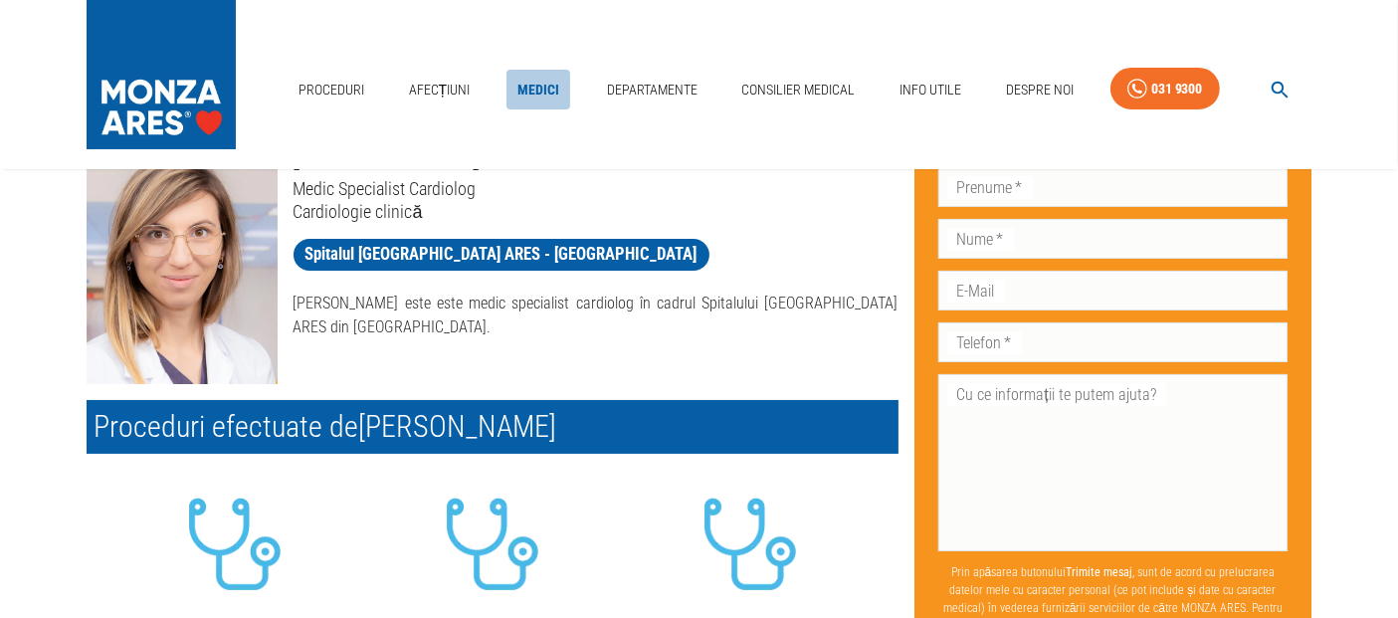
click at [513, 91] on link "Medici" at bounding box center [538, 90] width 64 height 41
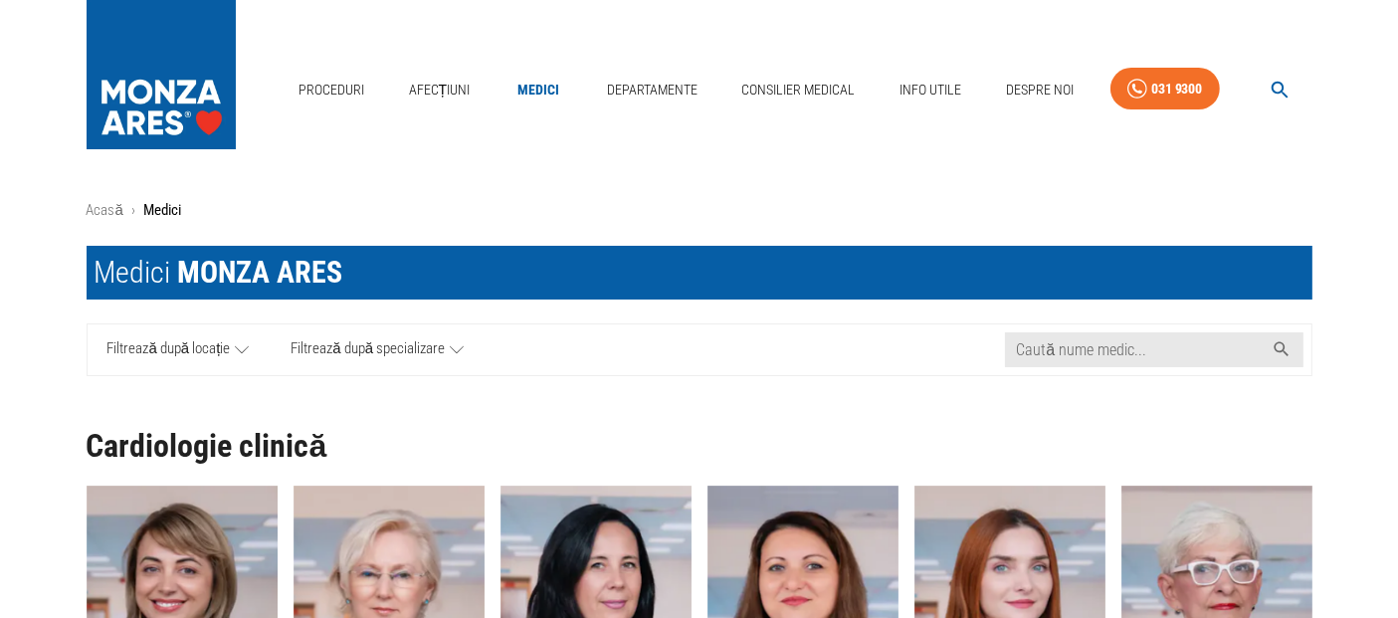
click at [244, 339] on icon at bounding box center [242, 349] width 14 height 25
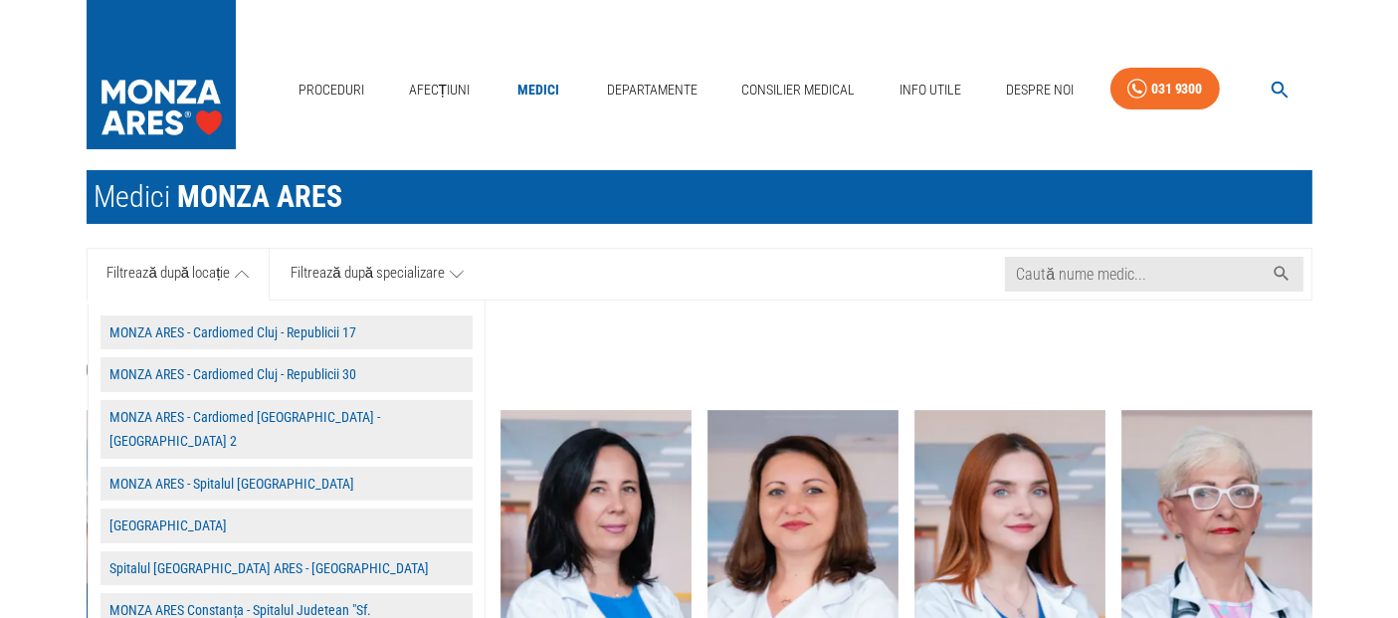
scroll to position [110, 0]
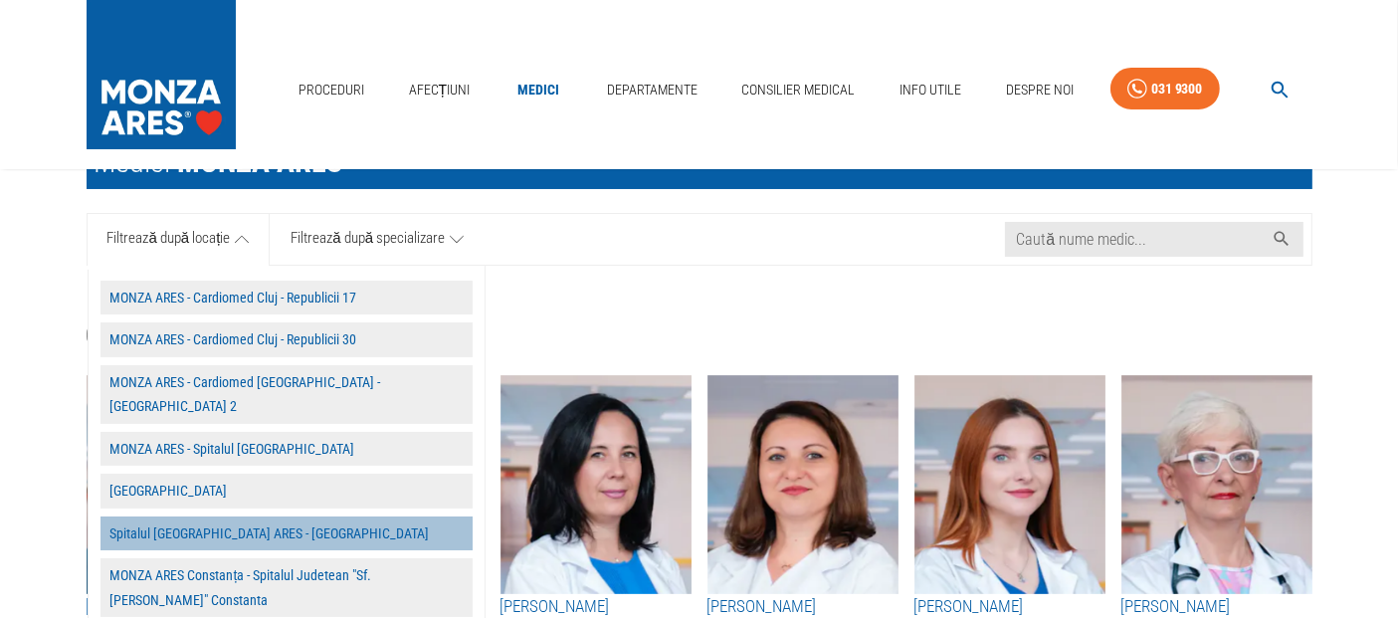
click at [273, 516] on button "Spitalul [GEOGRAPHIC_DATA] ARES - [GEOGRAPHIC_DATA]" at bounding box center [286, 533] width 372 height 35
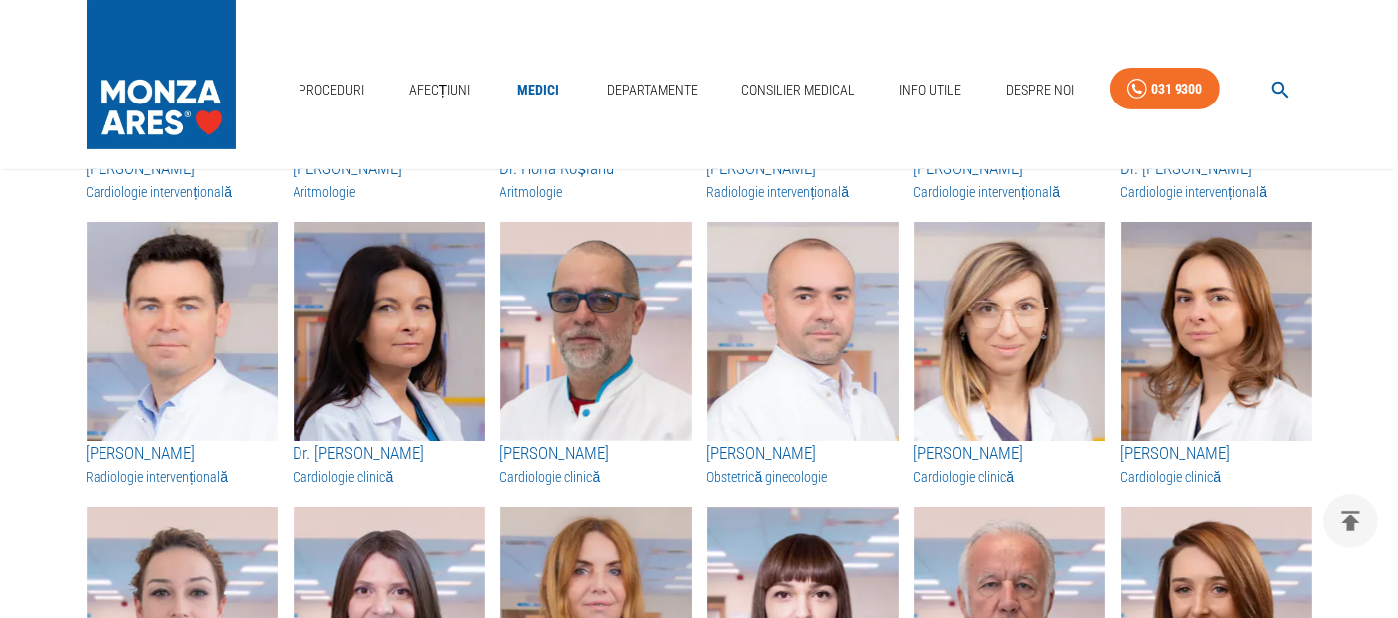
scroll to position [519, 0]
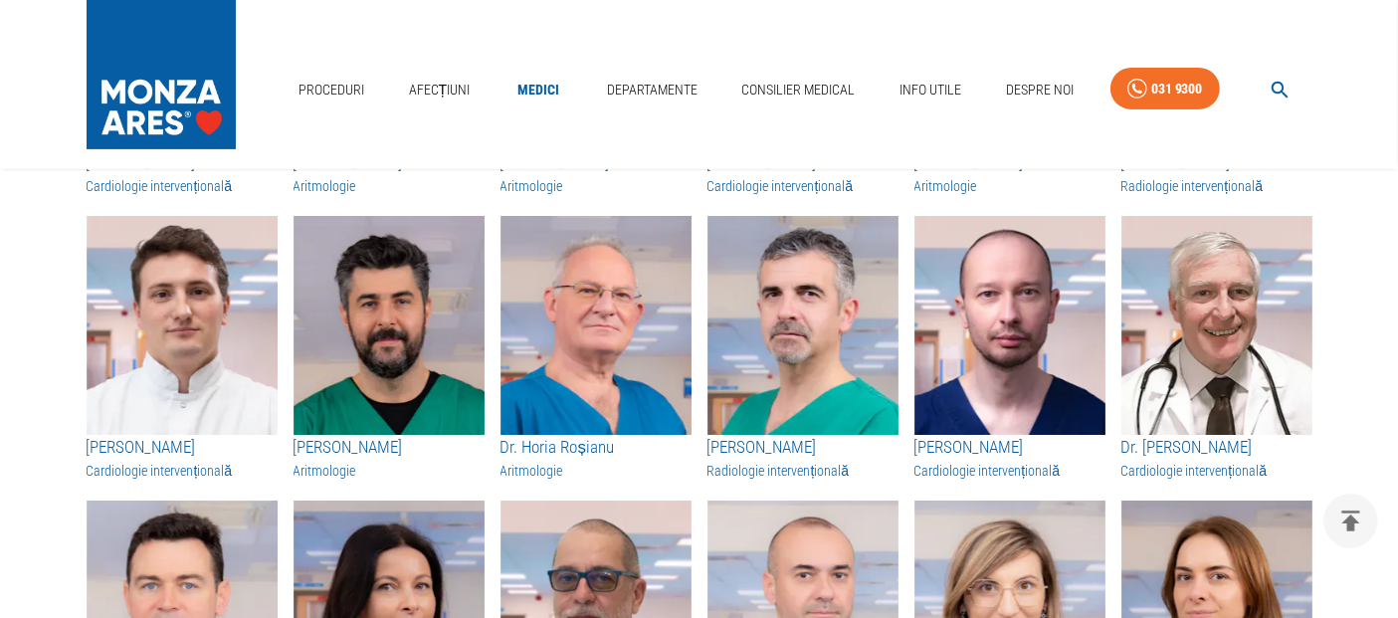
click at [755, 35] on div "Proceduri Afecțiuni Medici Departamente Consilier Medical Info Utile Despre Noi…" at bounding box center [699, 84] width 1398 height 169
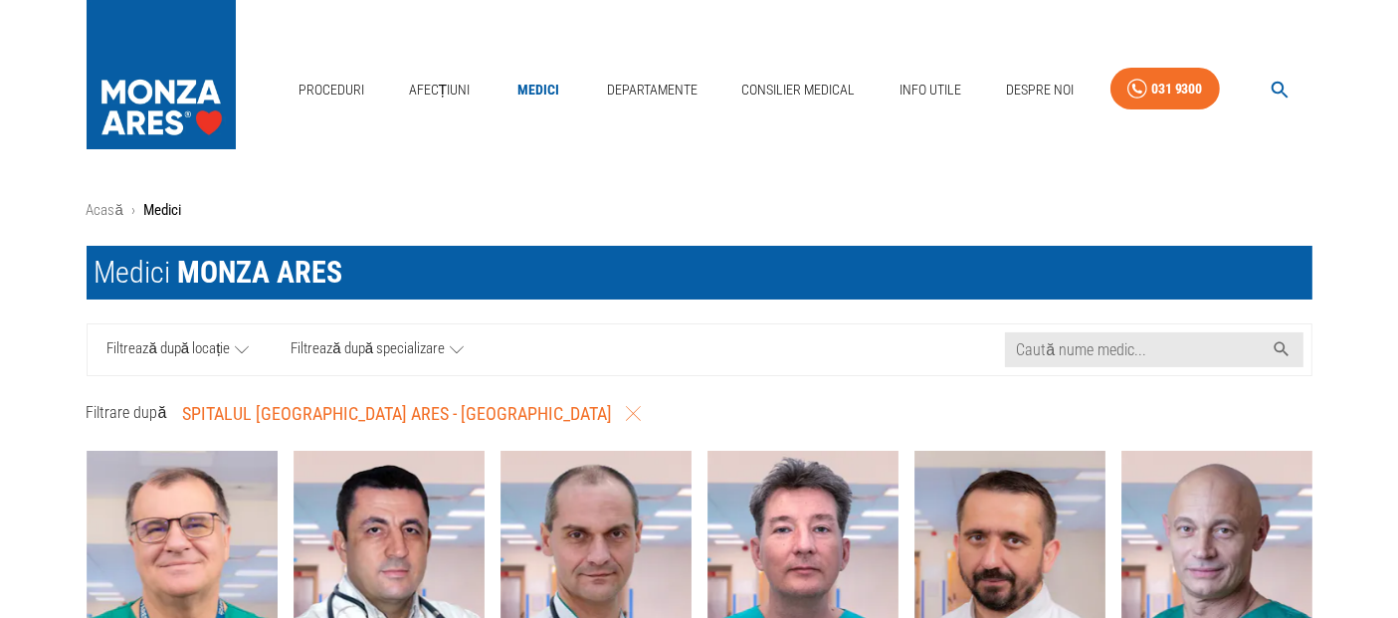
scroll to position [0, 0]
